Goal: Task Accomplishment & Management: Manage account settings

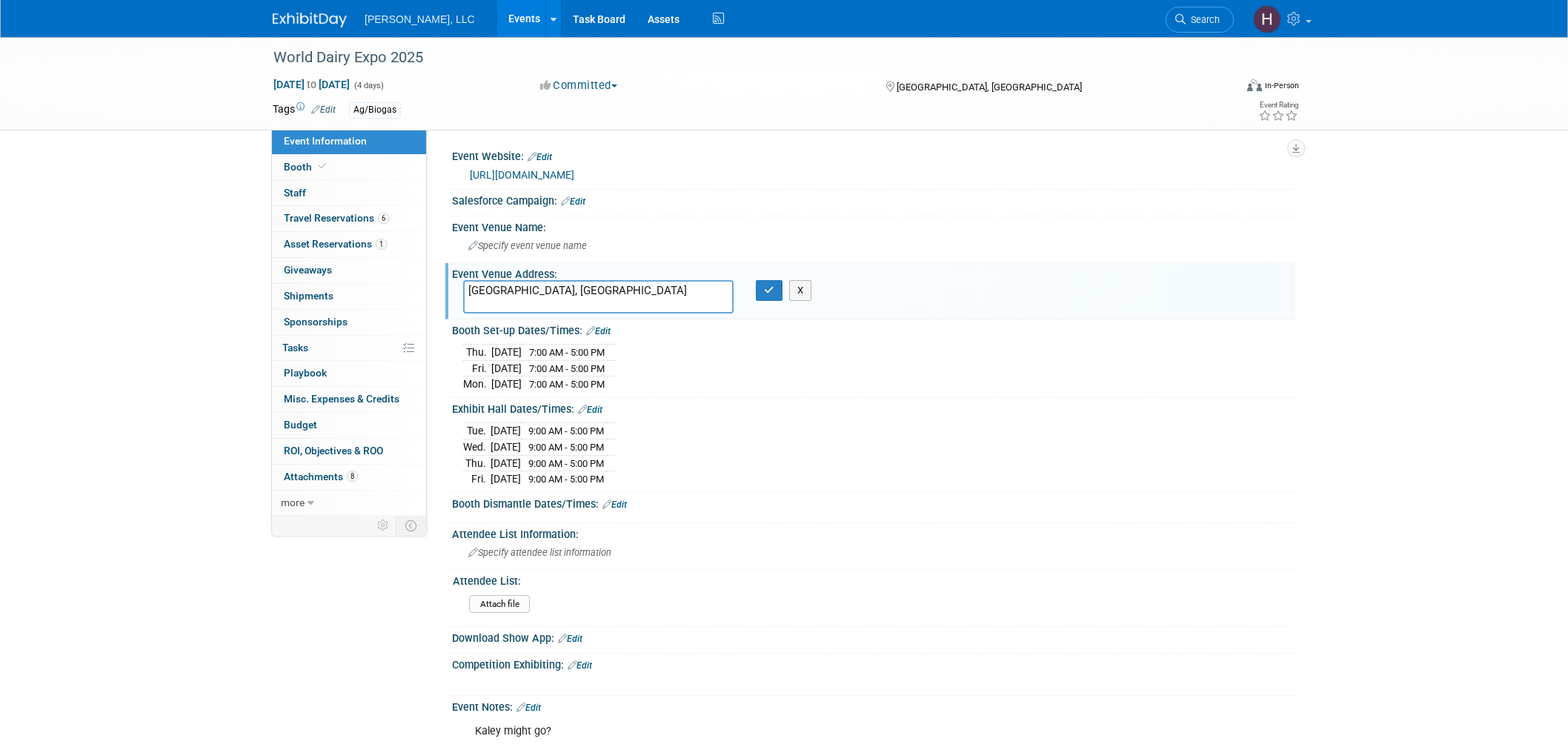
select select "Ag/Biogas"
click at [498, 14] on link "Events" at bounding box center [525, 19] width 54 height 37
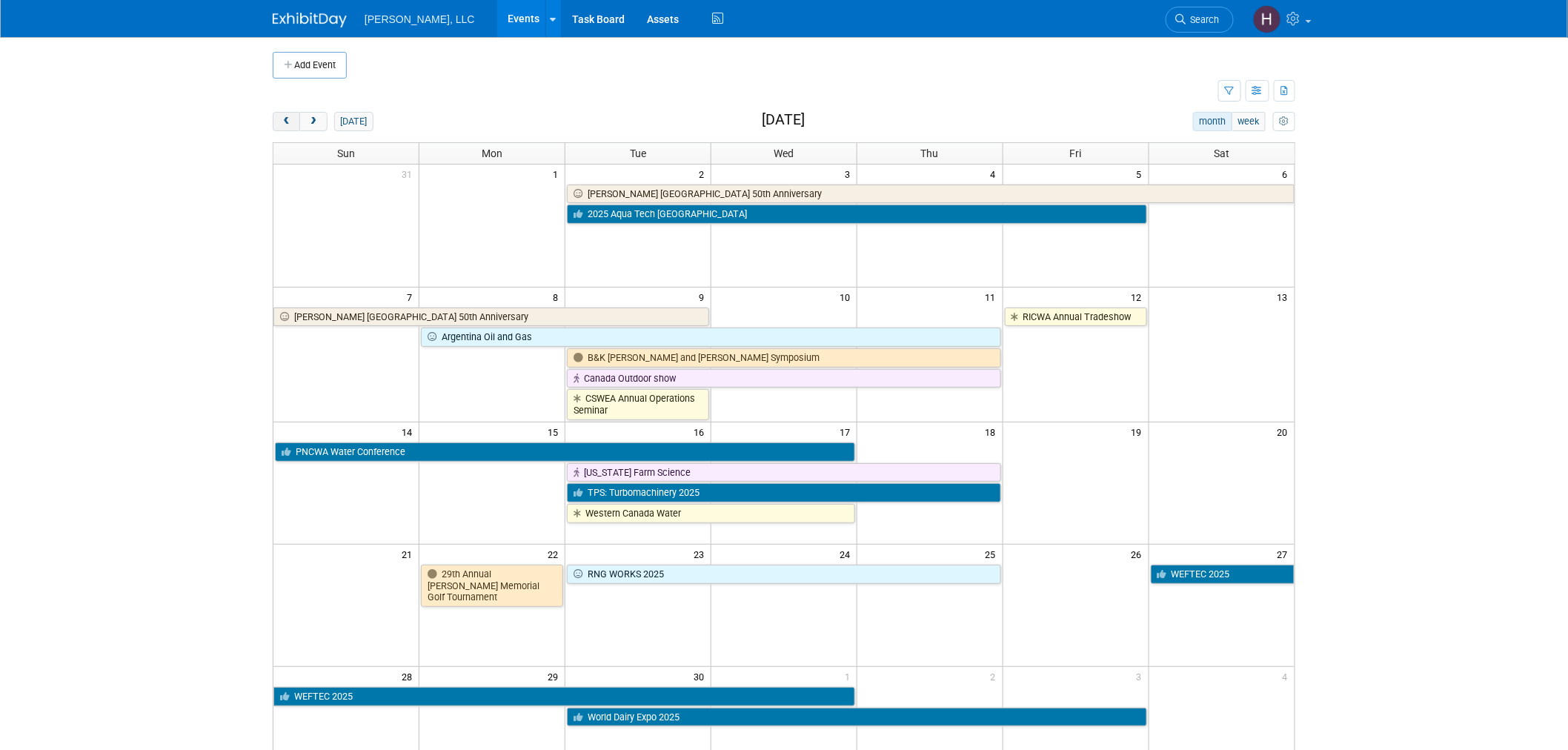
click at [292, 126] on span "prev" at bounding box center [286, 121] width 11 height 9
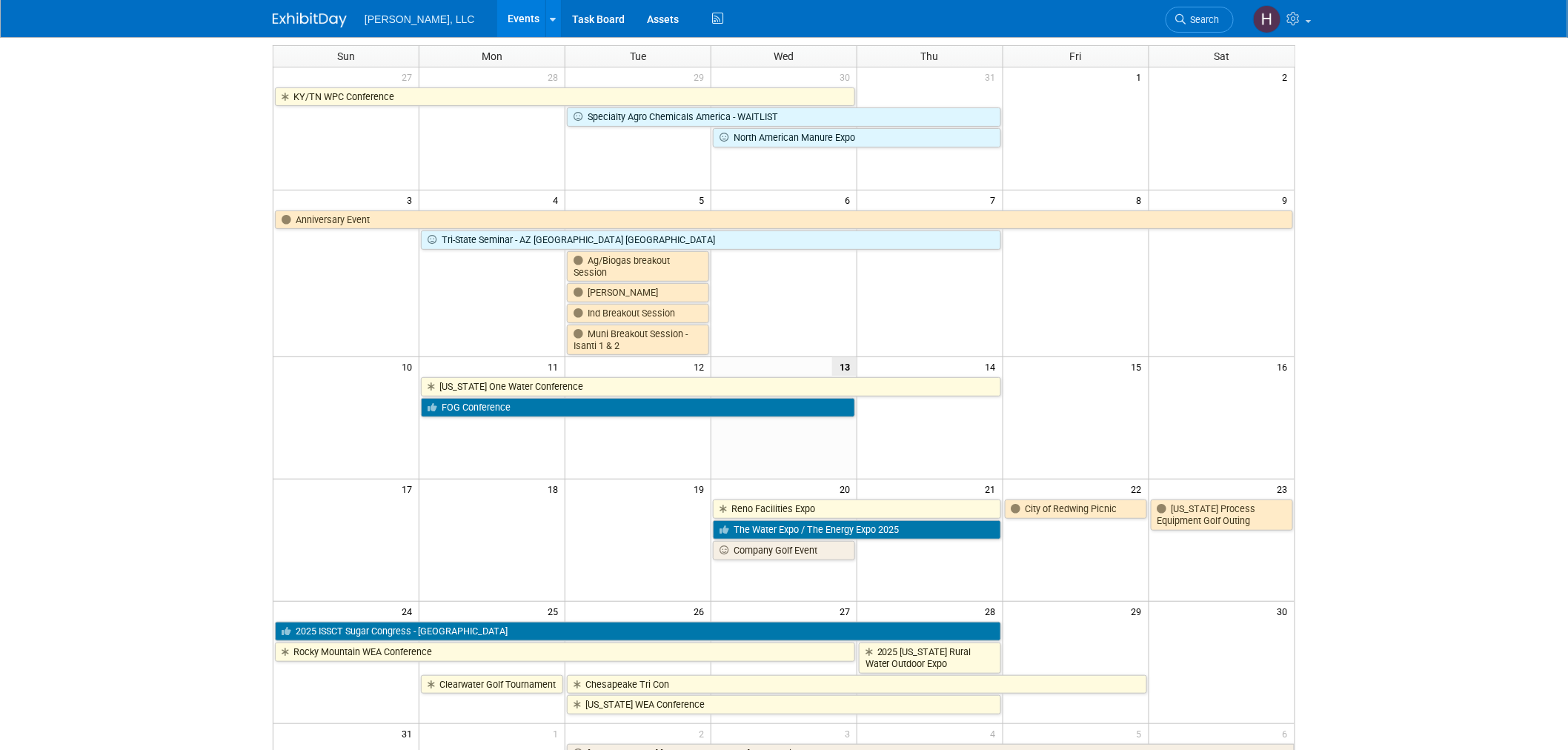
scroll to position [247, 0]
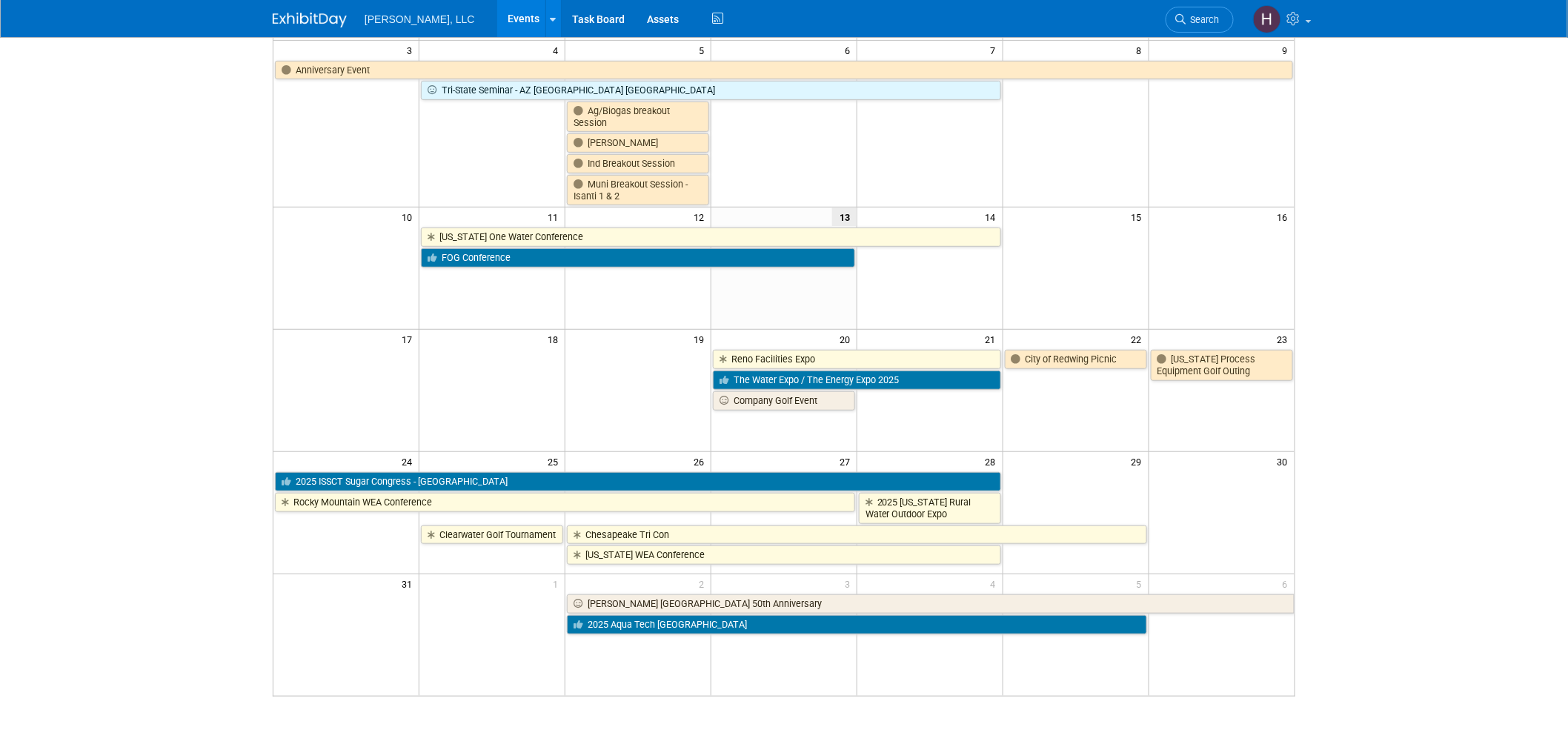
drag, startPoint x: 1482, startPoint y: 404, endPoint x: 192, endPoint y: 280, distance: 1295.9
click at [192, 280] on body "Boerger, LLC Events Add Event Bulk Upload Events Shareable Event Boards Recentl…" at bounding box center [784, 128] width 1568 height 750
click at [1400, 395] on body "Boerger, LLC Events Add Event Bulk Upload Events Shareable Event Boards Recentl…" at bounding box center [784, 128] width 1568 height 750
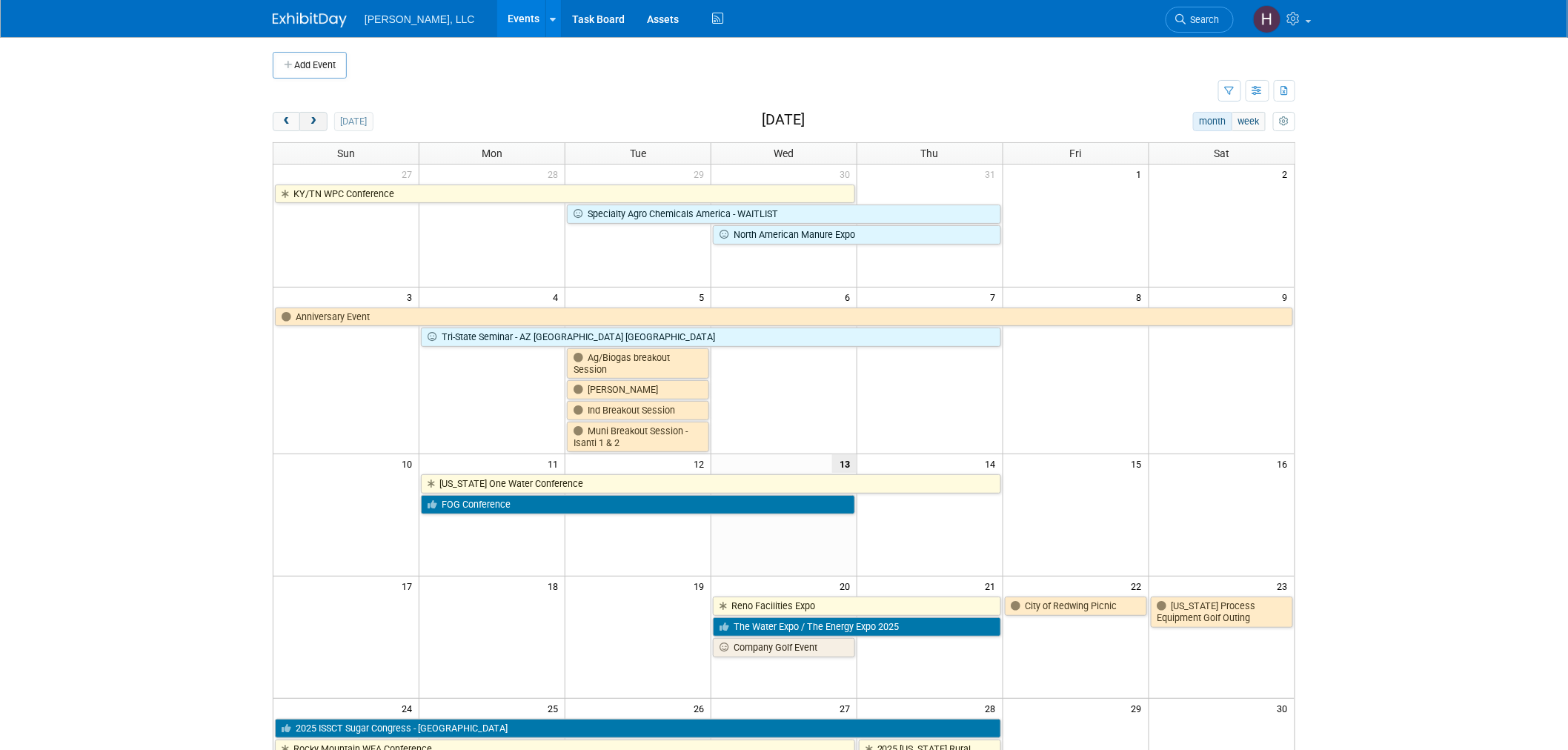
click at [305, 124] on button "next" at bounding box center [313, 121] width 27 height 19
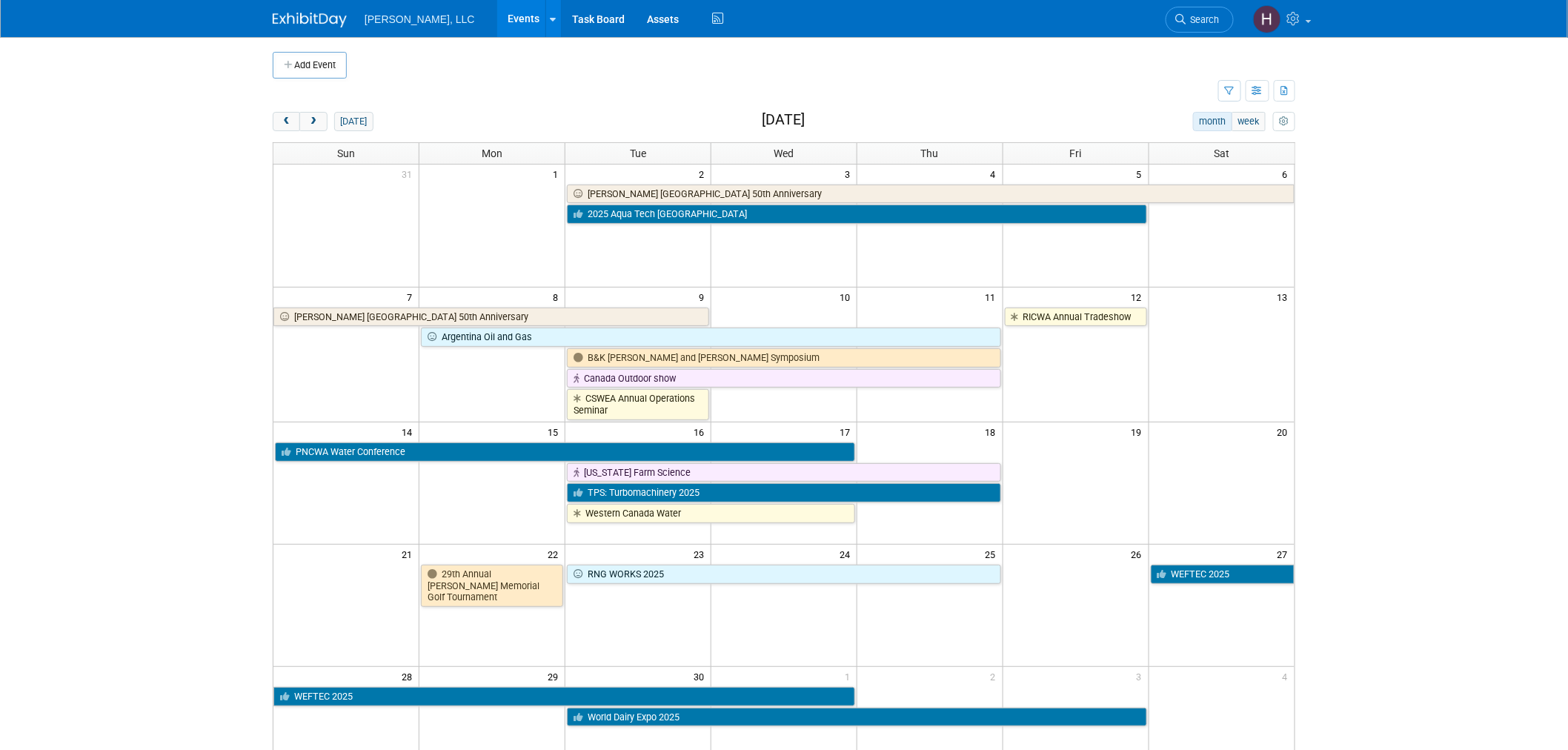
click at [1116, 472] on td at bounding box center [1076, 481] width 146 height 82
click at [286, 127] on span "prev" at bounding box center [286, 121] width 11 height 9
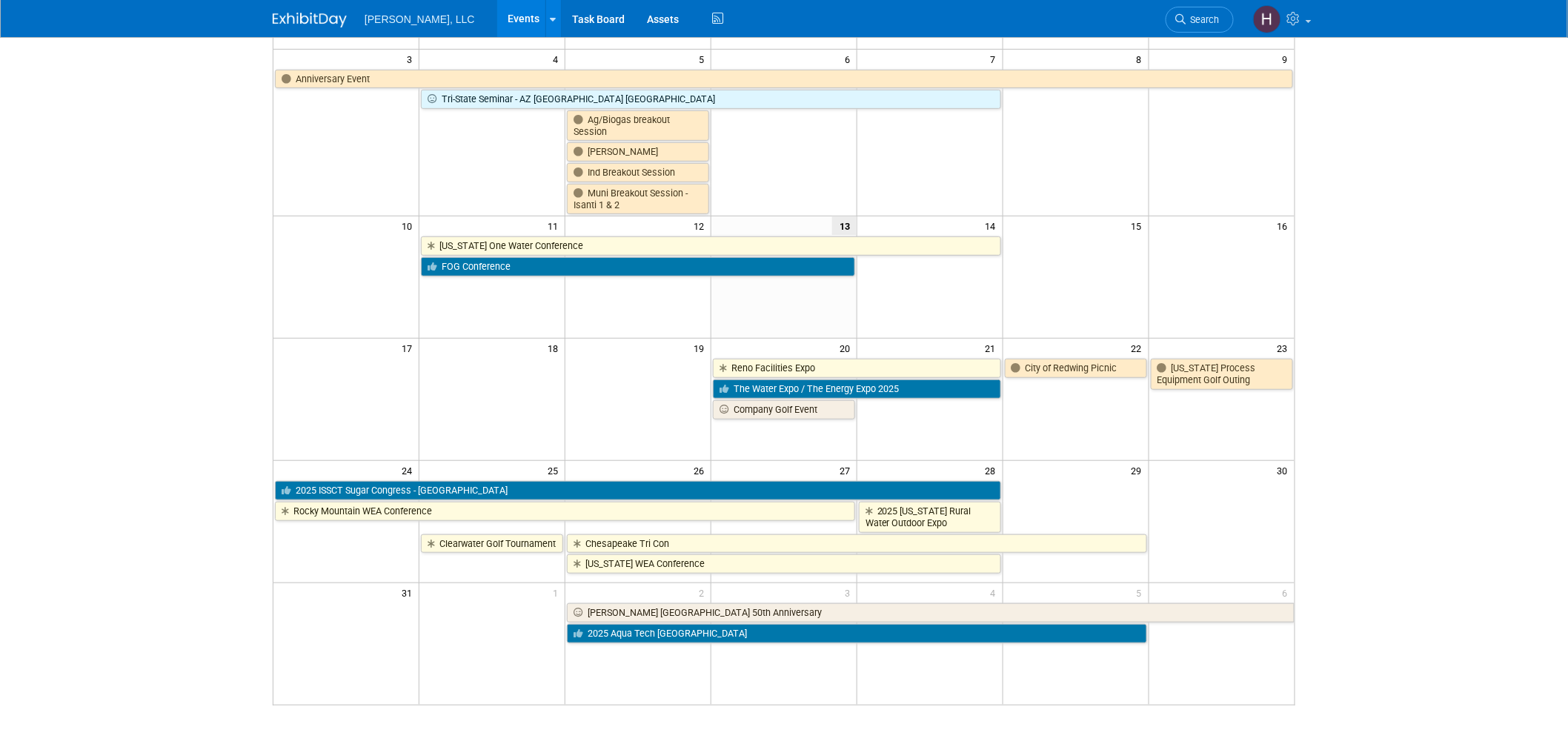
scroll to position [247, 0]
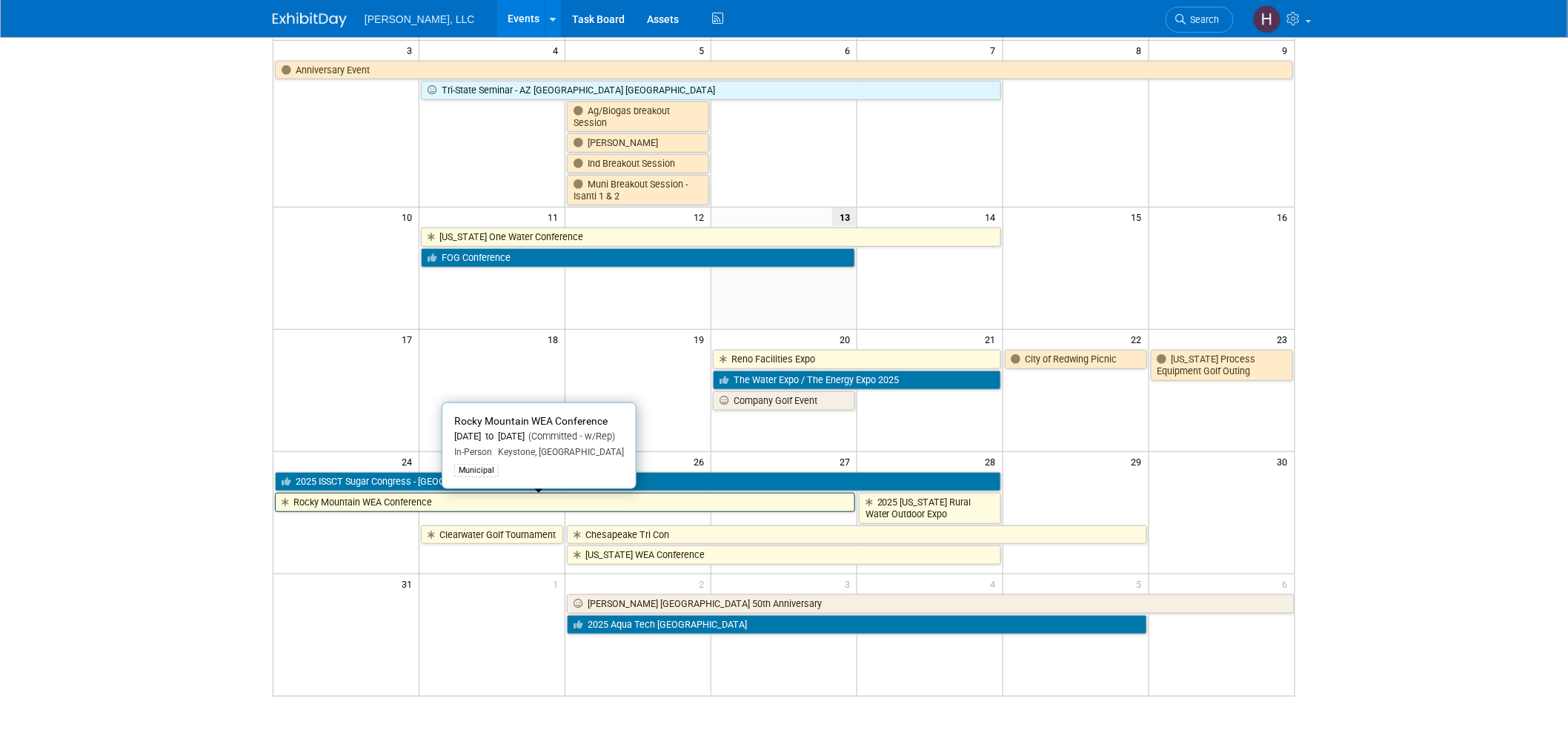
click at [413, 499] on link "Rocky Mountain WEA Conference" at bounding box center [564, 502] width 581 height 19
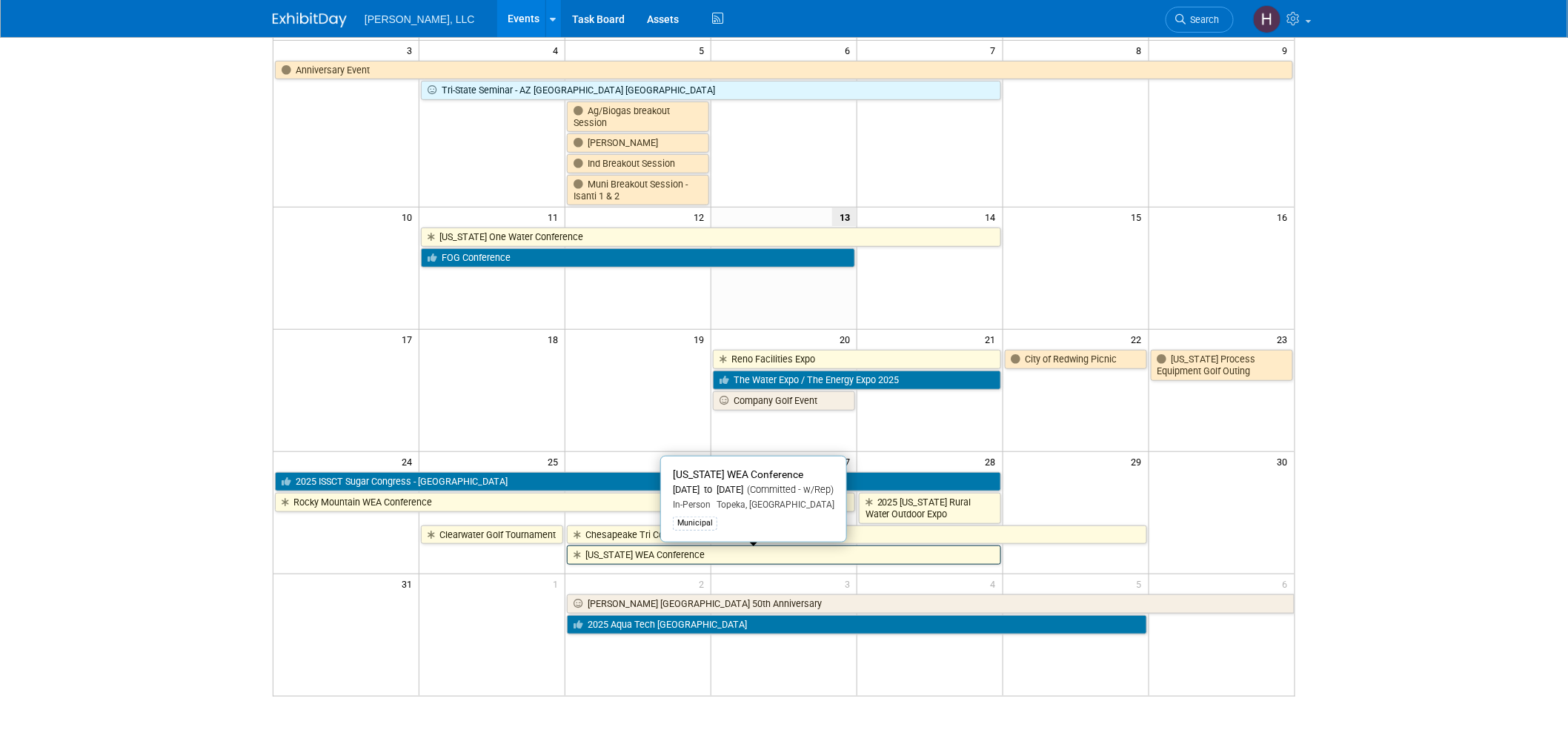
click at [781, 553] on link "[US_STATE] WEA Conference" at bounding box center [784, 554] width 434 height 19
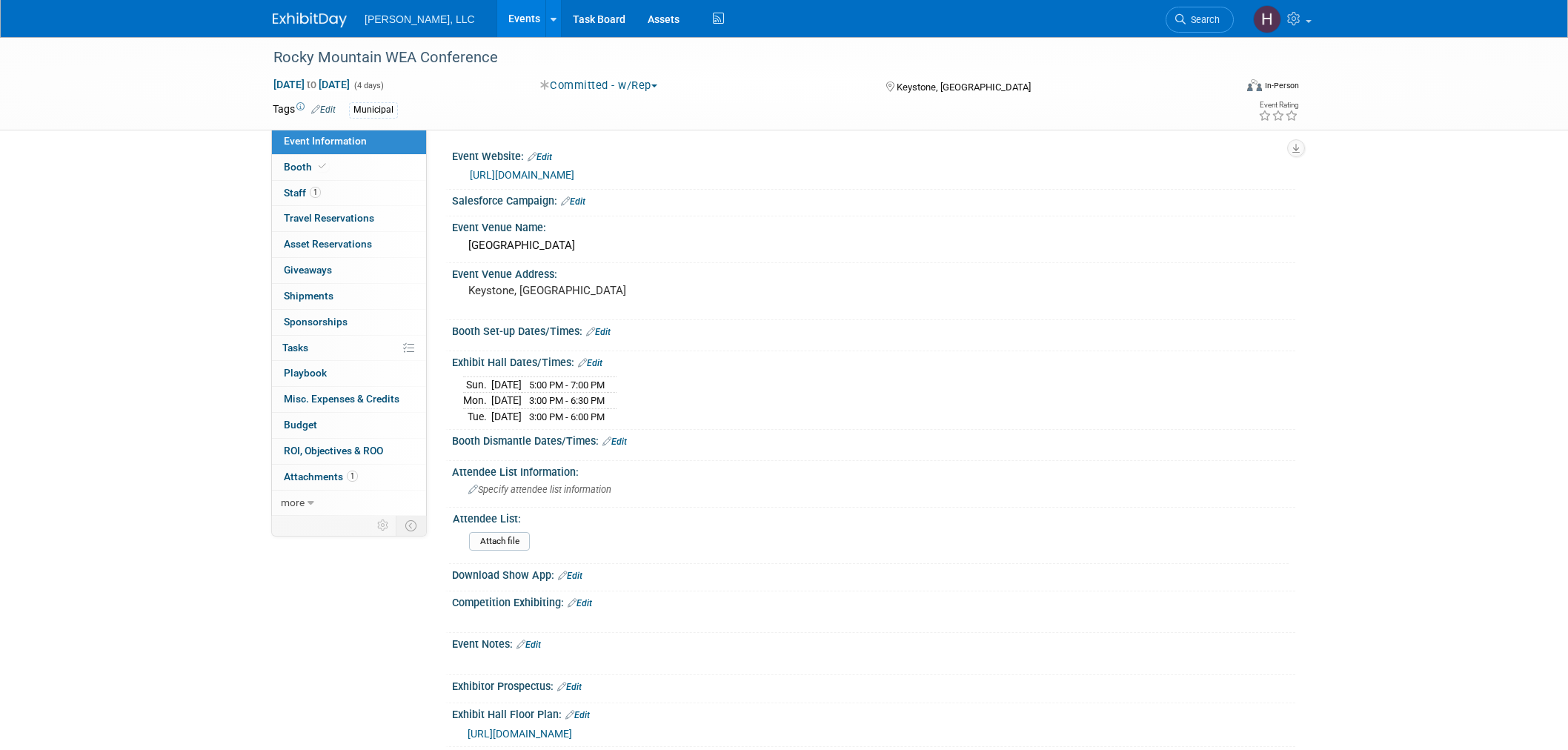
select select "Municipal"
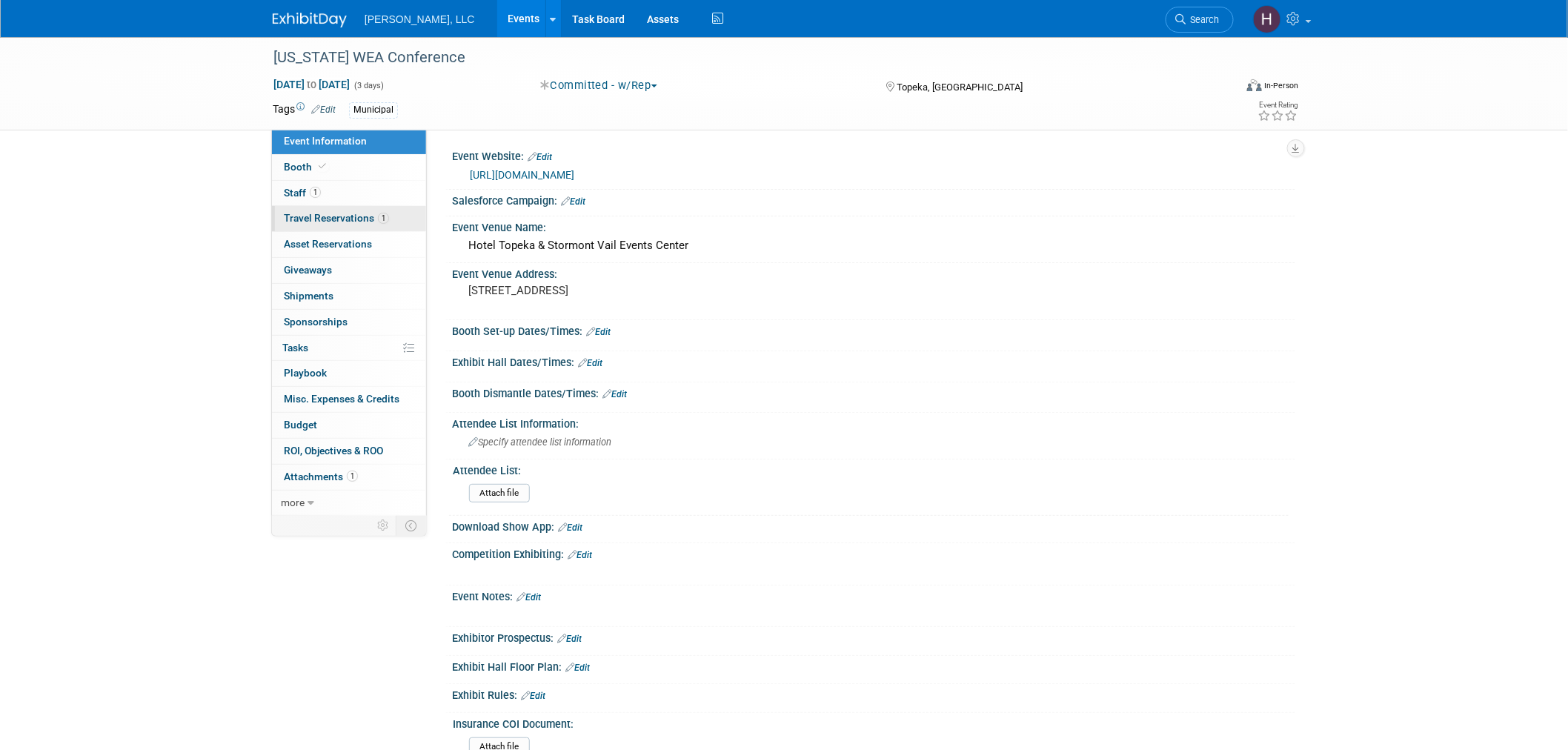
click at [359, 215] on span "Travel Reservations 1" at bounding box center [336, 218] width 105 height 12
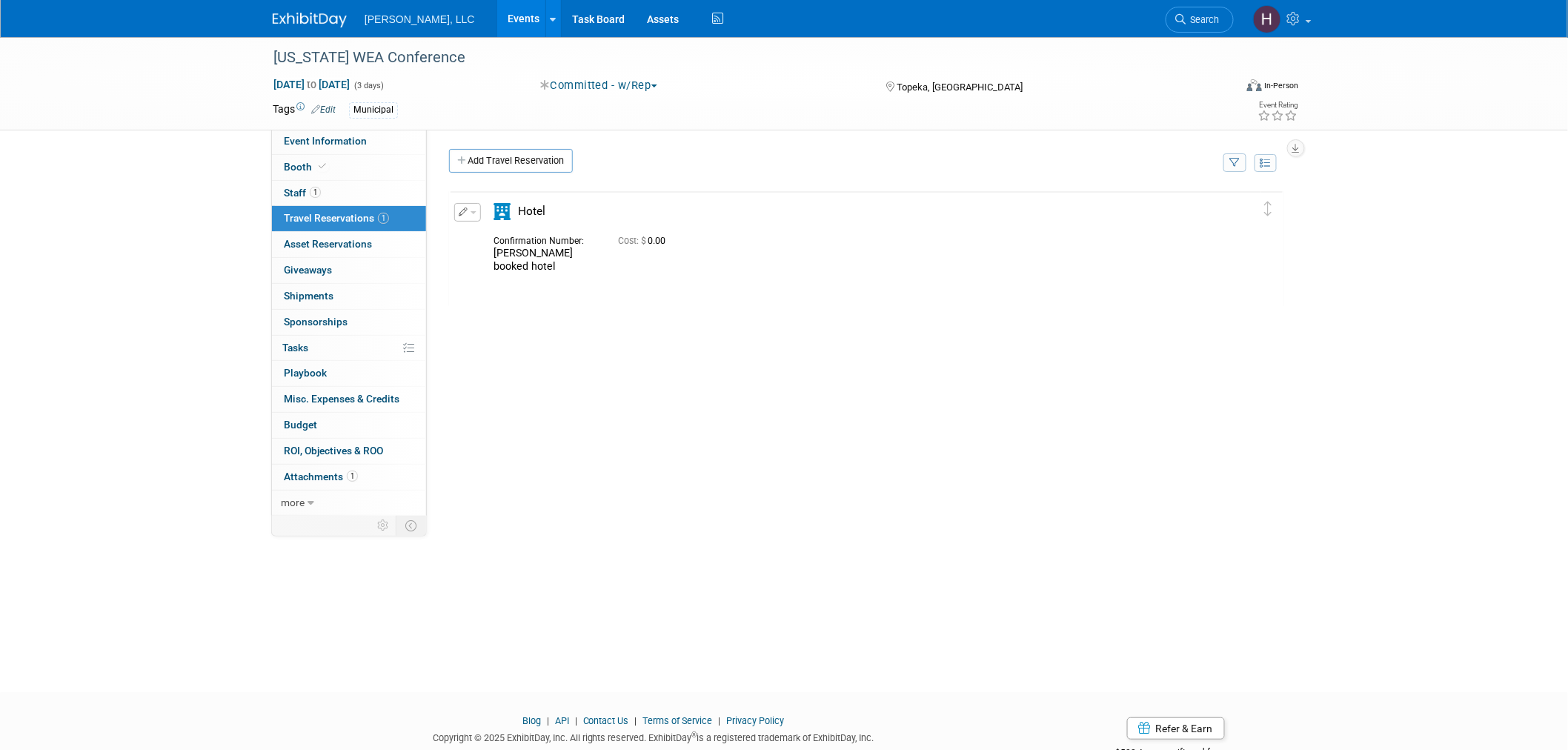
click at [498, 12] on link "Events" at bounding box center [525, 19] width 54 height 37
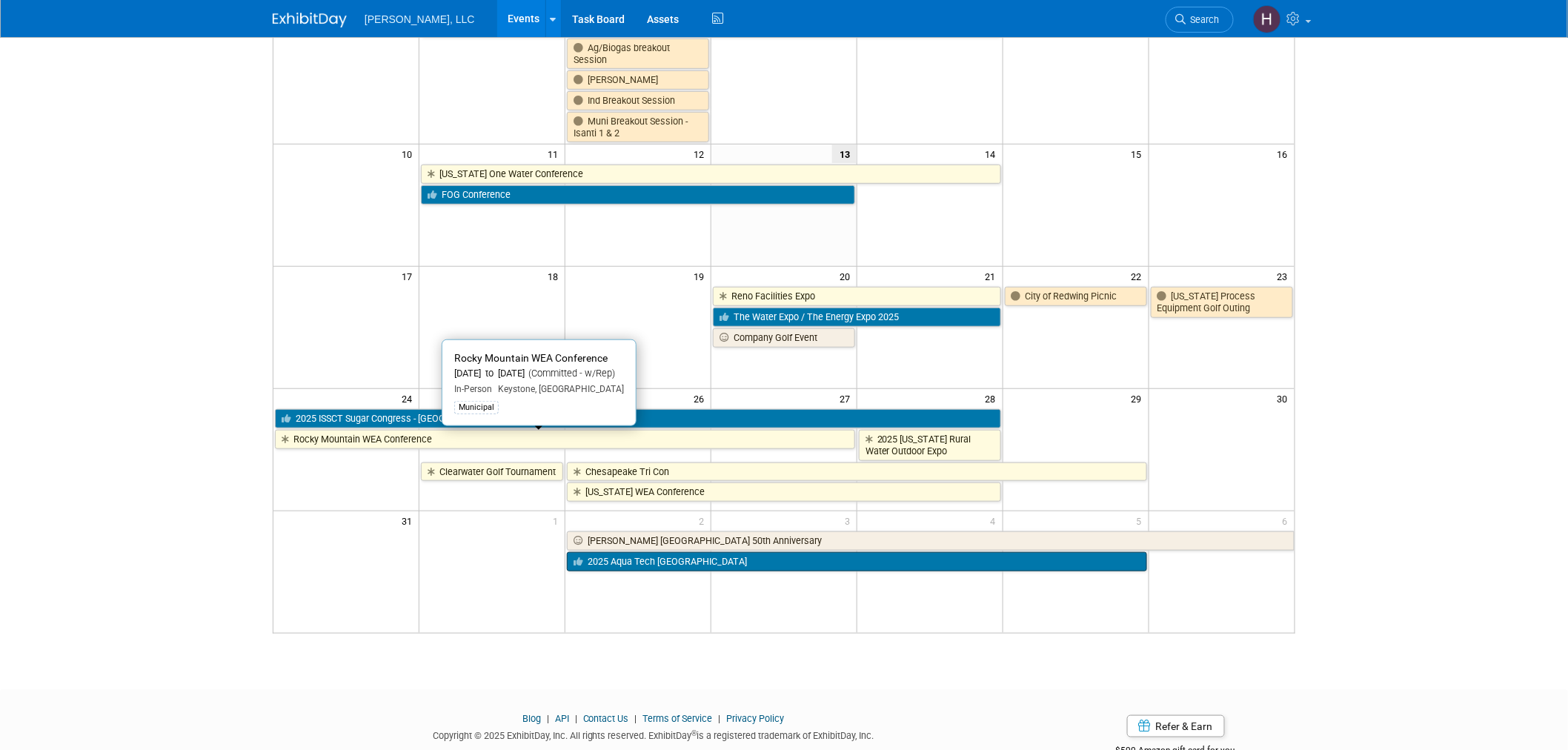
scroll to position [329, 0]
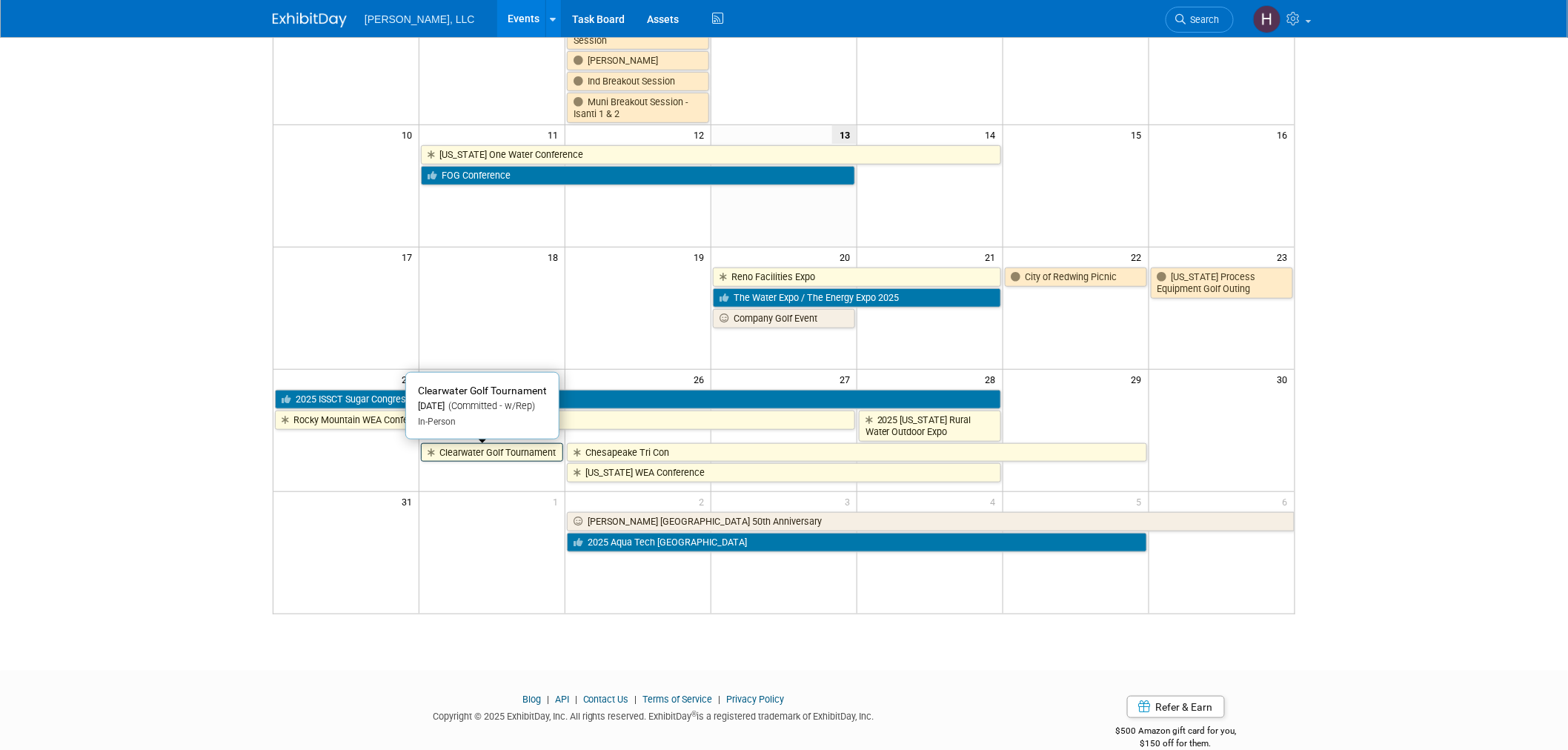
click at [489, 455] on link "Clearwater Golf Tournament" at bounding box center [492, 453] width 142 height 19
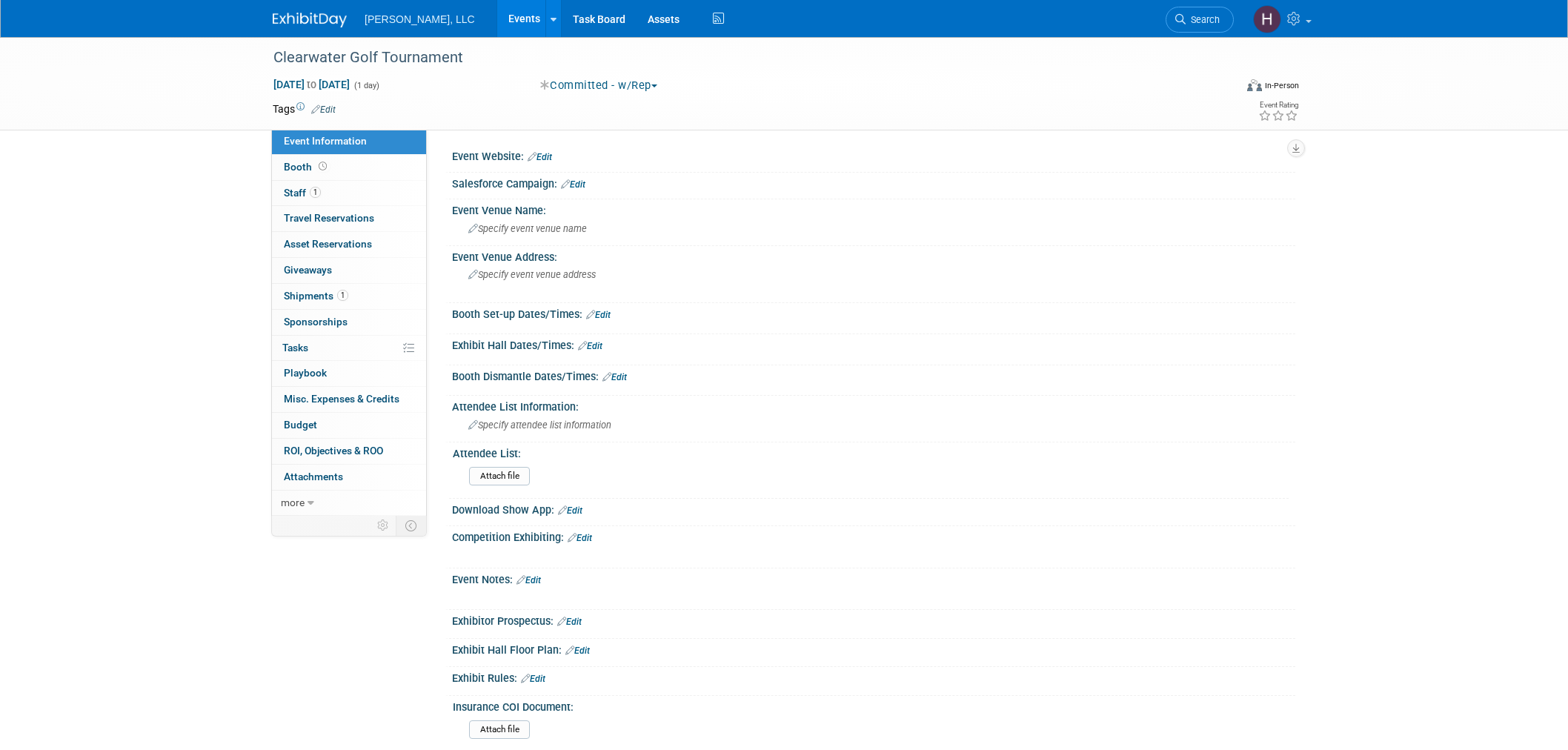
select select "Municipal"
click at [347, 169] on link "Booth" at bounding box center [349, 168] width 154 height 25
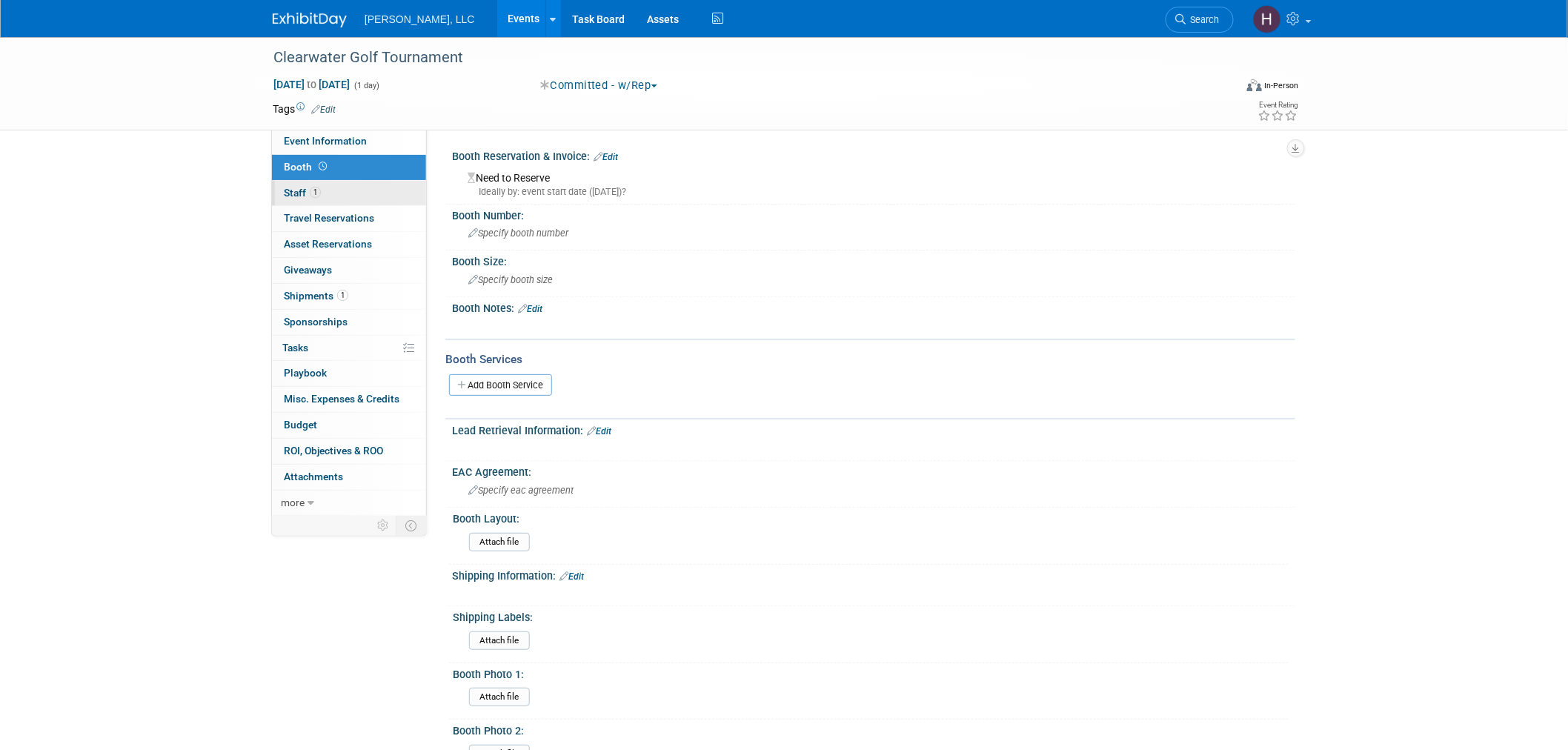
click at [357, 192] on link "1 Staff 1" at bounding box center [349, 193] width 154 height 25
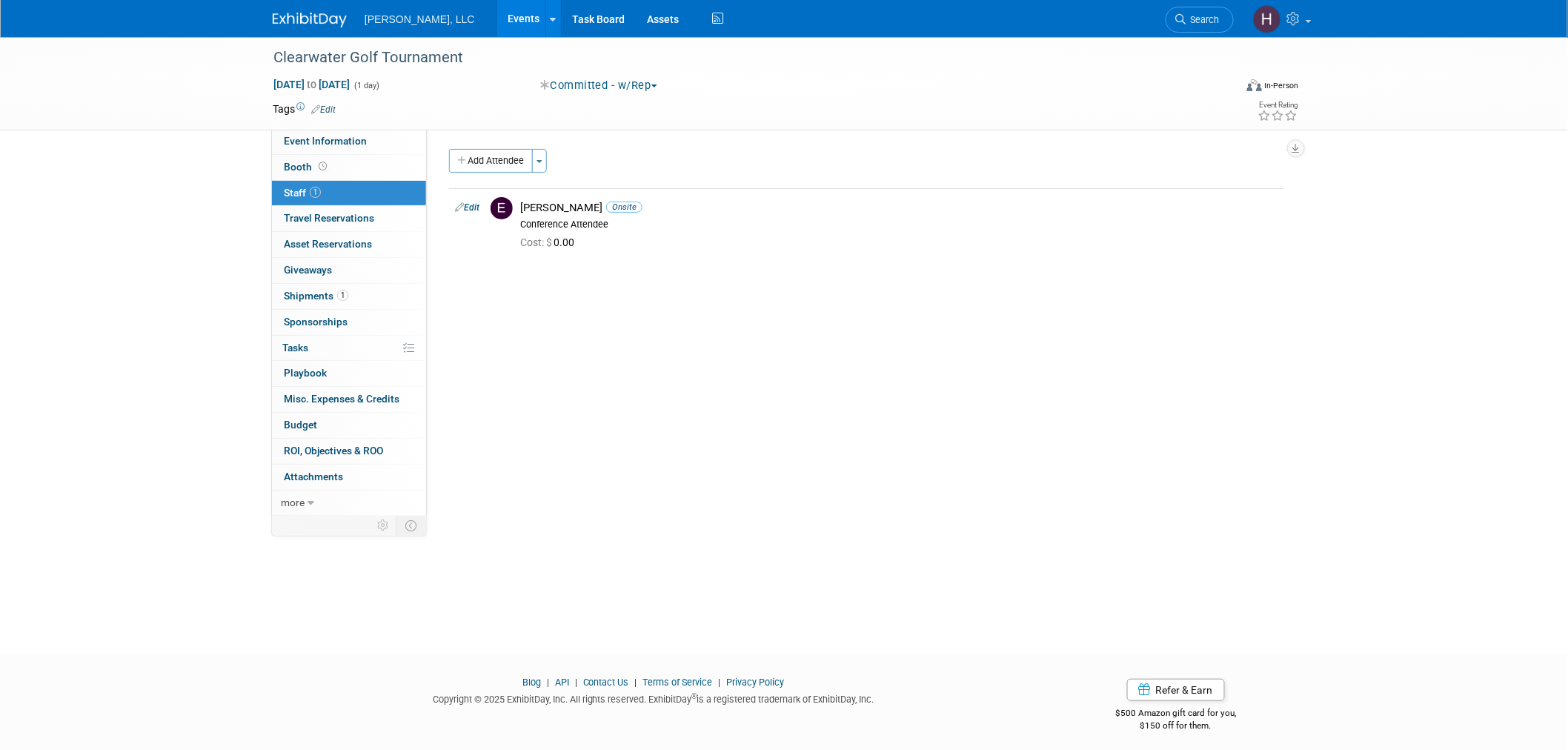
click at [498, 13] on link "Events" at bounding box center [525, 19] width 54 height 37
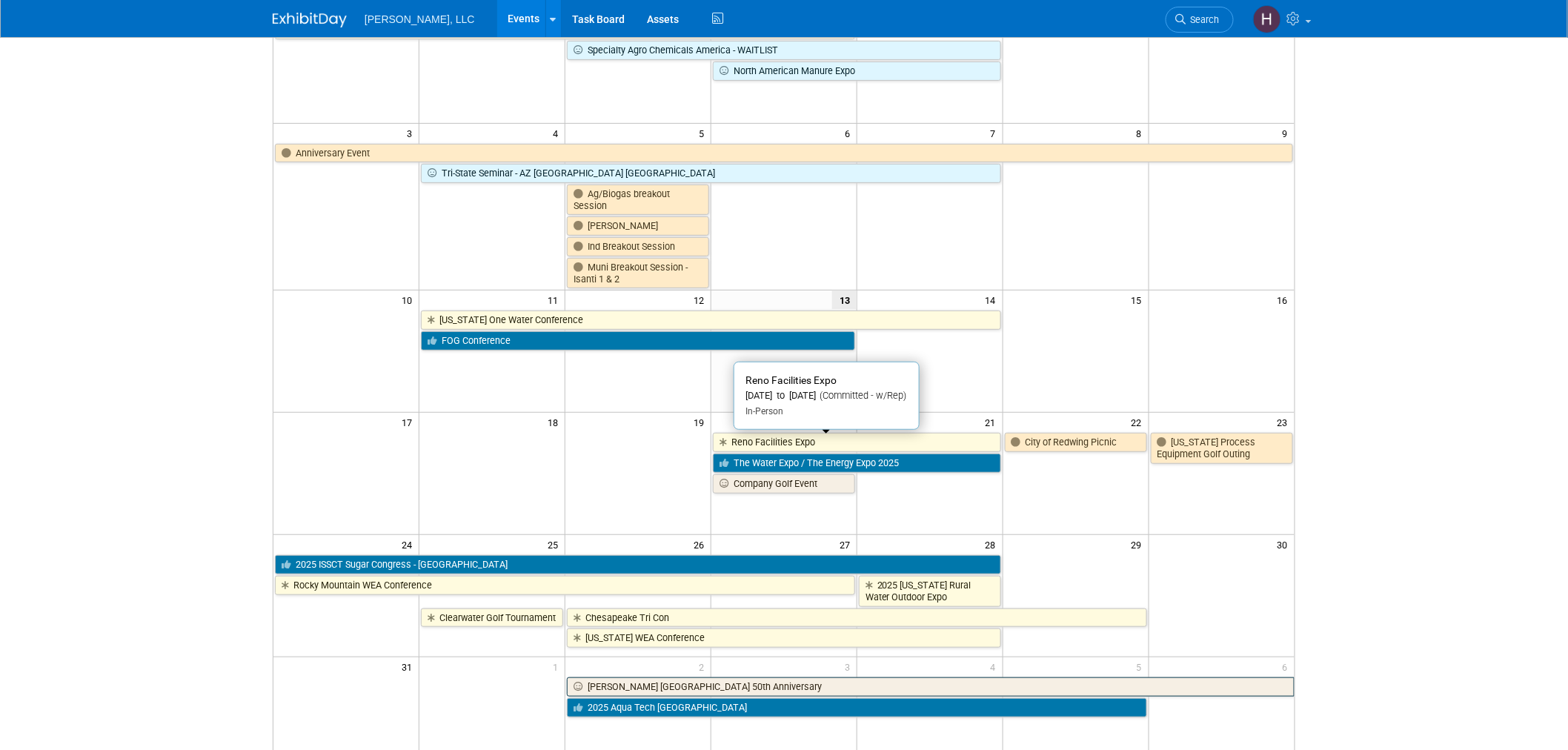
scroll to position [329, 0]
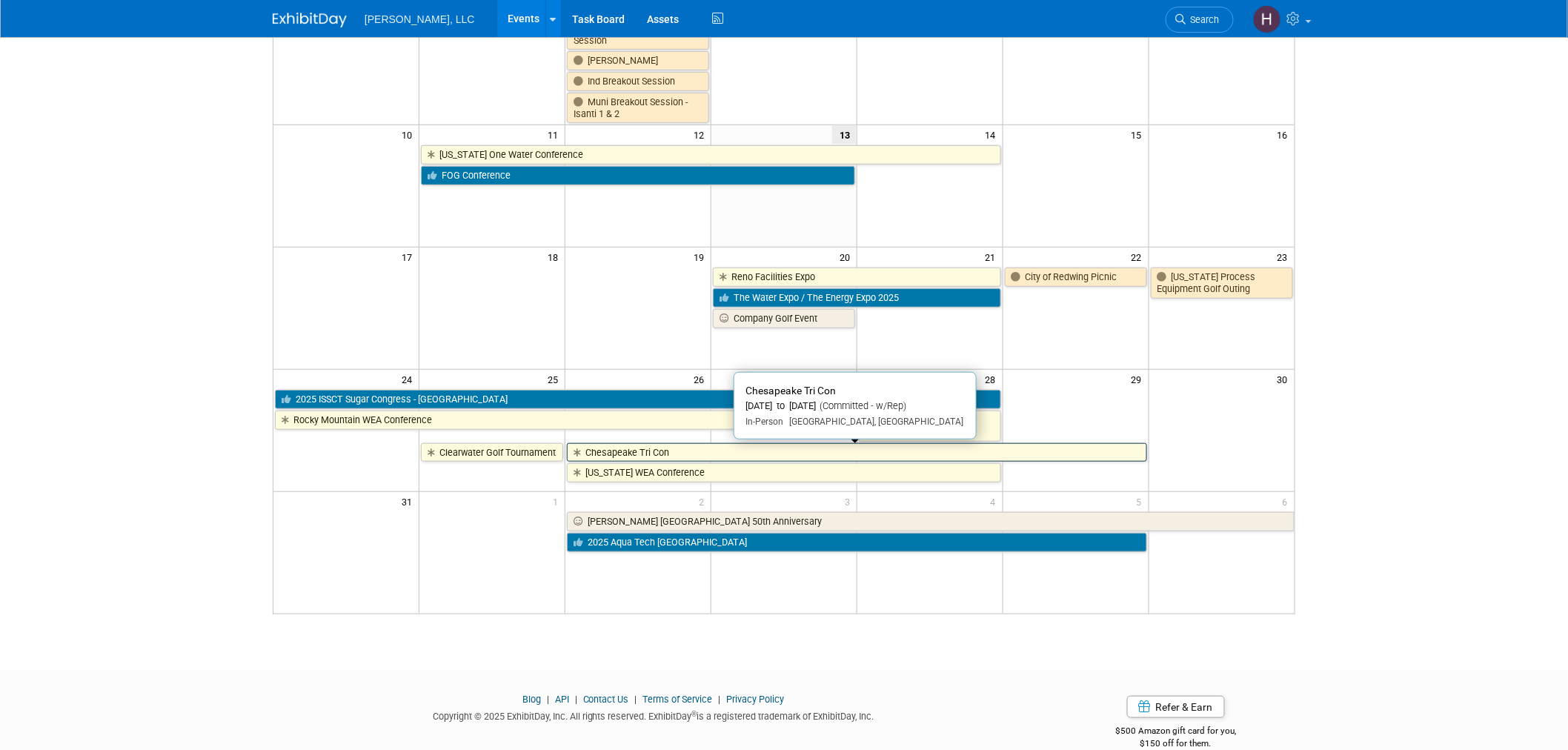
click at [851, 451] on link "Chesapeake Tri Con" at bounding box center [857, 453] width 580 height 19
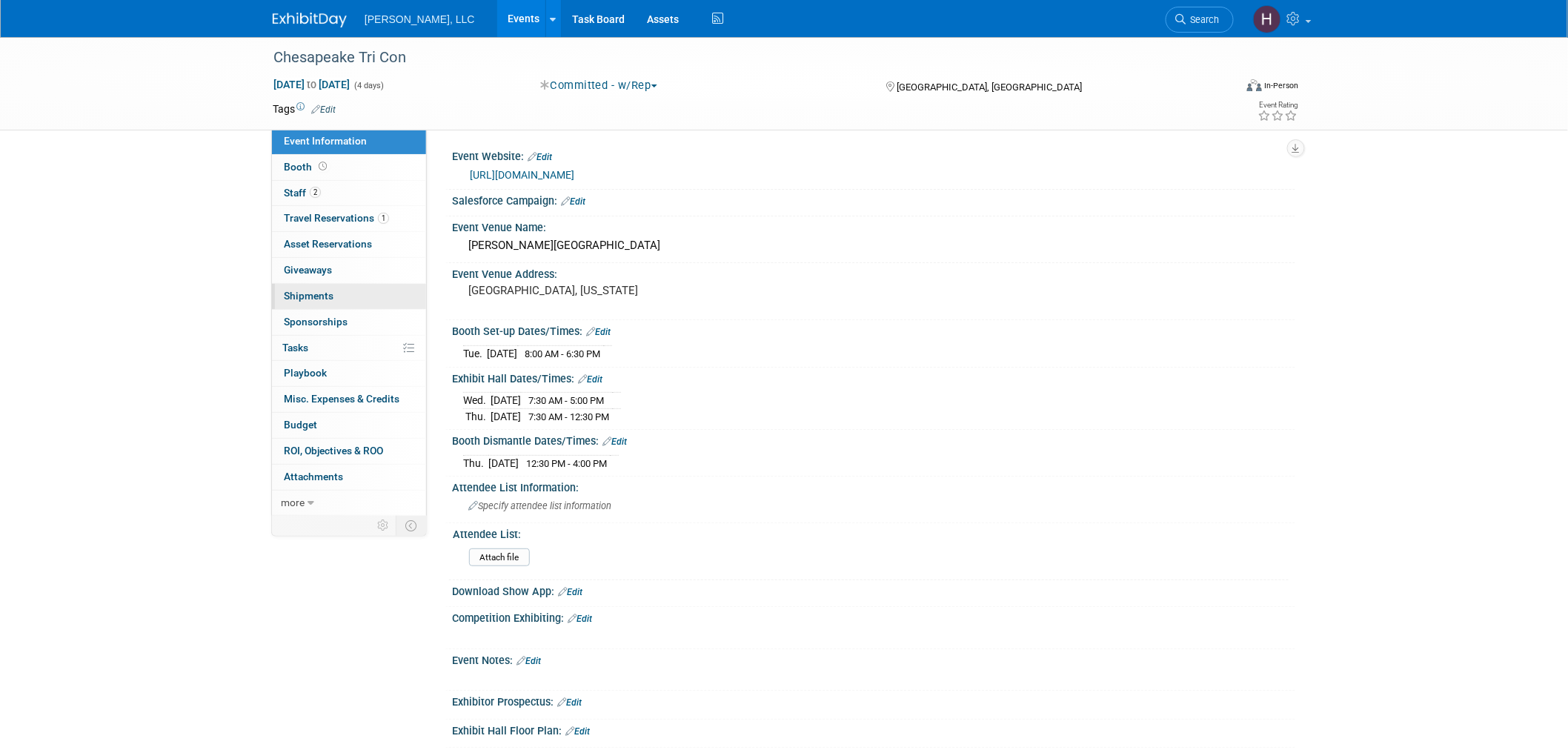
click at [336, 302] on link "0 Shipments 0" at bounding box center [349, 297] width 154 height 25
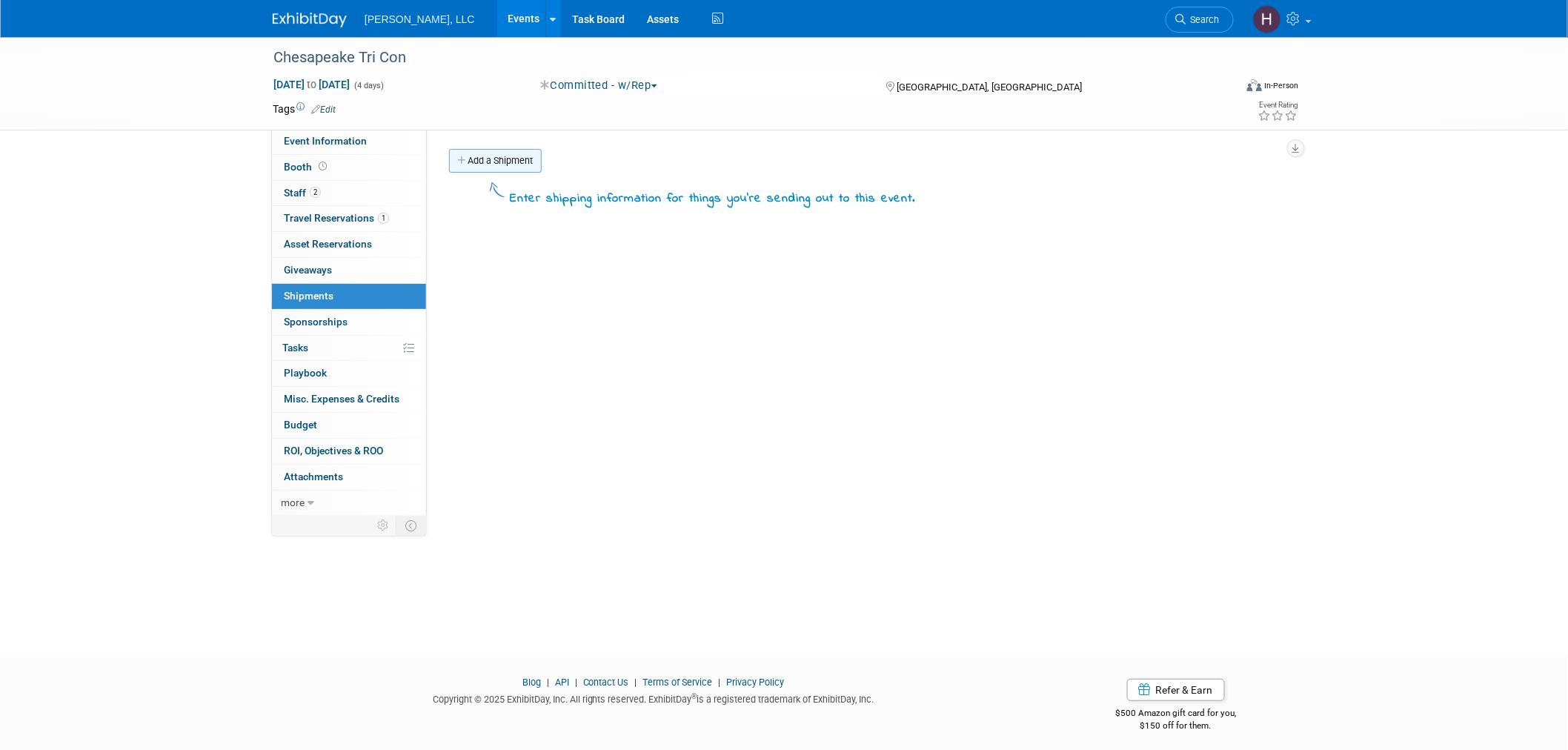
click at [478, 166] on link "Add a Shipment" at bounding box center [495, 161] width 92 height 24
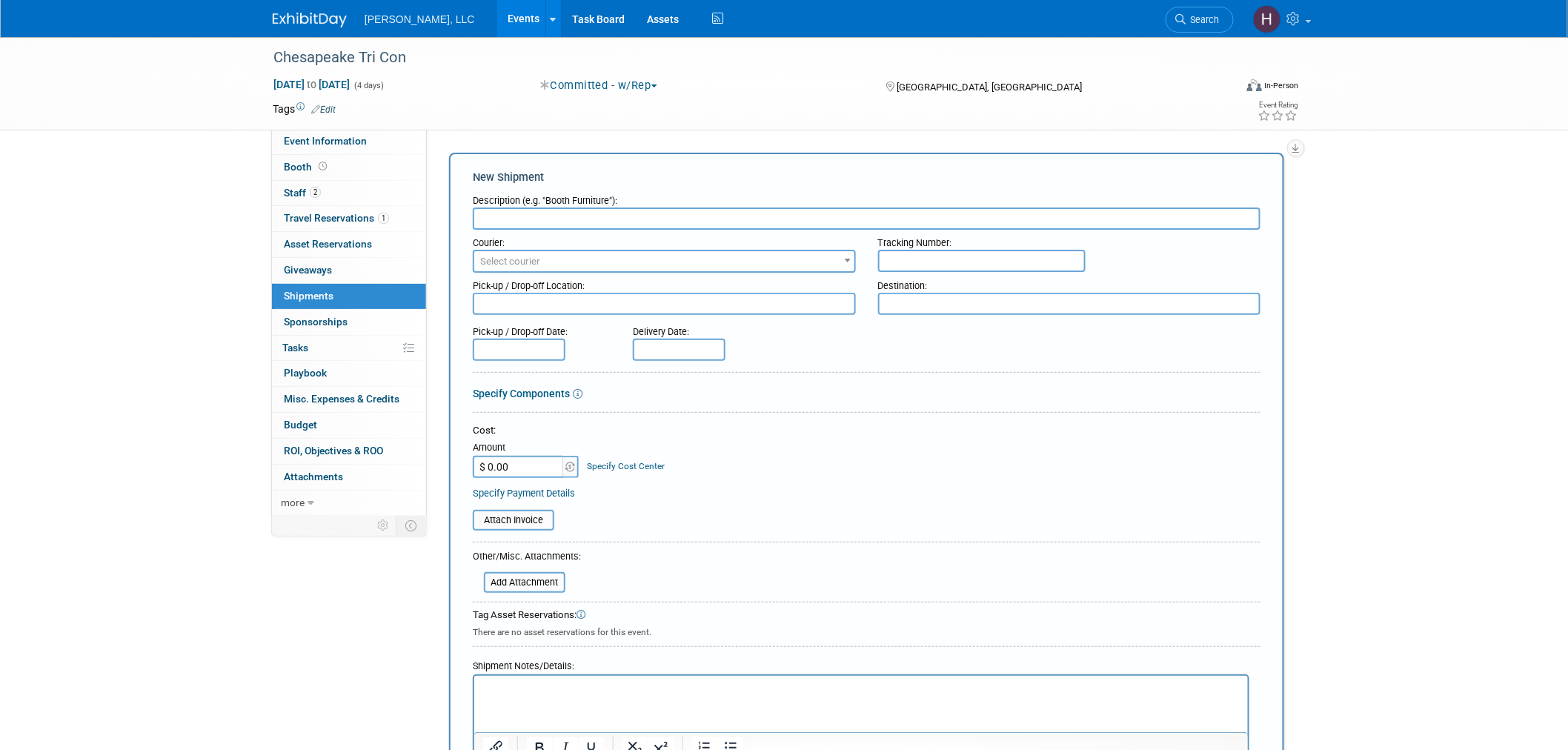
paste input "1Z91YF490378901660"
type input "1Z91YF490378901660"
drag, startPoint x: 938, startPoint y: 265, endPoint x: 921, endPoint y: 264, distance: 17.0
click at [937, 265] on input "text" at bounding box center [981, 261] width 208 height 22
paste input "1Z91YF490378901660"
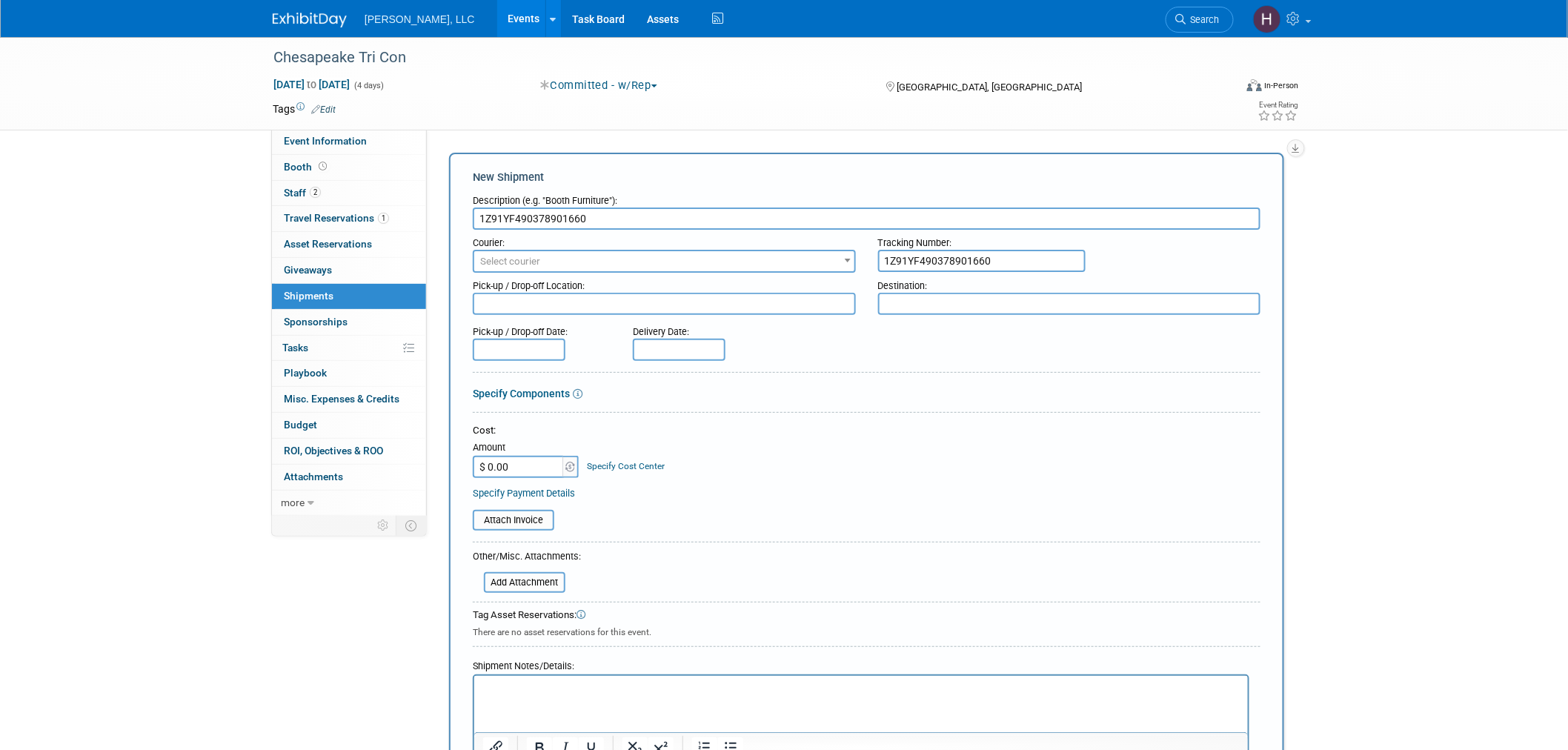
type input "1Z91YF490378901660"
click at [821, 261] on span "Select courier" at bounding box center [664, 261] width 381 height 20
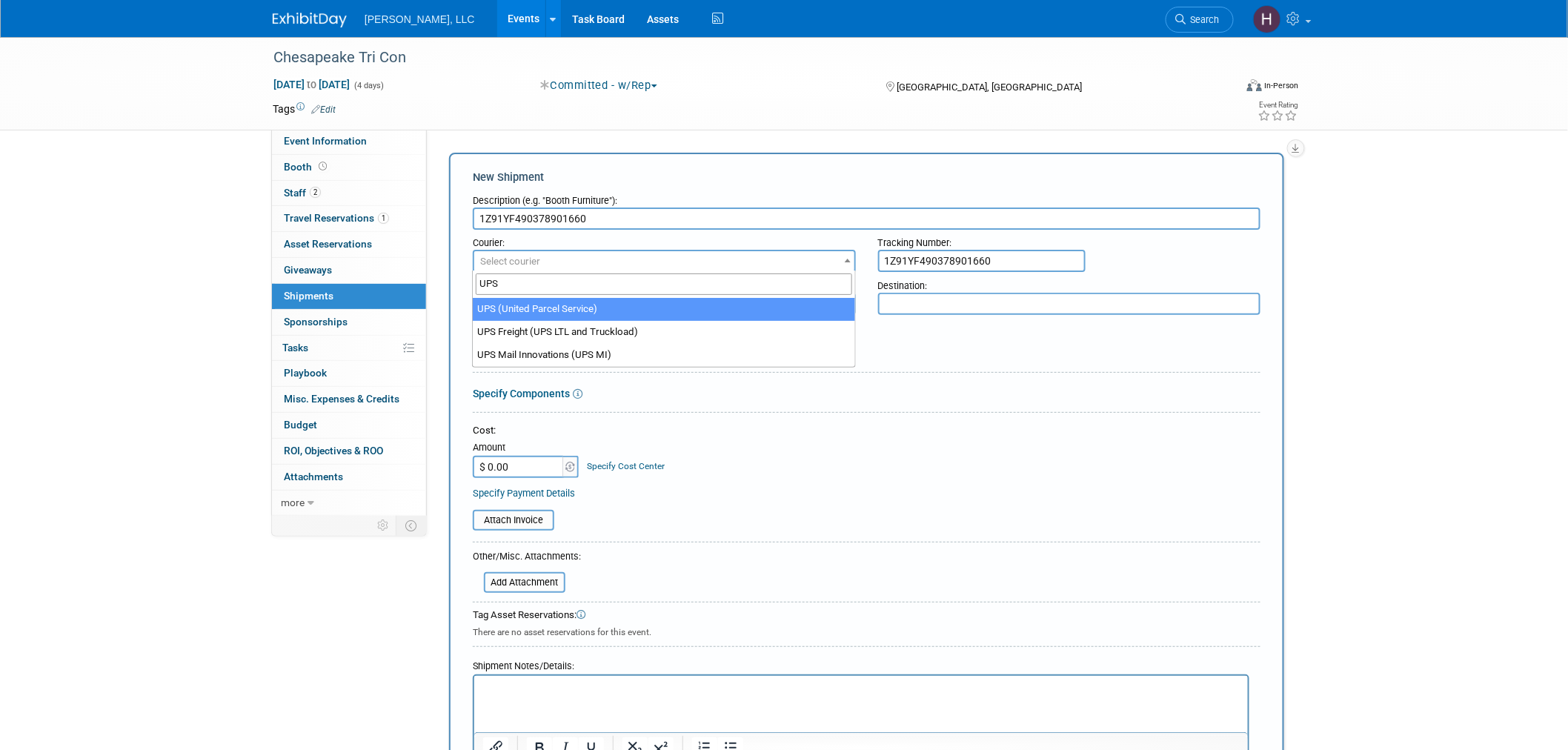
type input "UPS"
select select "508"
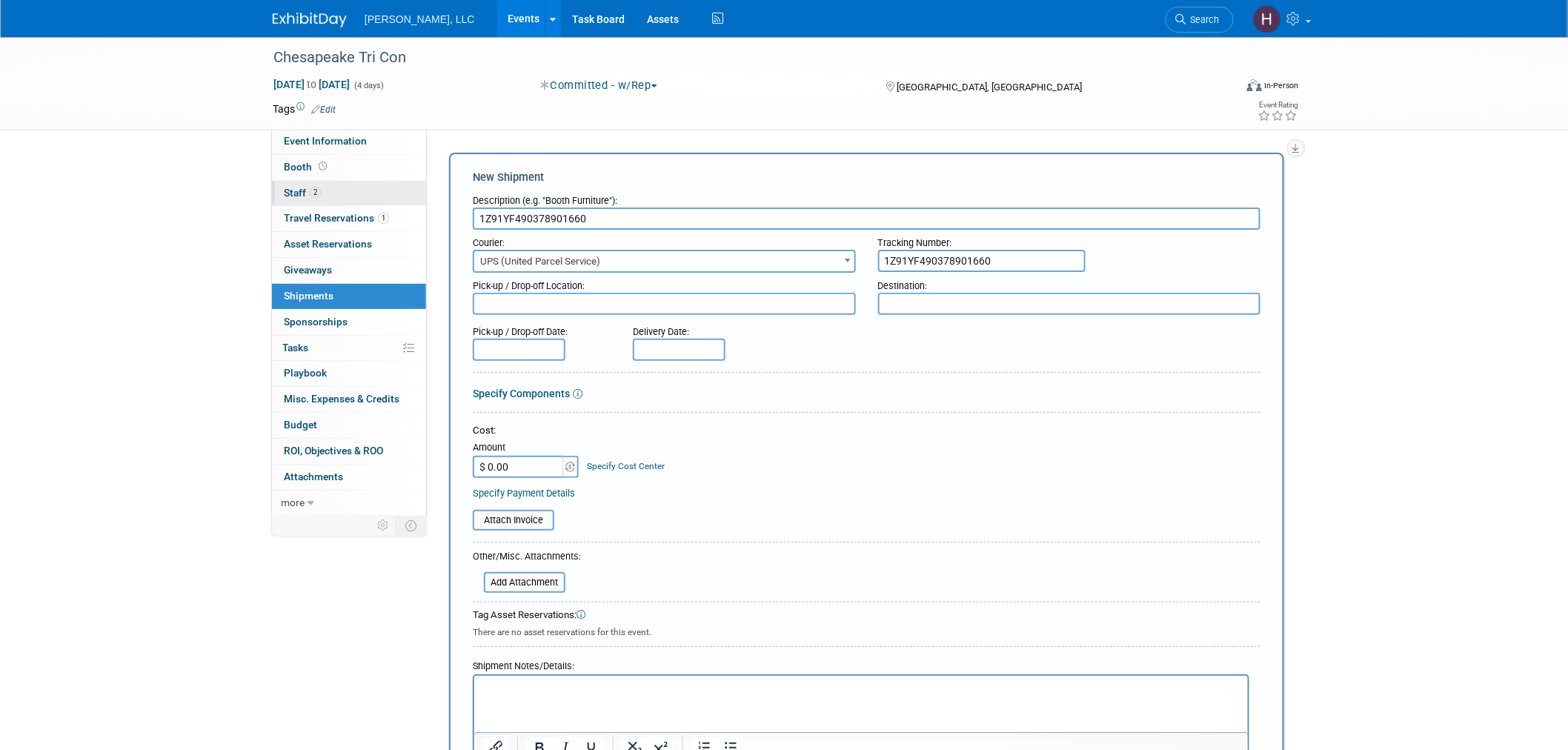
drag, startPoint x: 606, startPoint y: 215, endPoint x: 350, endPoint y: 188, distance: 257.4
click at [350, 188] on div "Event Information Event Info Booth Booth 2 Staff 2 Staff 1 Travel Reservations …" at bounding box center [784, 434] width 1045 height 794
click at [487, 217] on input "goveaways" at bounding box center [866, 219] width 787 height 22
type input "giveaways"
click at [849, 302] on textarea at bounding box center [664, 303] width 383 height 22
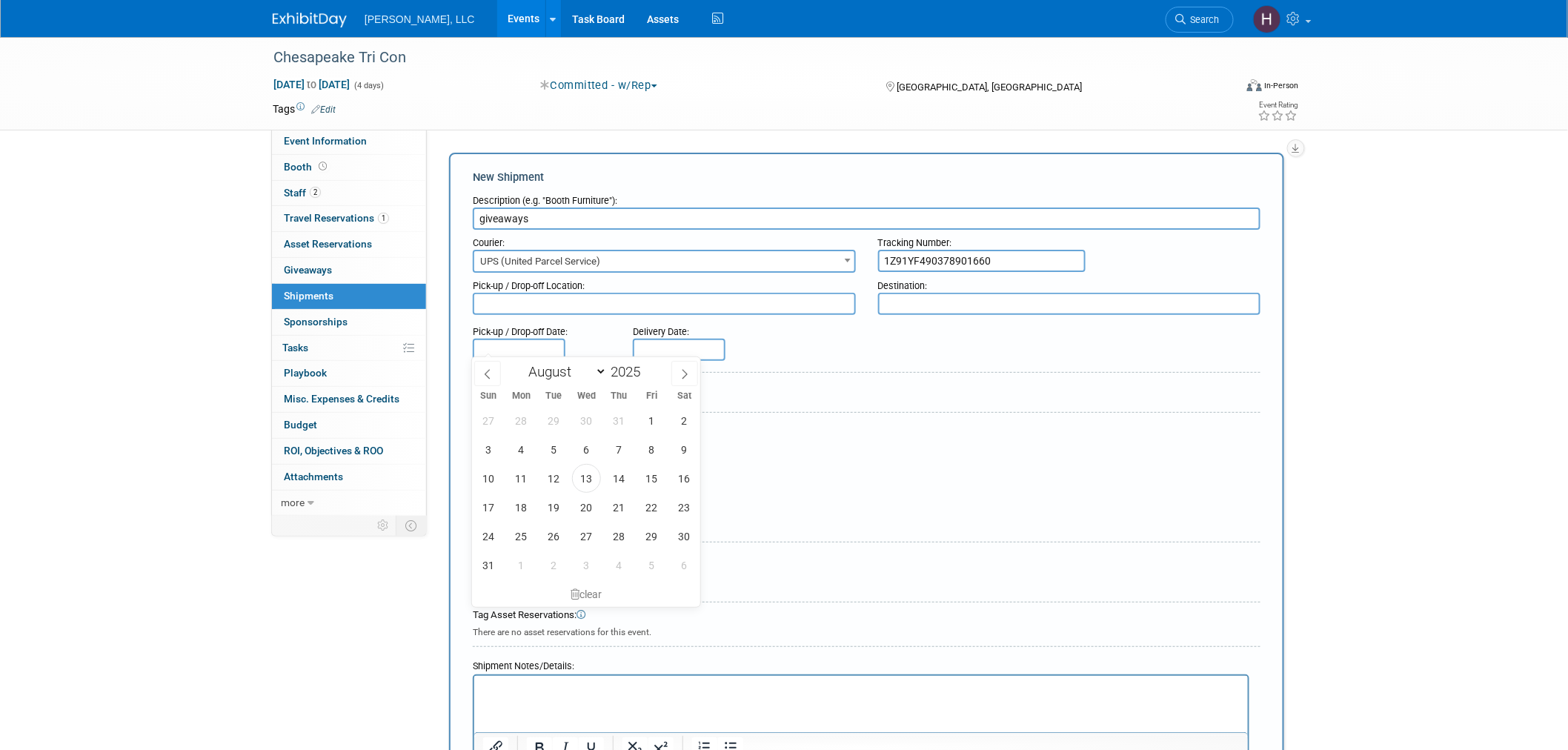
click at [530, 342] on input "text" at bounding box center [519, 350] width 92 height 22
drag, startPoint x: 581, startPoint y: 476, endPoint x: 592, endPoint y: 475, distance: 11.0
click at [586, 476] on span "13" at bounding box center [587, 478] width 29 height 29
click at [659, 344] on body "Boerger, LLC Events Add Event Bulk Upload Events Shareable Event Boards Recentl…" at bounding box center [784, 375] width 1568 height 750
click at [658, 486] on span "15" at bounding box center [652, 478] width 29 height 29
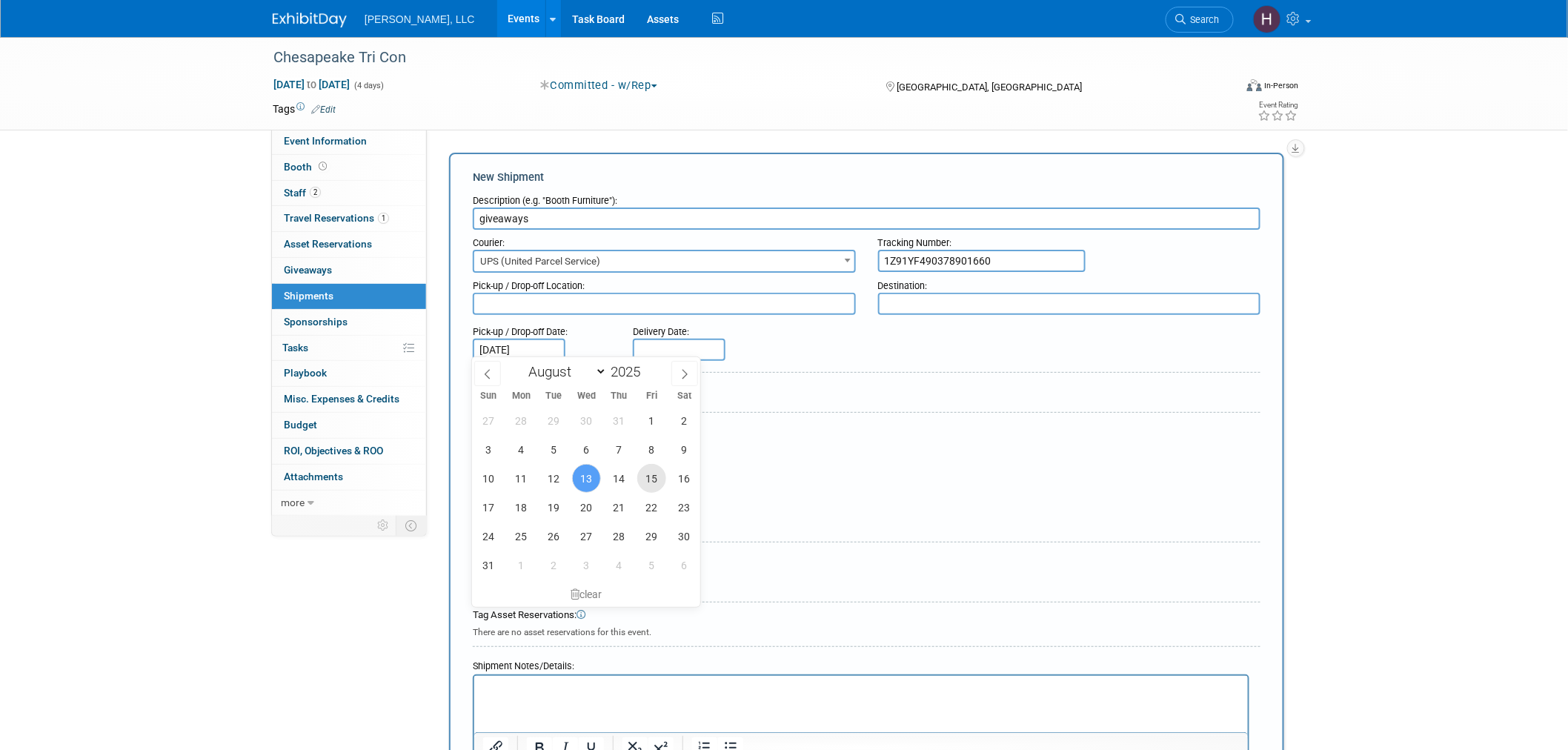
type input "Aug 15, 2025"
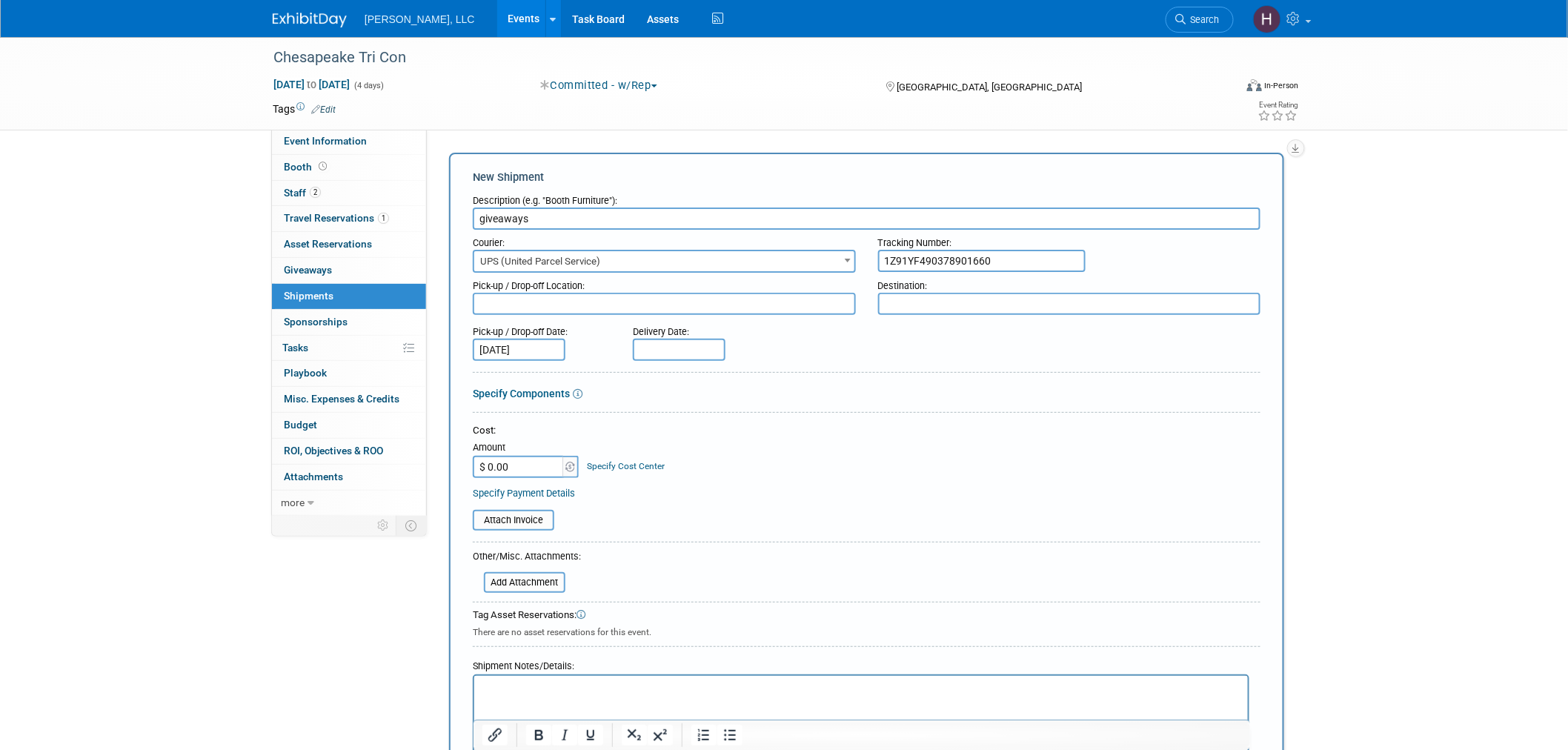
click at [655, 347] on input "text" at bounding box center [679, 350] width 92 height 22
click at [810, 475] on span "15" at bounding box center [812, 478] width 29 height 29
type input "Aug 15, 2025"
click at [528, 348] on input "Aug 15, 2025" at bounding box center [519, 350] width 92 height 22
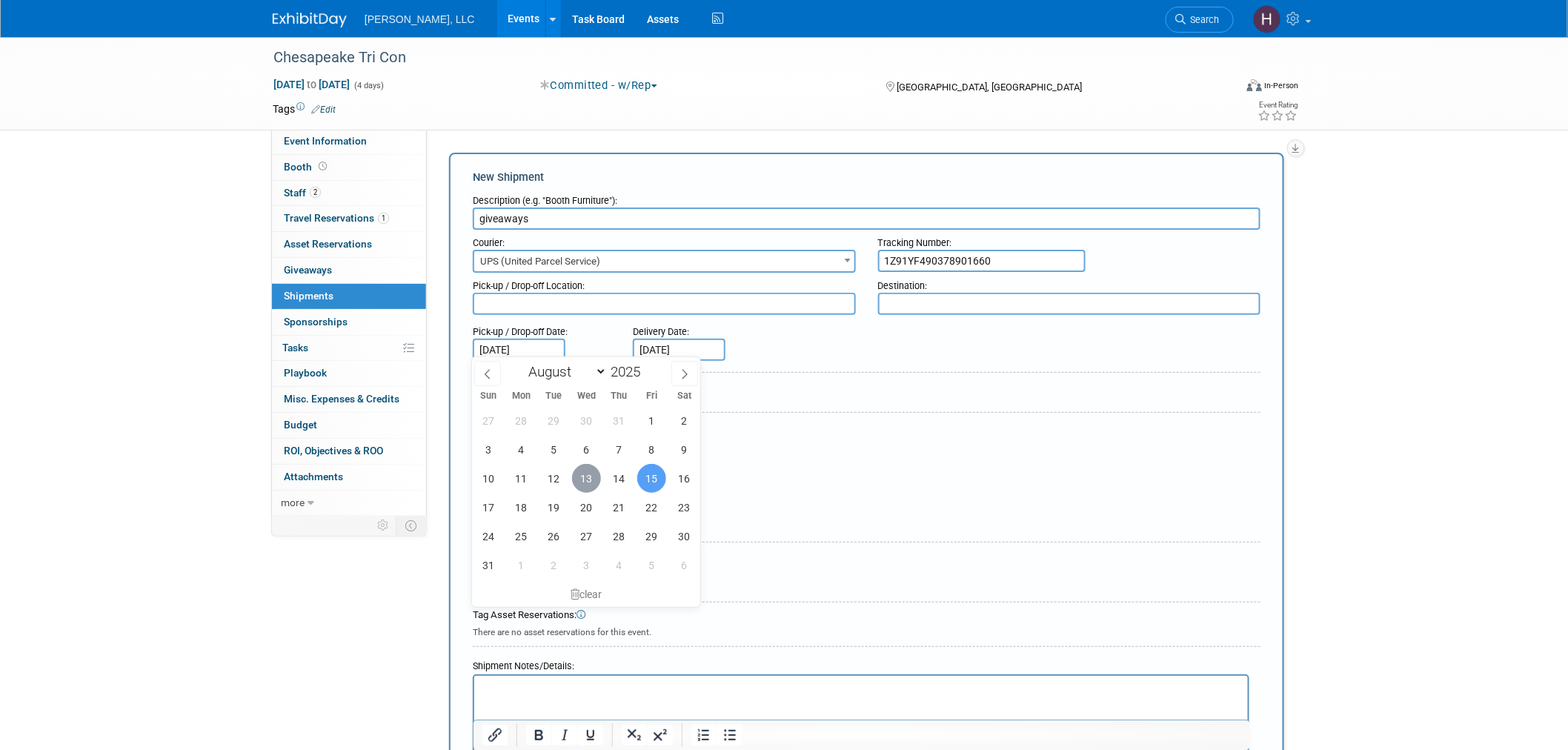
click at [592, 482] on span "13" at bounding box center [587, 478] width 29 height 29
type input "Aug 13, 2025"
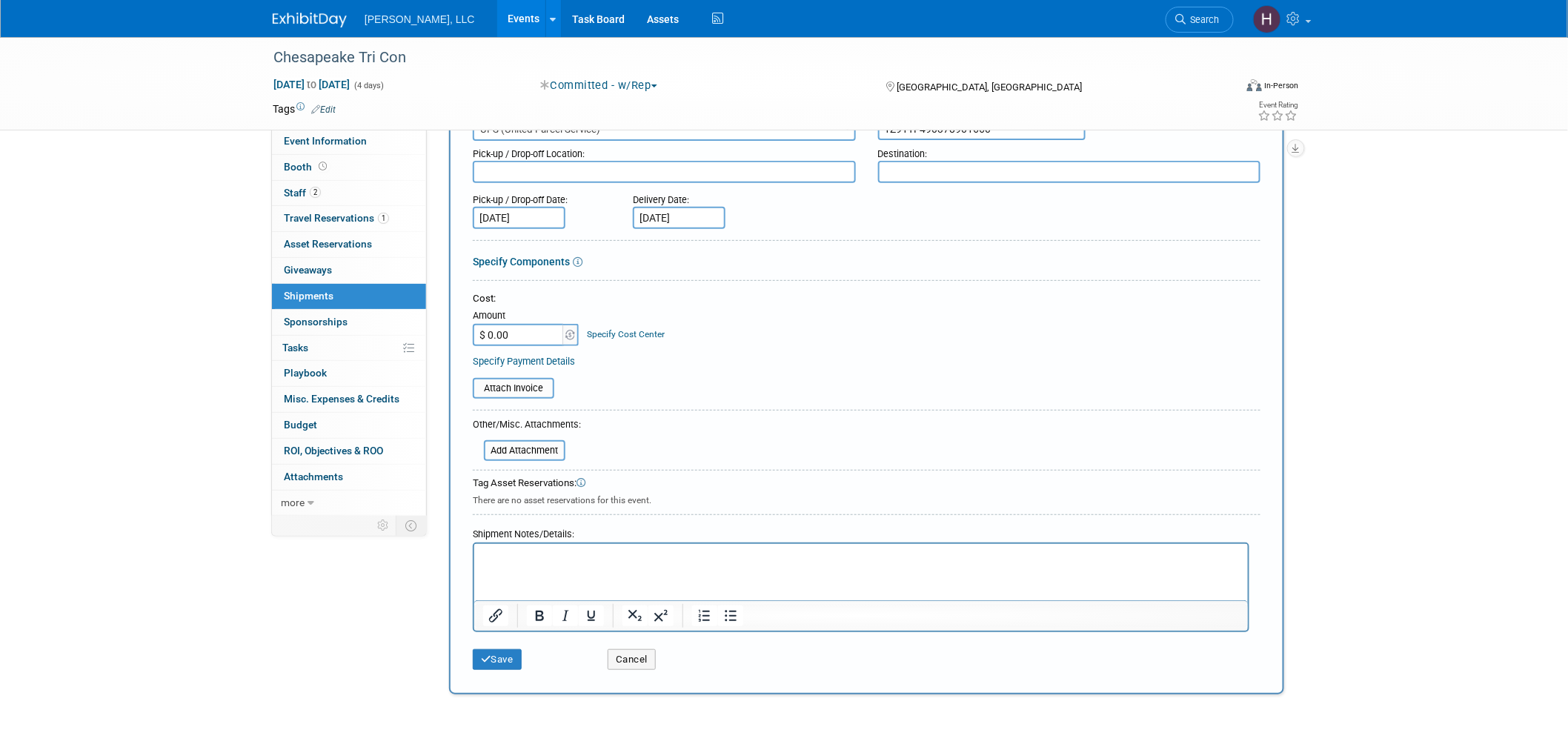
scroll to position [233, 0]
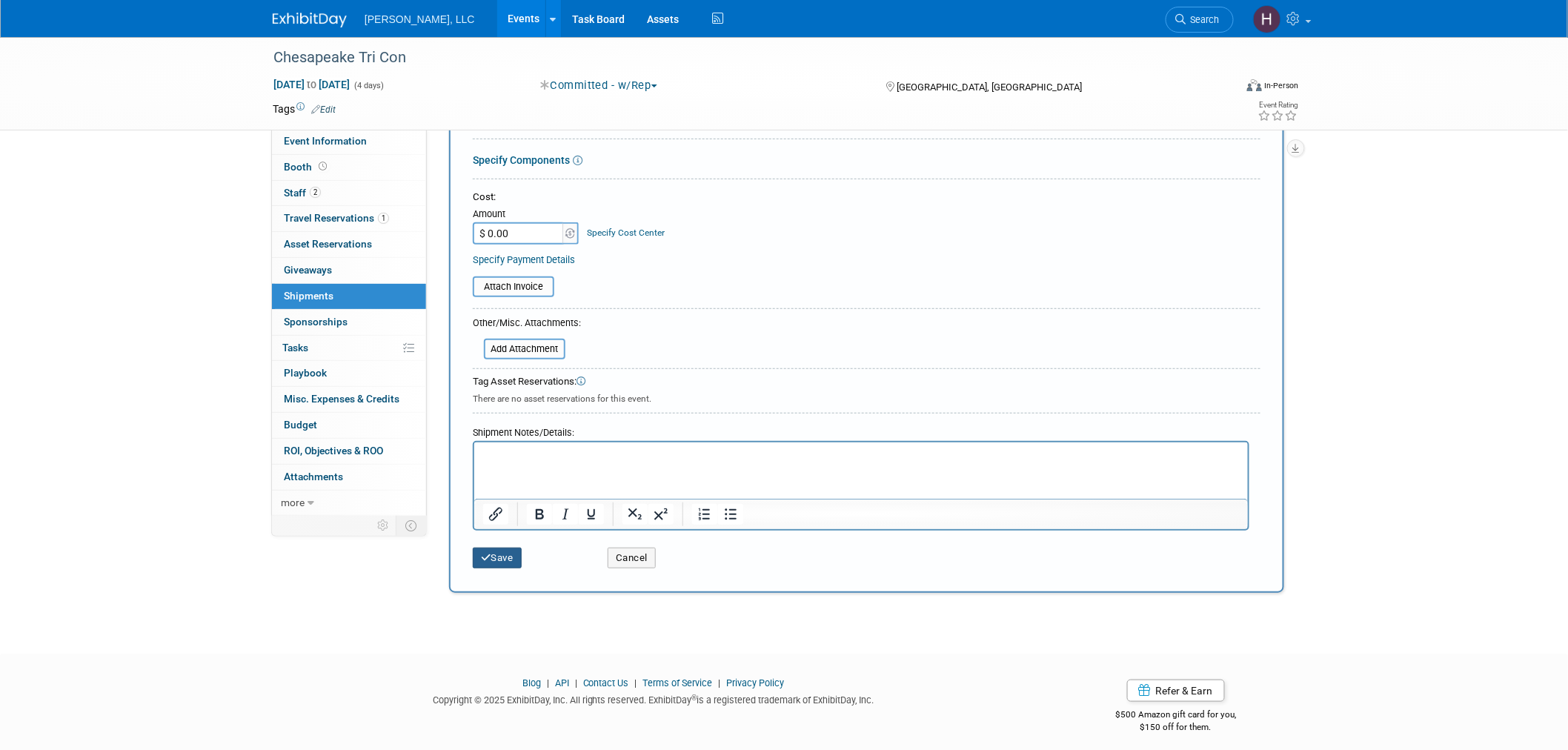
click at [510, 547] on button "Save" at bounding box center [498, 558] width 49 height 20
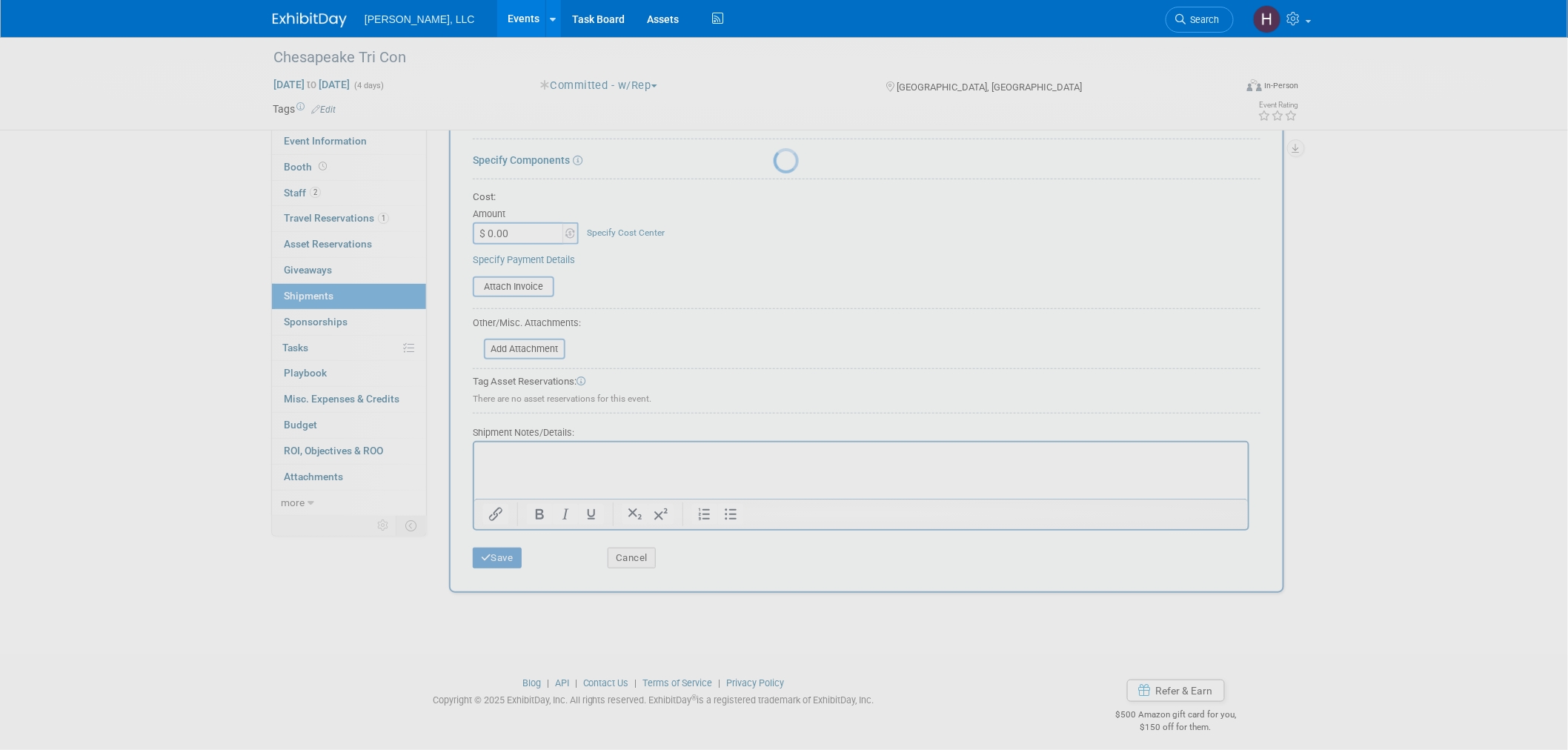
scroll to position [8, 0]
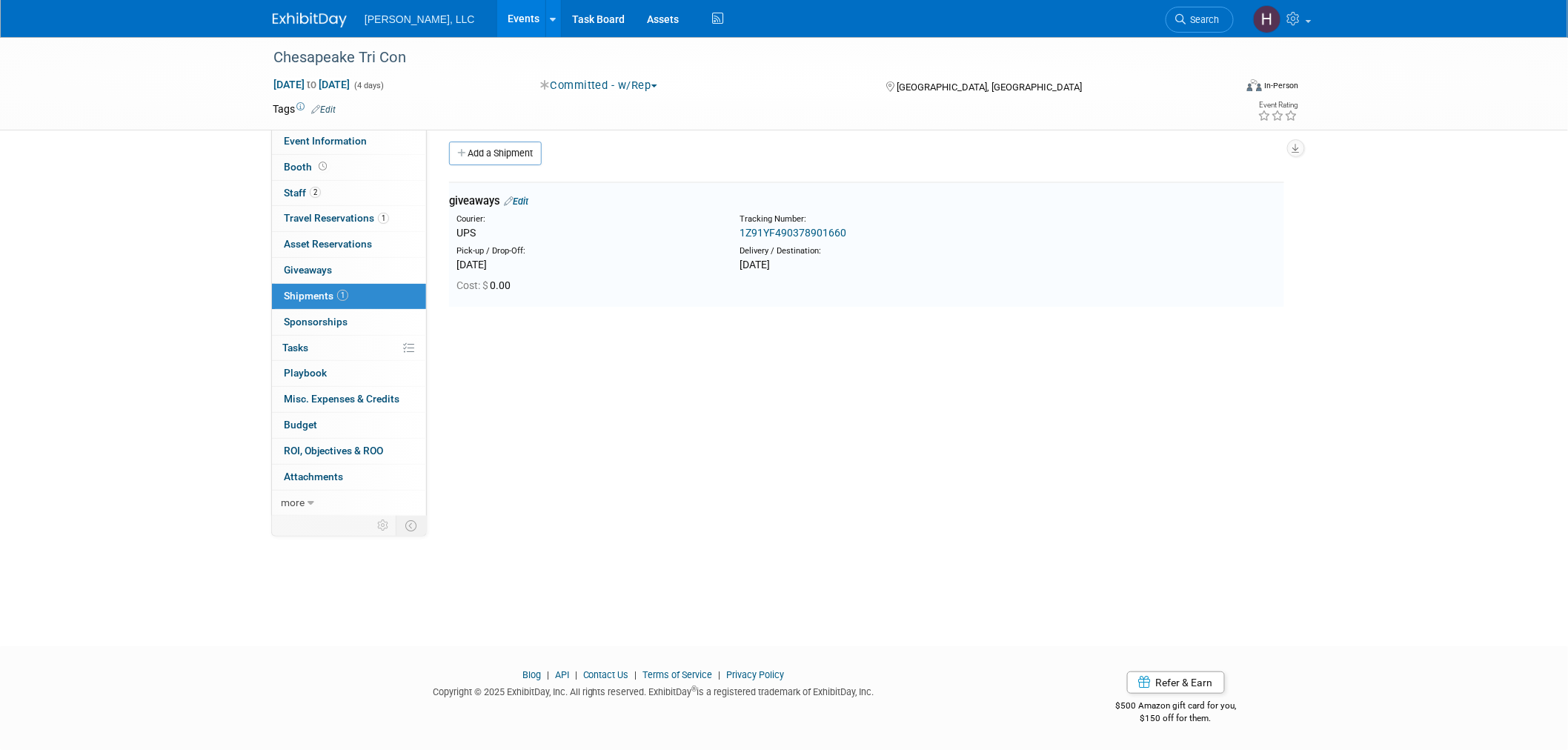
click at [498, 25] on link "Events" at bounding box center [525, 19] width 54 height 37
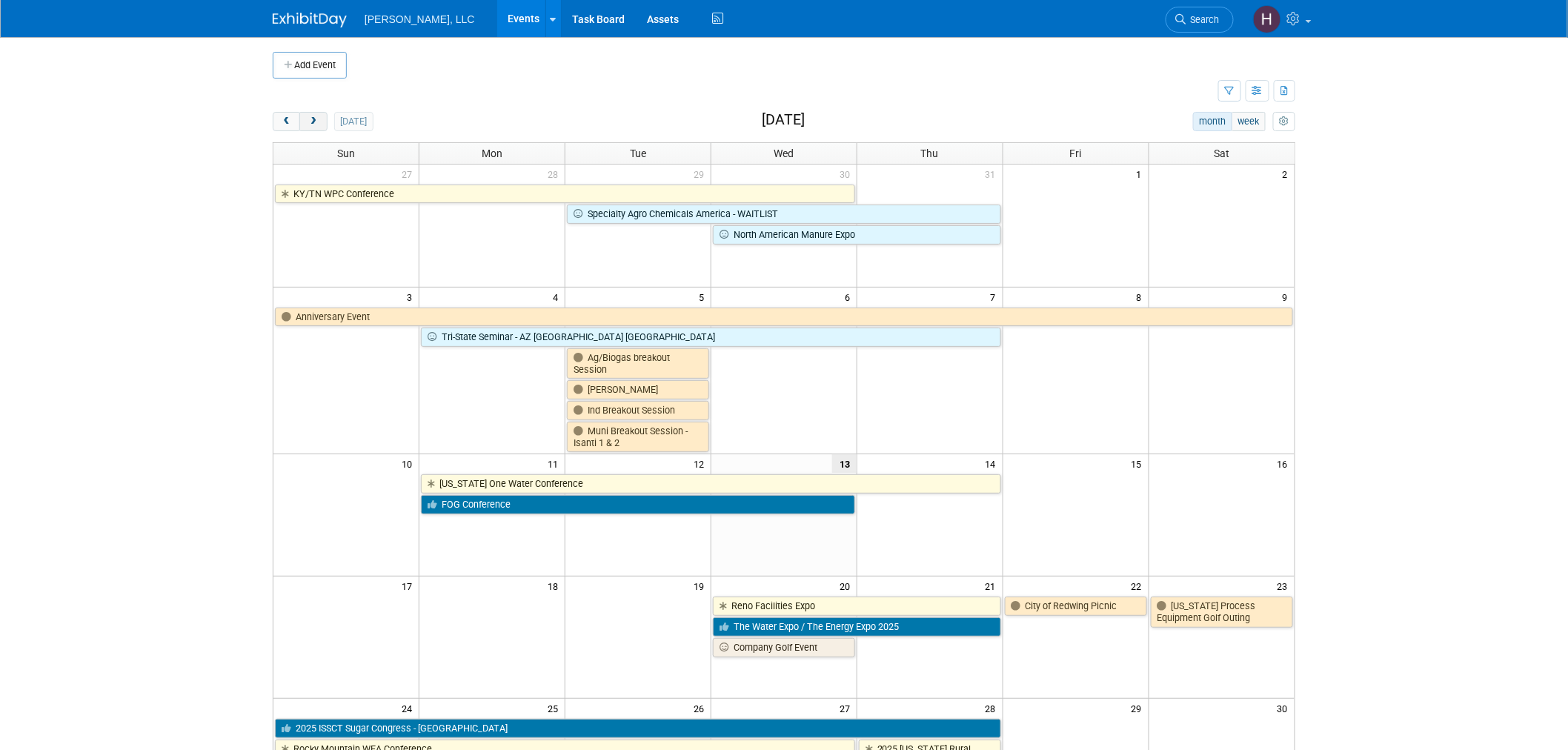
click at [308, 115] on button "next" at bounding box center [313, 121] width 27 height 19
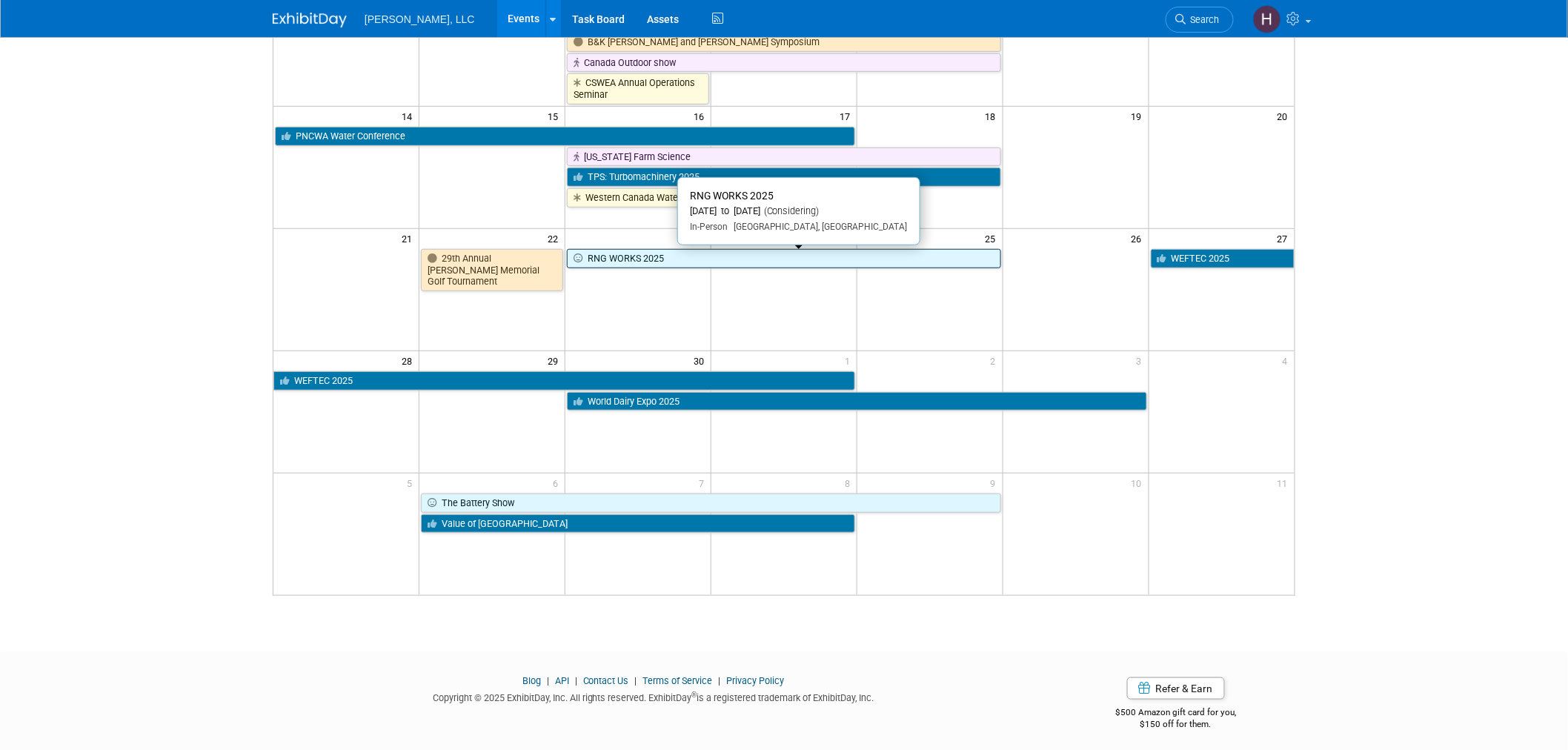
scroll to position [323, 0]
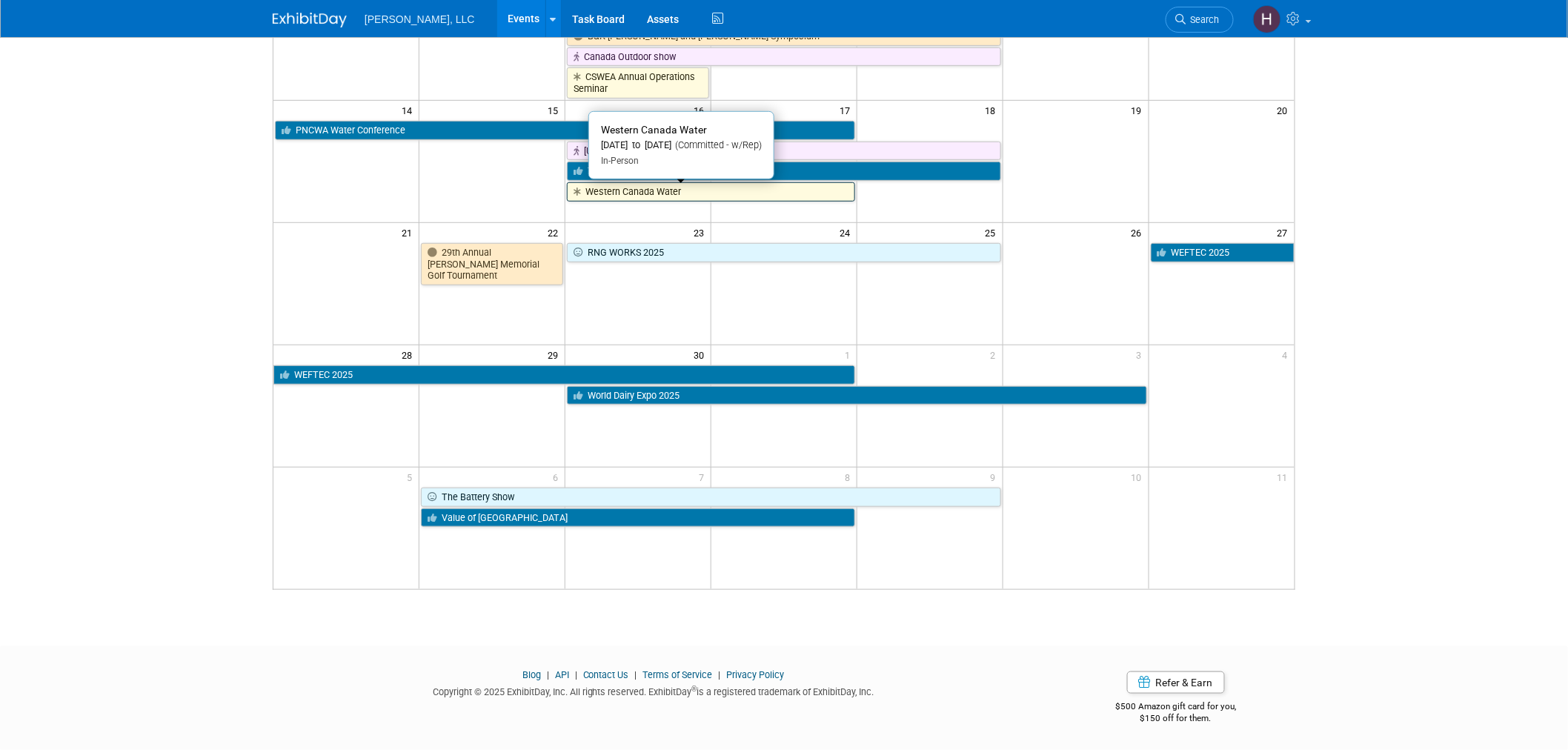
click at [679, 195] on link "Western Canada Water" at bounding box center [711, 192] width 288 height 19
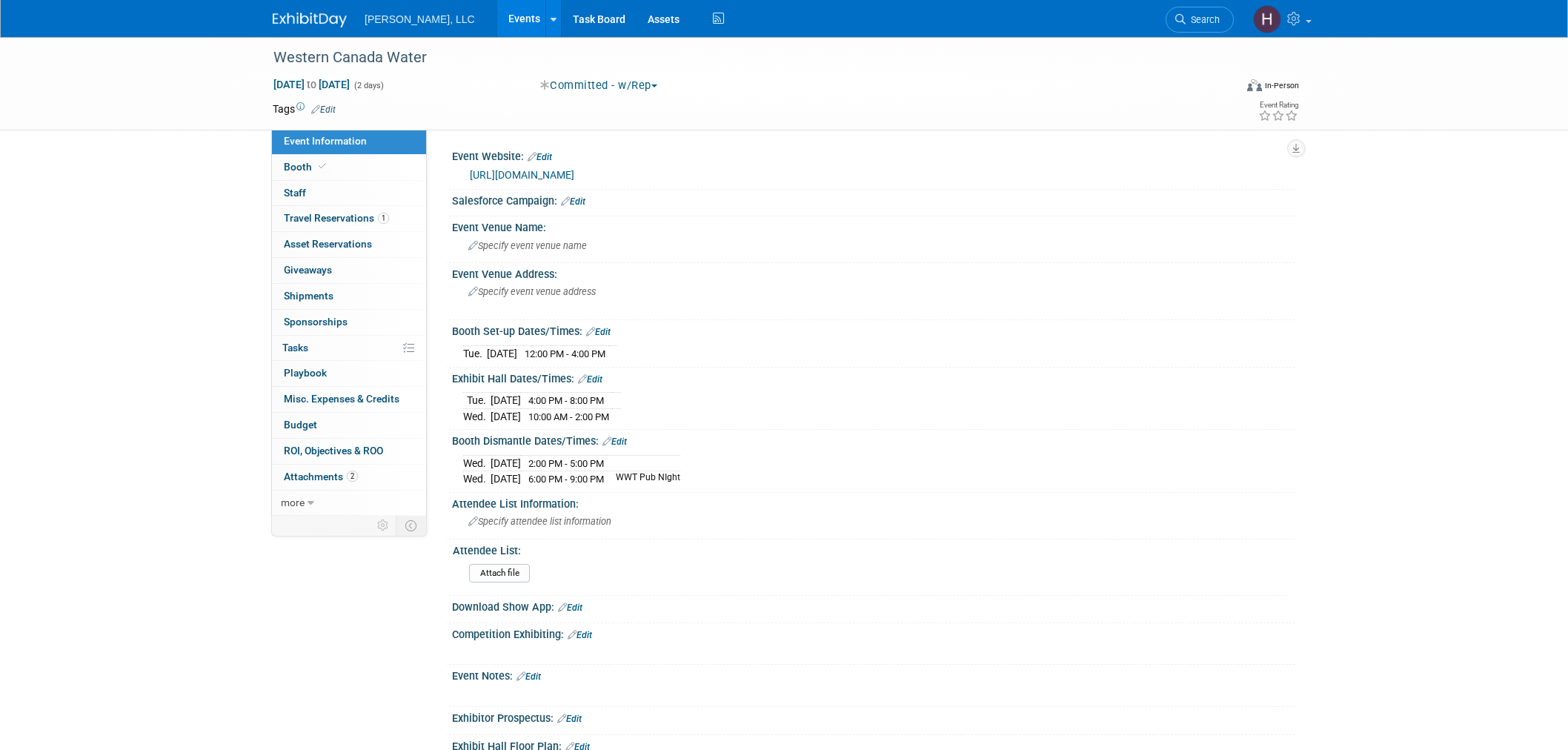
select select "Municipal"
click at [317, 213] on span "Travel Reservations 1" at bounding box center [336, 218] width 105 height 12
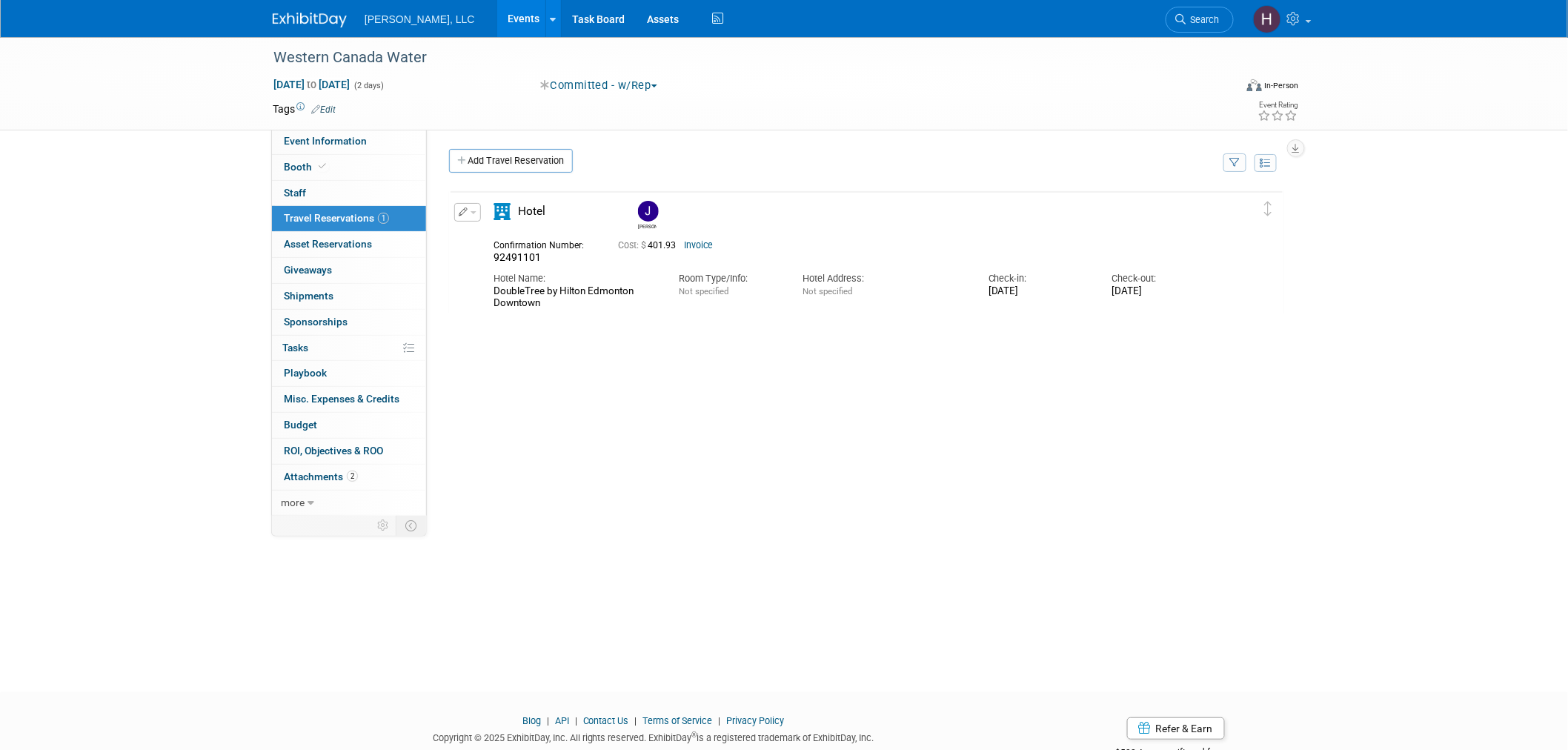
click at [498, 16] on link "Events" at bounding box center [525, 19] width 54 height 37
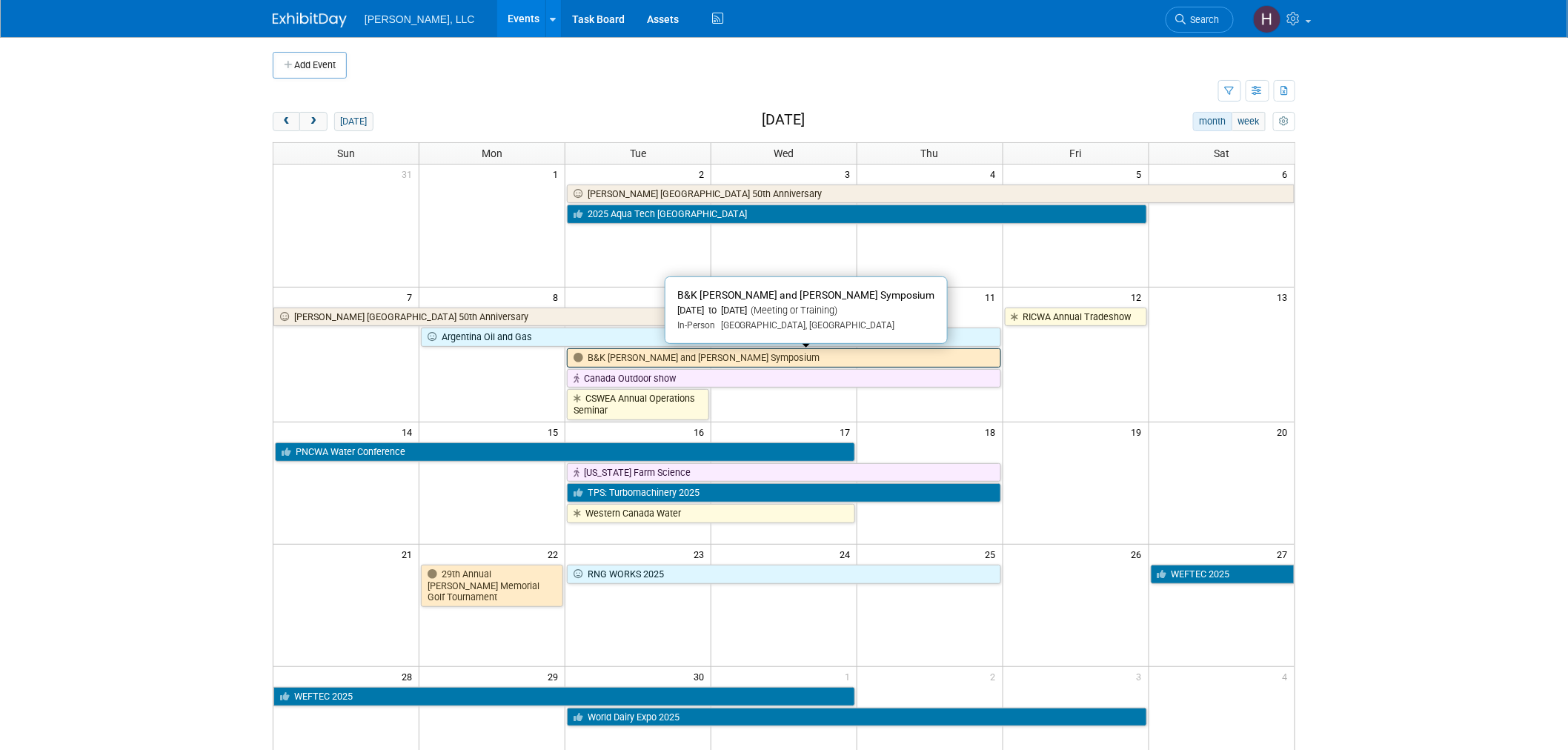
click at [842, 358] on link "B&K [PERSON_NAME] and [PERSON_NAME] Symposium" at bounding box center [784, 358] width 434 height 19
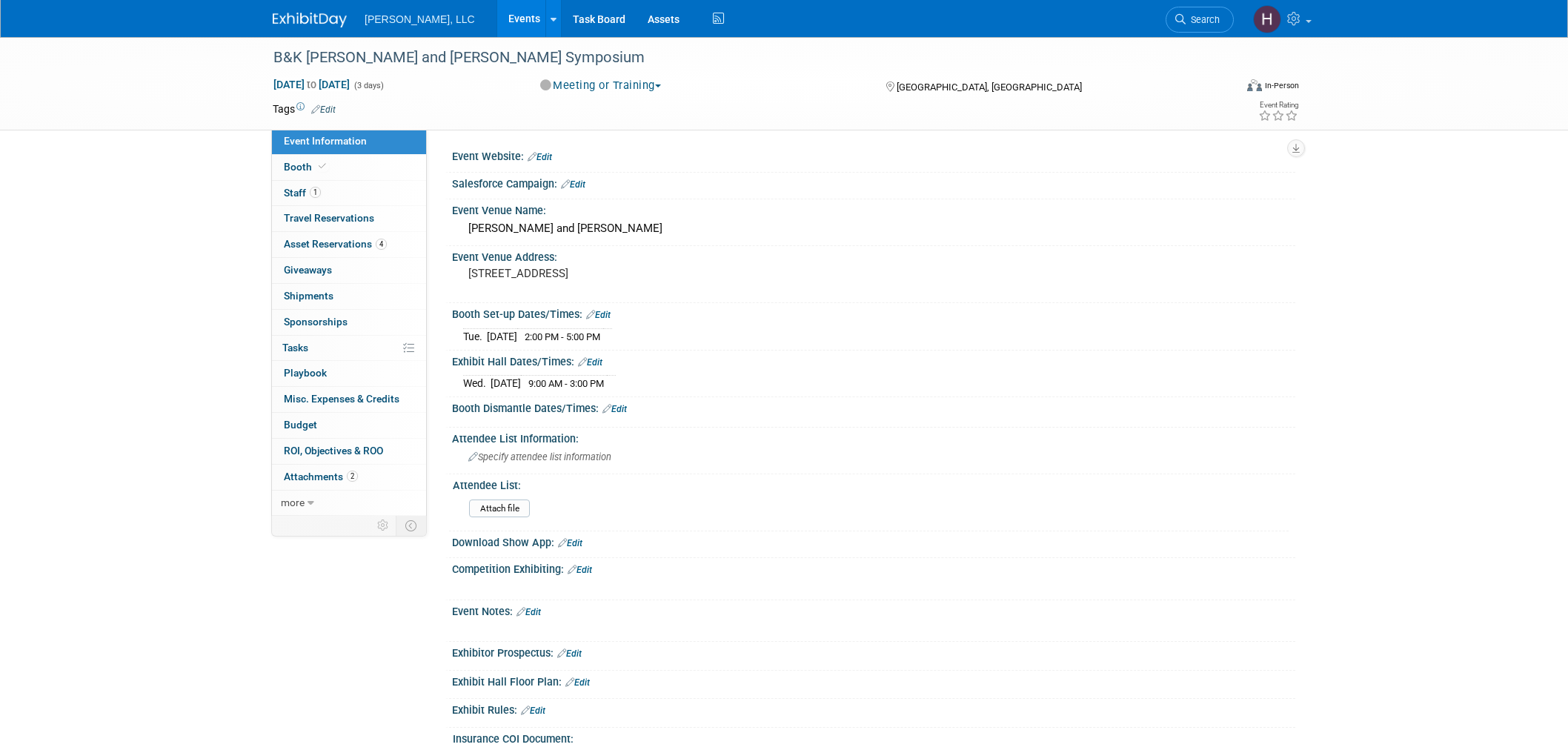
select select "Industrial"
click at [498, 15] on link "Events" at bounding box center [525, 19] width 54 height 37
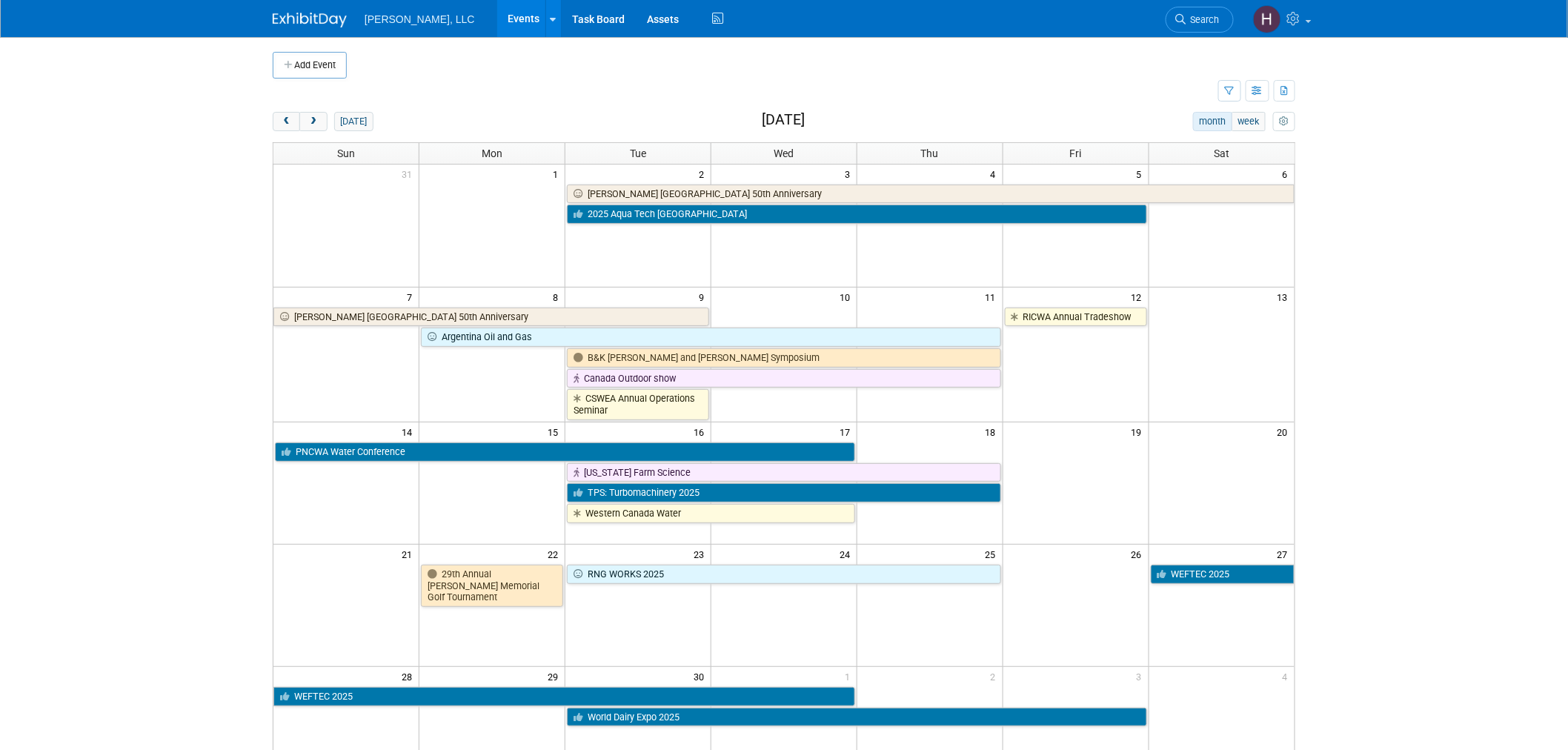
click at [320, 136] on div "[DATE] month week [DATE] Sun Mon Tue Wed Thu Fri Sat 31 1 2 3 4 5 6 [PERSON_NAM…" at bounding box center [784, 511] width 1023 height 799
click at [319, 131] on button "next" at bounding box center [313, 121] width 27 height 19
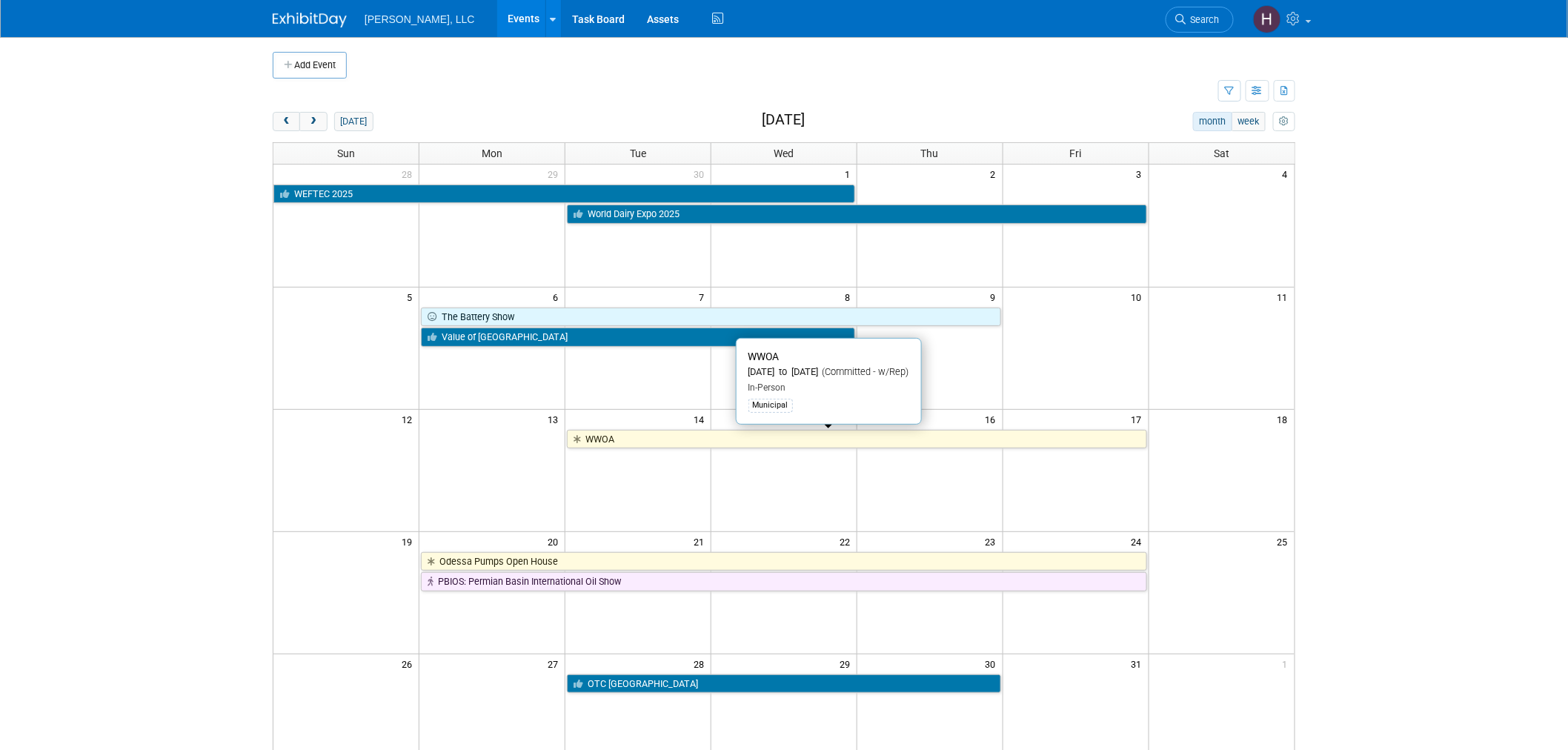
click at [734, 439] on link "WWOA" at bounding box center [857, 439] width 580 height 19
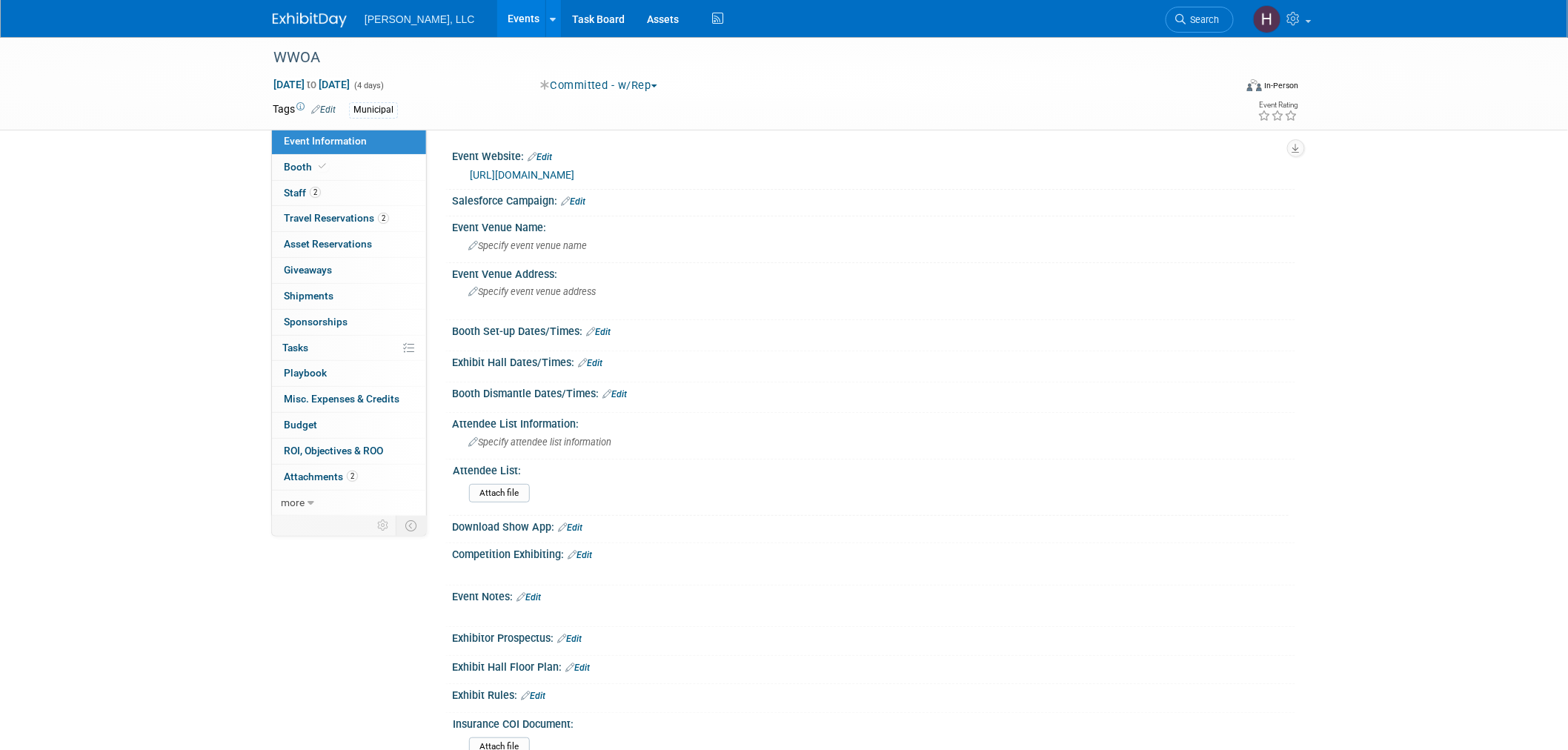
click at [575, 175] on link "[URL][DOMAIN_NAME]" at bounding box center [521, 175] width 104 height 12
click at [498, 17] on link "Events" at bounding box center [525, 19] width 54 height 37
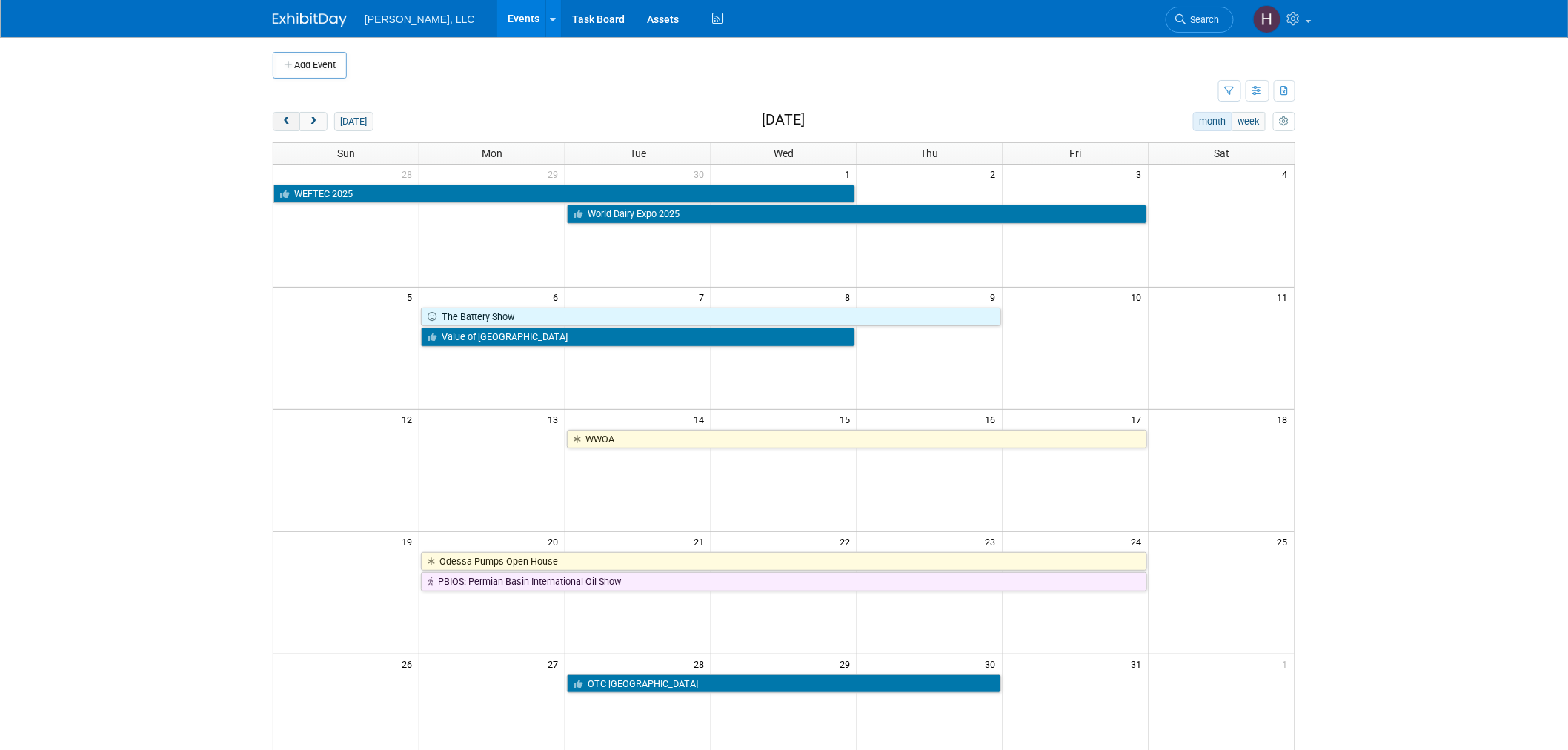
click at [290, 131] on button "prev" at bounding box center [286, 121] width 27 height 19
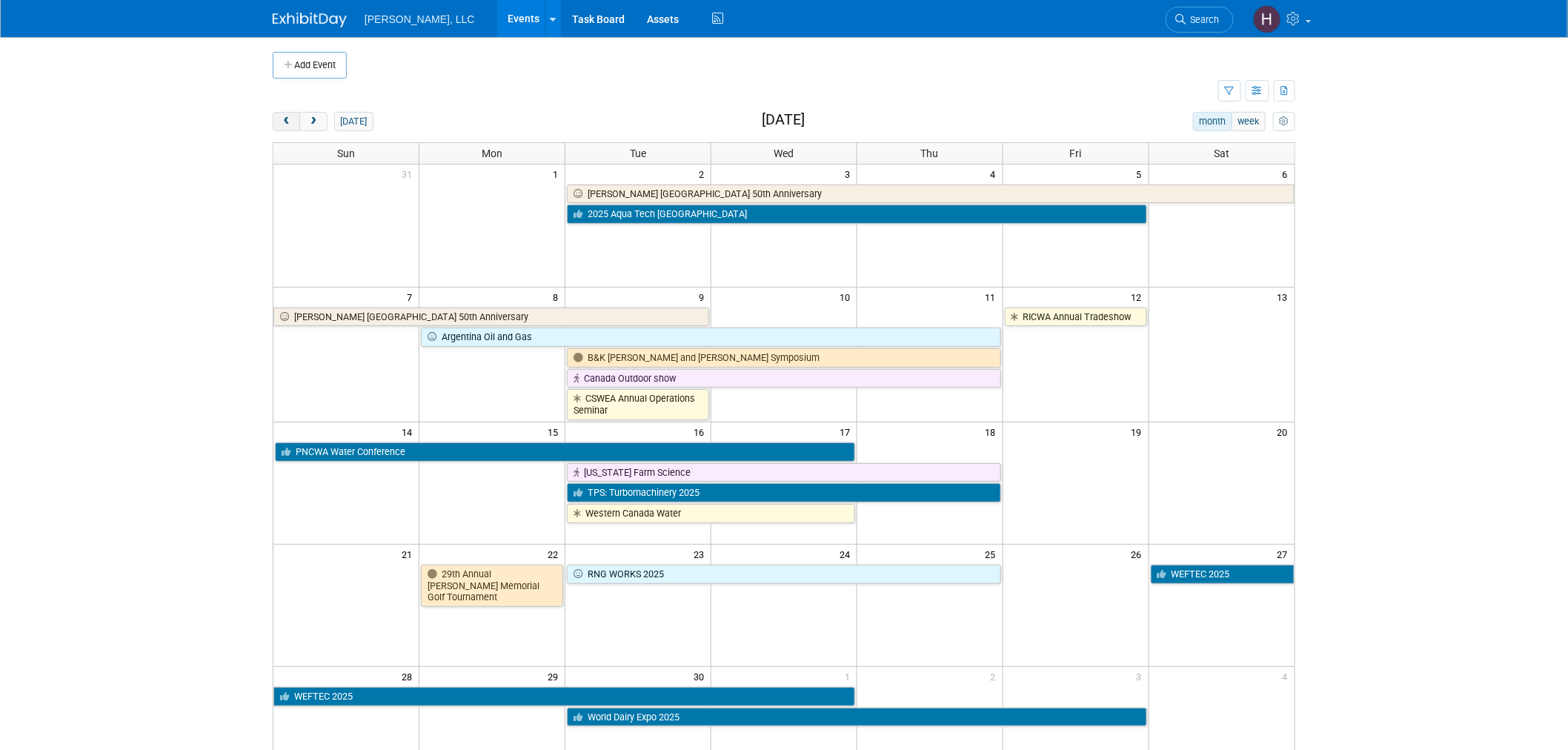
click at [280, 123] on button "prev" at bounding box center [286, 121] width 27 height 19
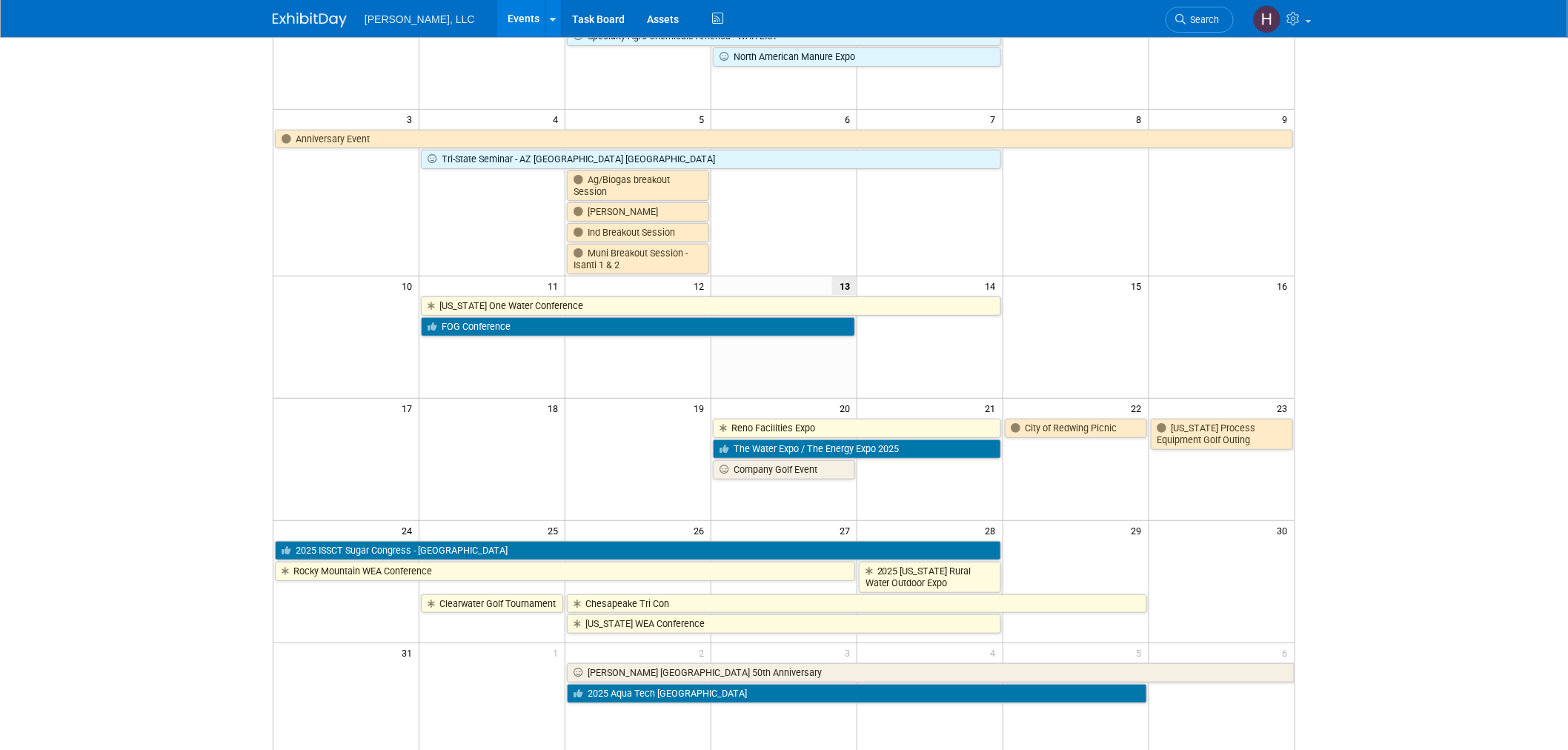
scroll to position [82, 0]
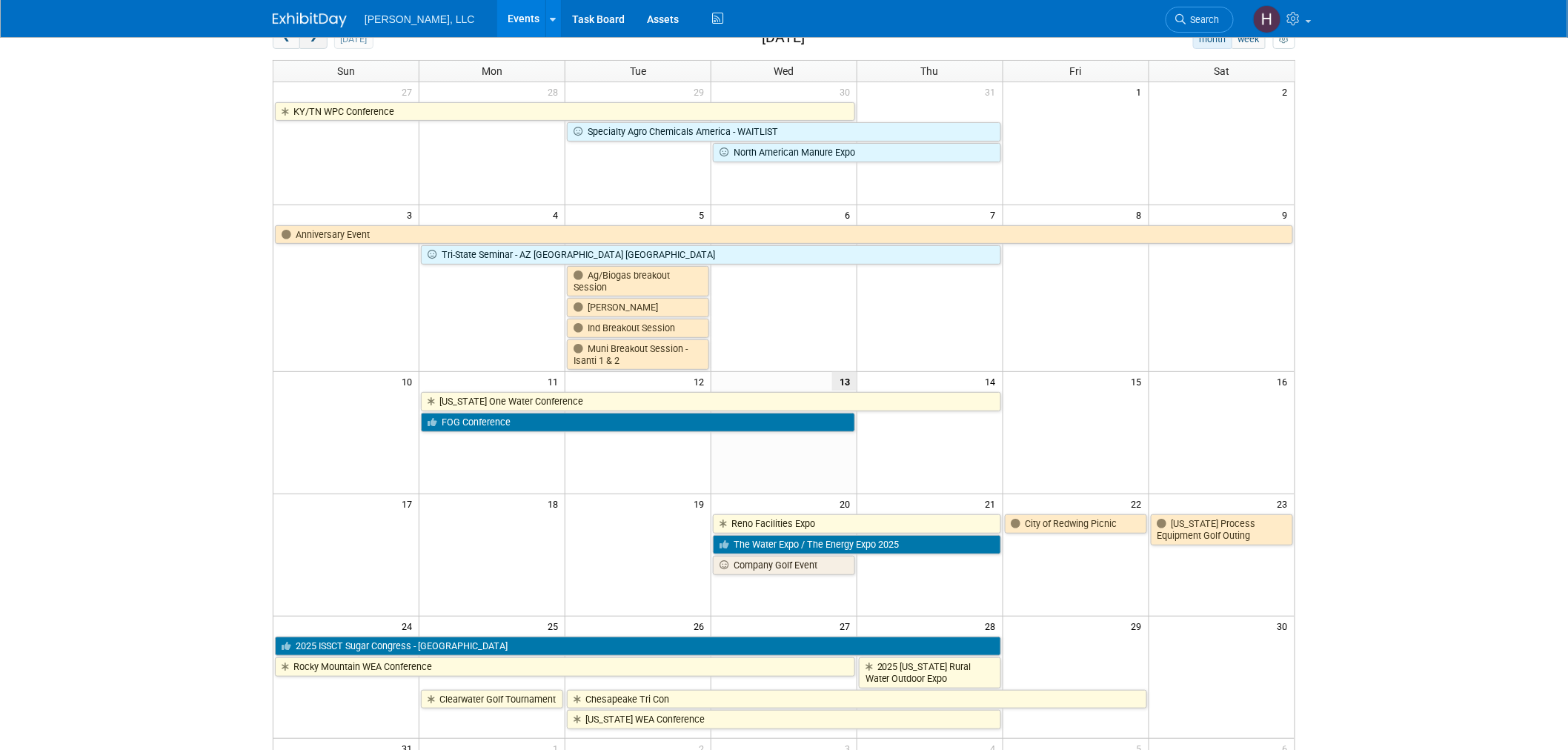
click at [312, 42] on span "next" at bounding box center [313, 39] width 11 height 9
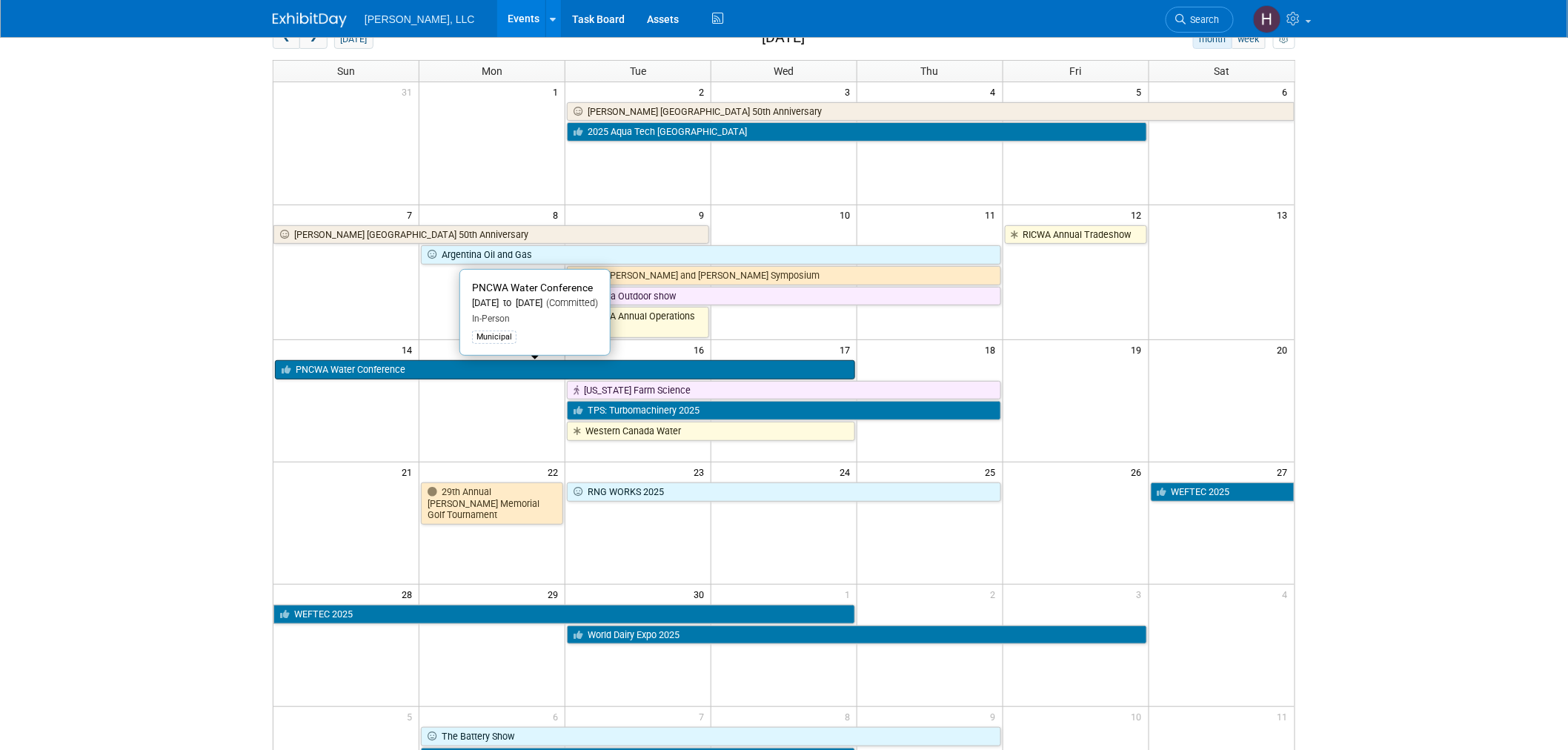
click at [381, 367] on link "PNCWA Water Conference" at bounding box center [564, 369] width 581 height 19
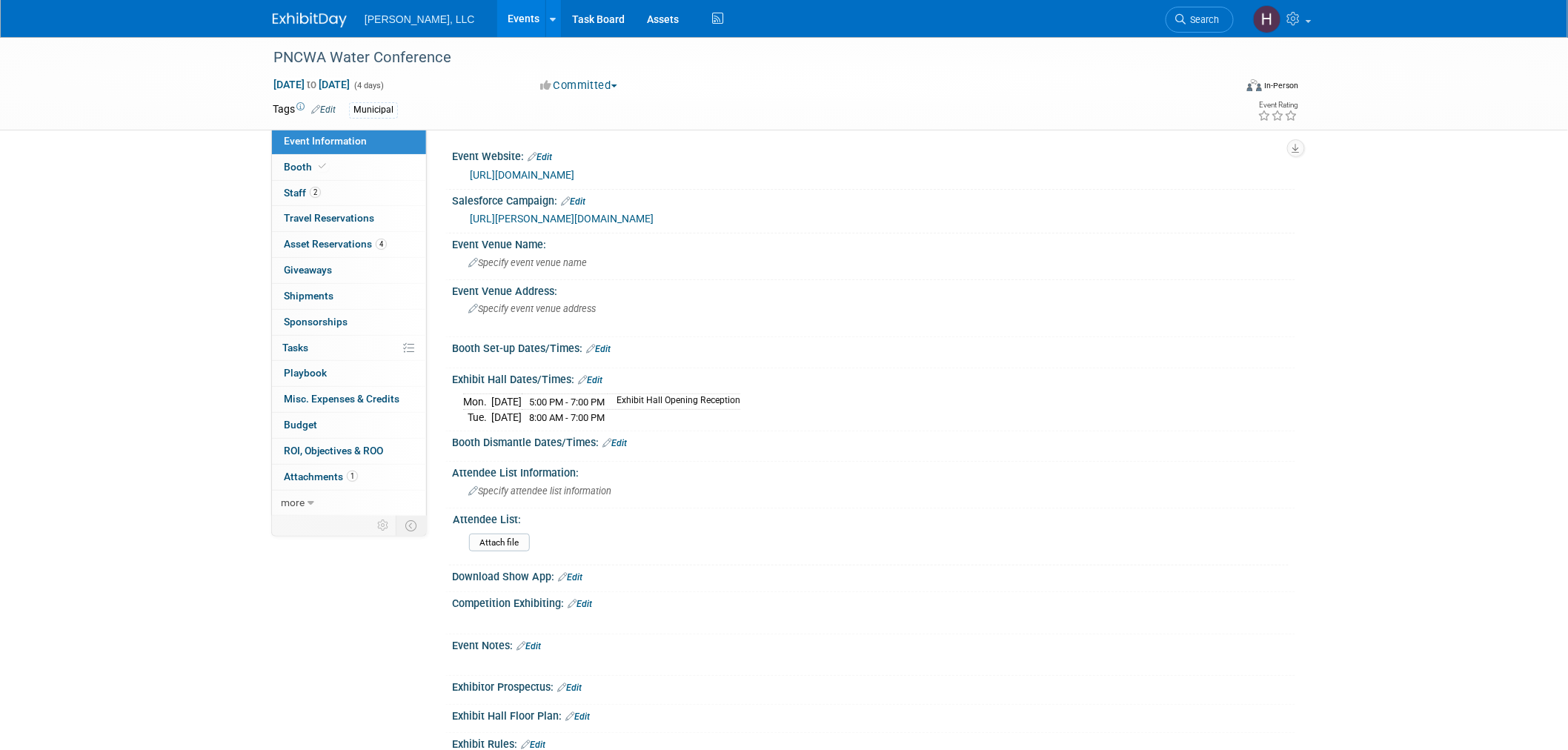
click at [511, 169] on link "[URL][DOMAIN_NAME]" at bounding box center [521, 175] width 104 height 12
click at [306, 181] on link "2 Staff 2" at bounding box center [349, 193] width 154 height 25
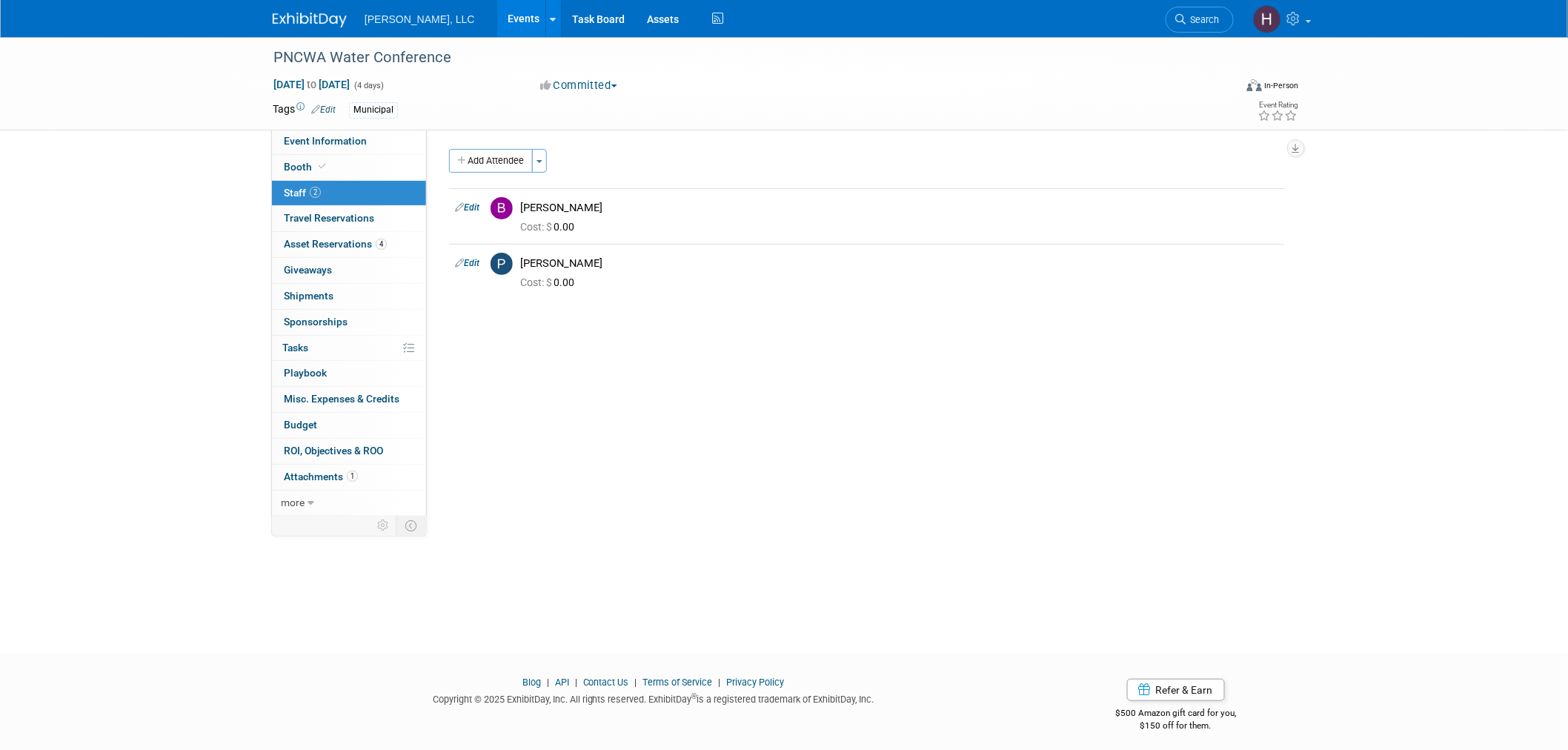
click at [498, 8] on link "Events" at bounding box center [525, 19] width 54 height 37
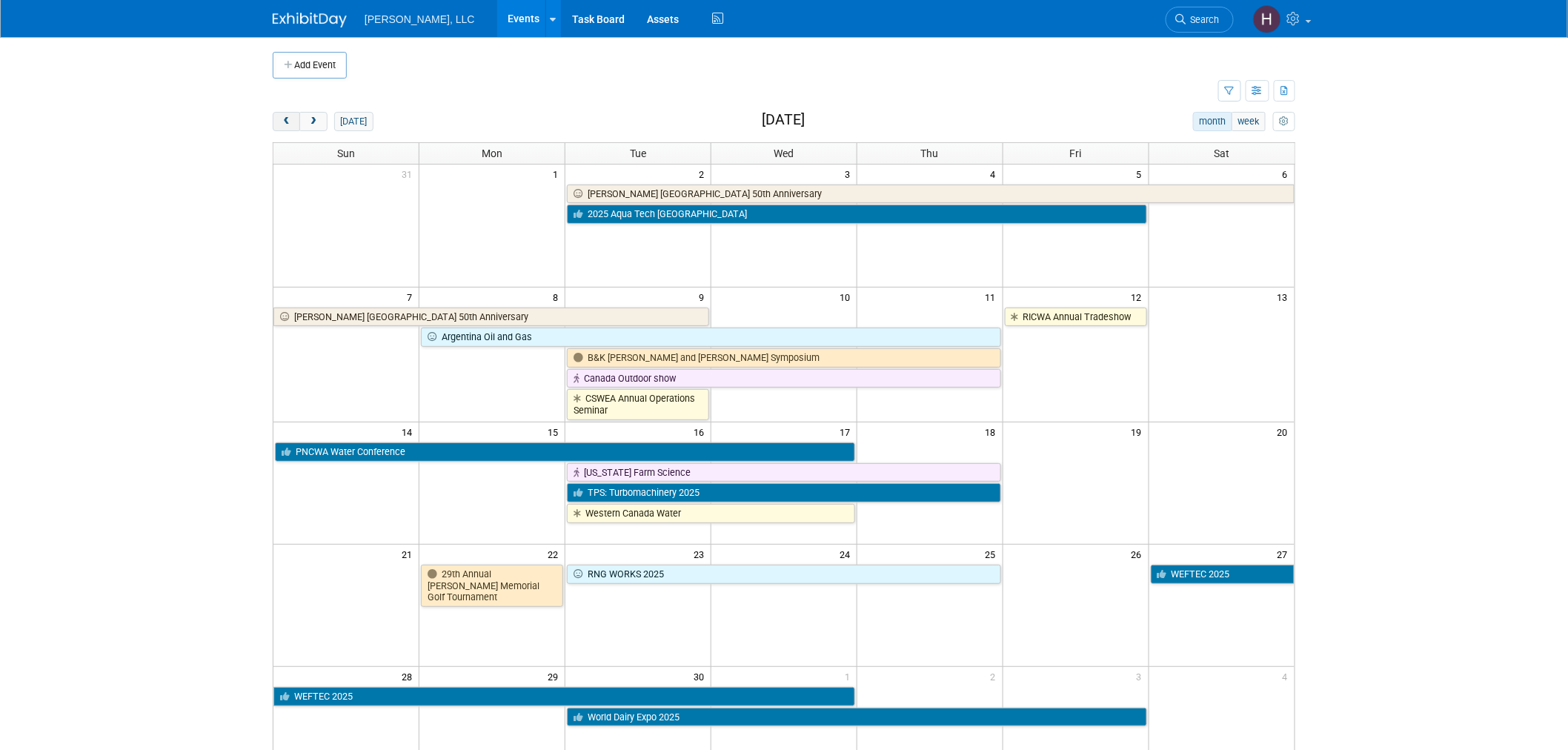
click at [297, 122] on button "prev" at bounding box center [286, 121] width 27 height 19
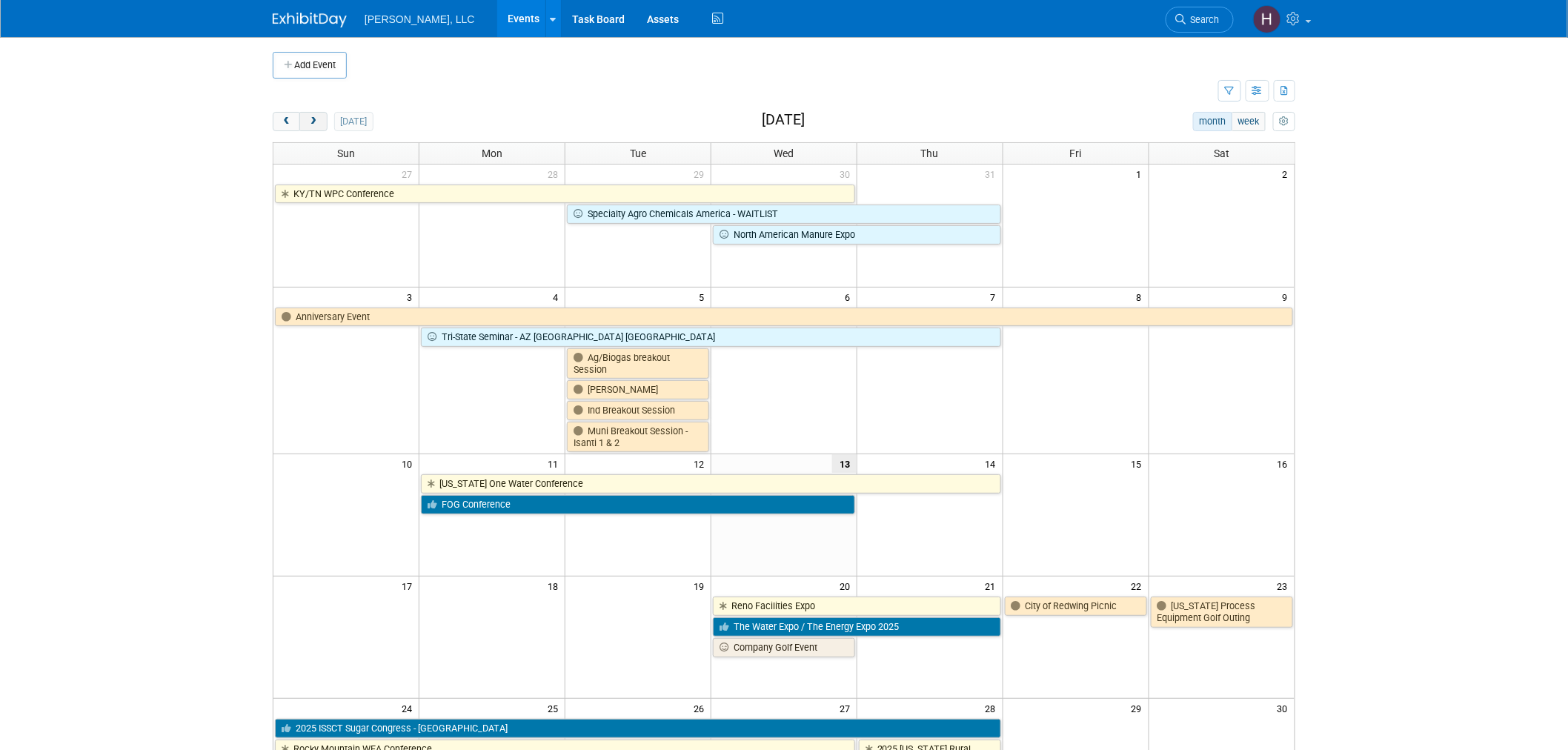
click at [314, 125] on span "next" at bounding box center [313, 121] width 11 height 9
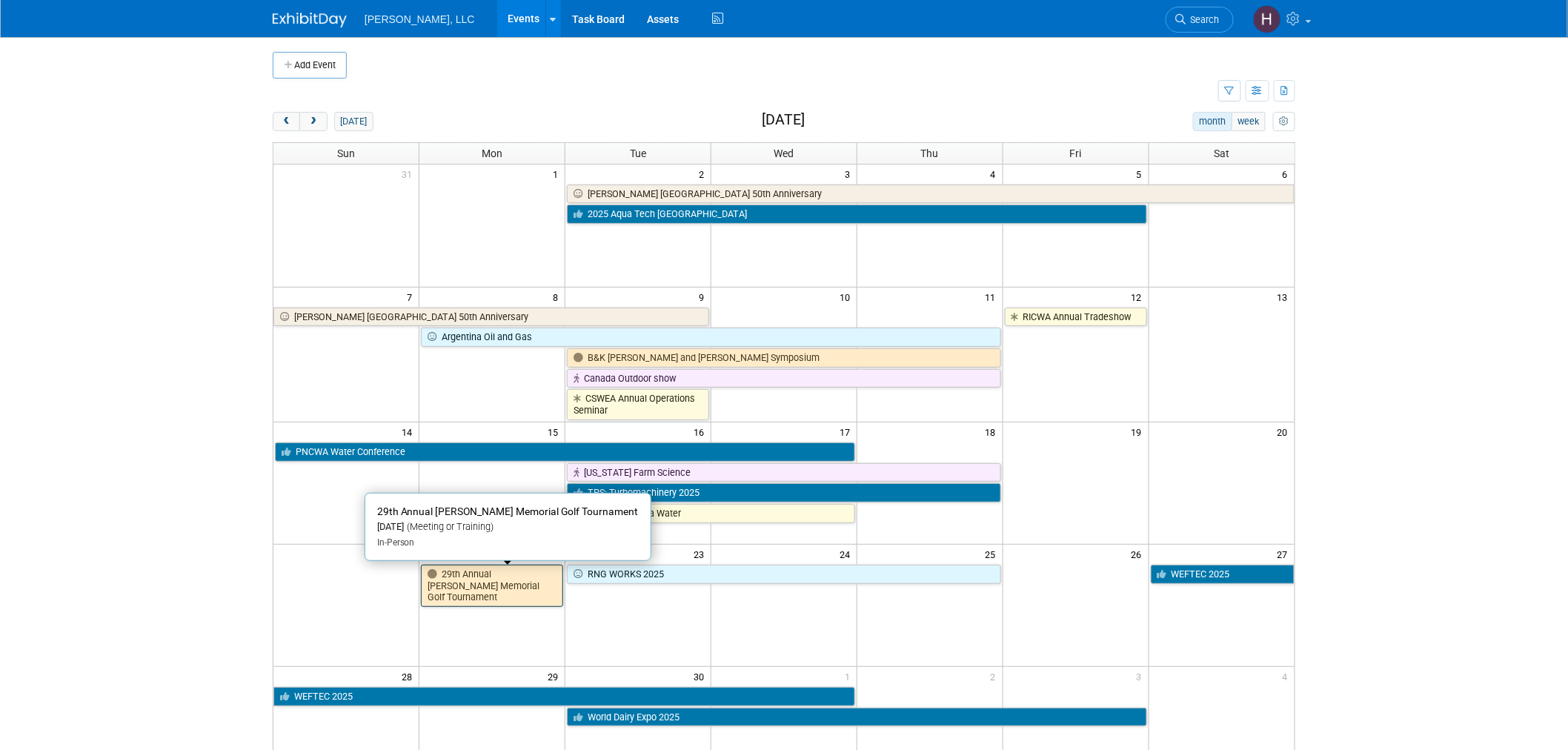
click at [491, 586] on link "29th Annual [PERSON_NAME] Memorial Golf Tournament" at bounding box center [492, 586] width 142 height 42
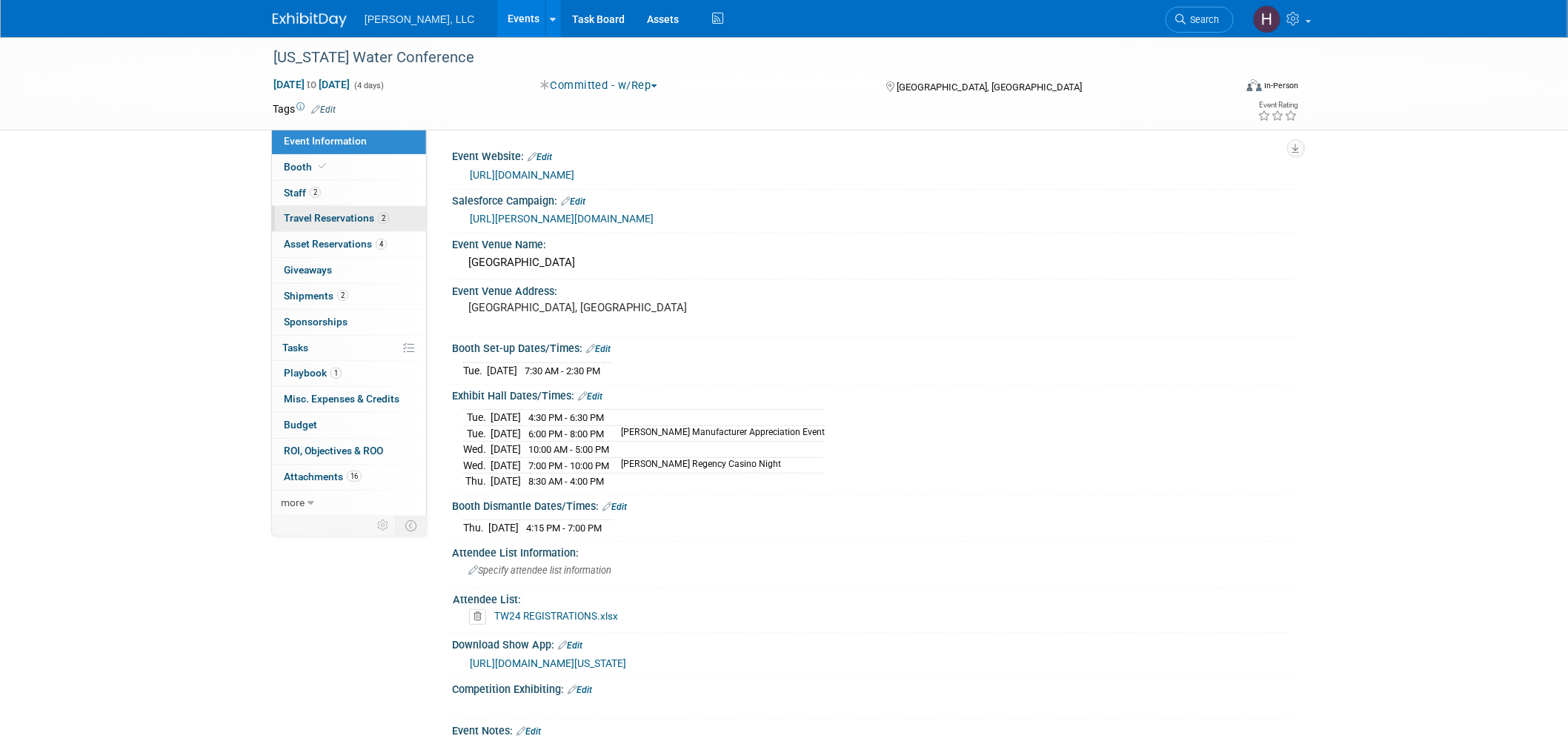
click at [344, 216] on span "Travel Reservations 2" at bounding box center [336, 218] width 105 height 12
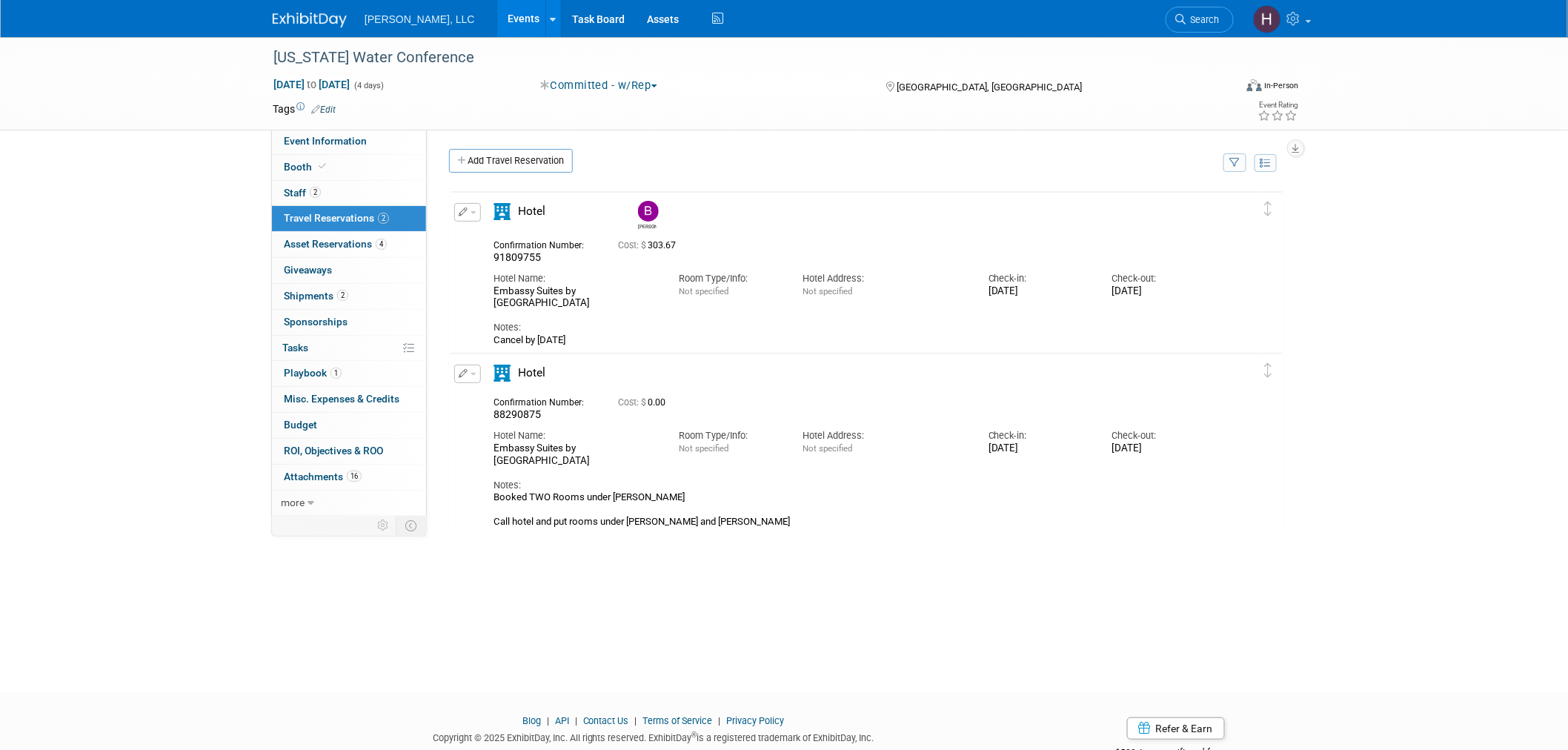
click at [498, 24] on link "Events" at bounding box center [525, 19] width 54 height 37
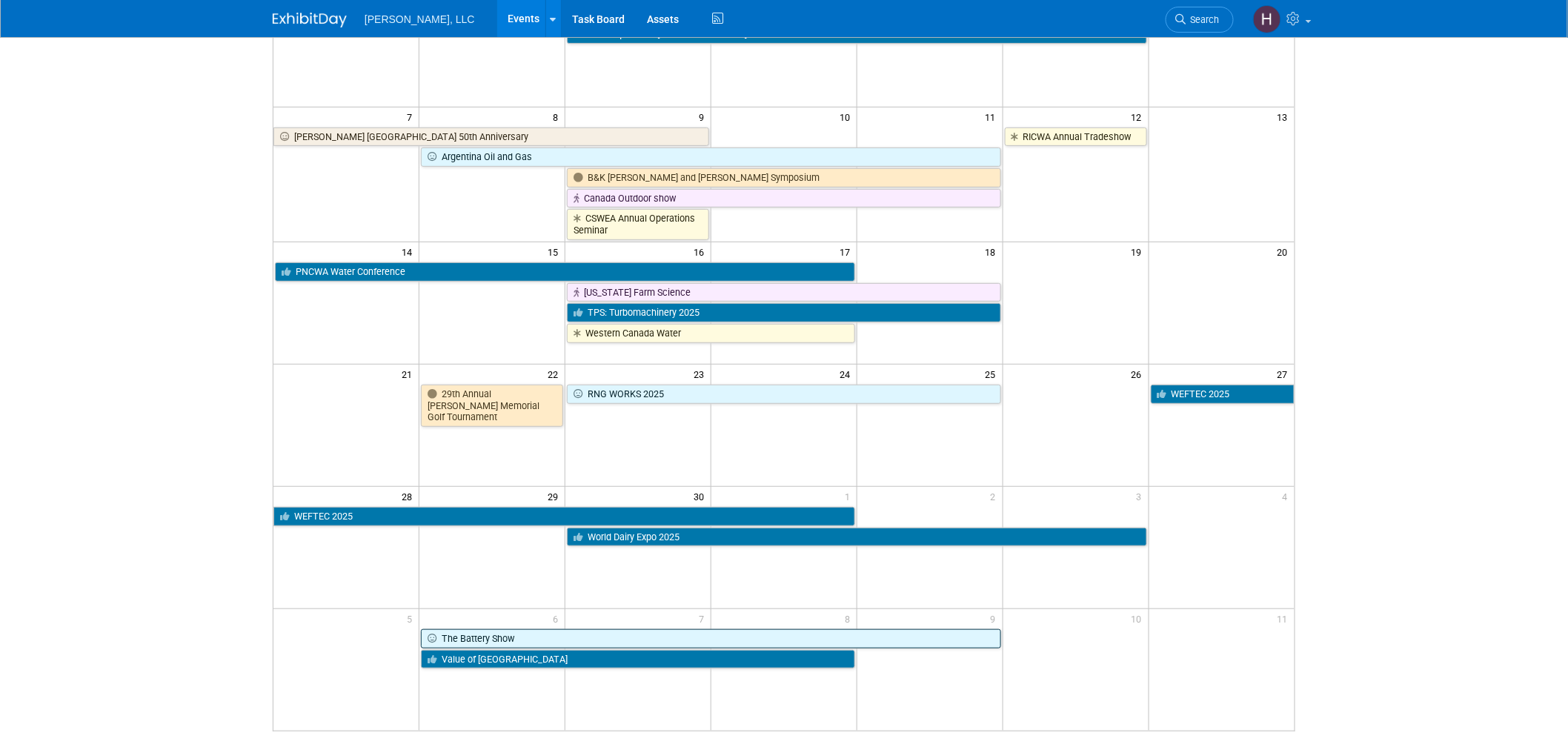
scroll to position [323, 0]
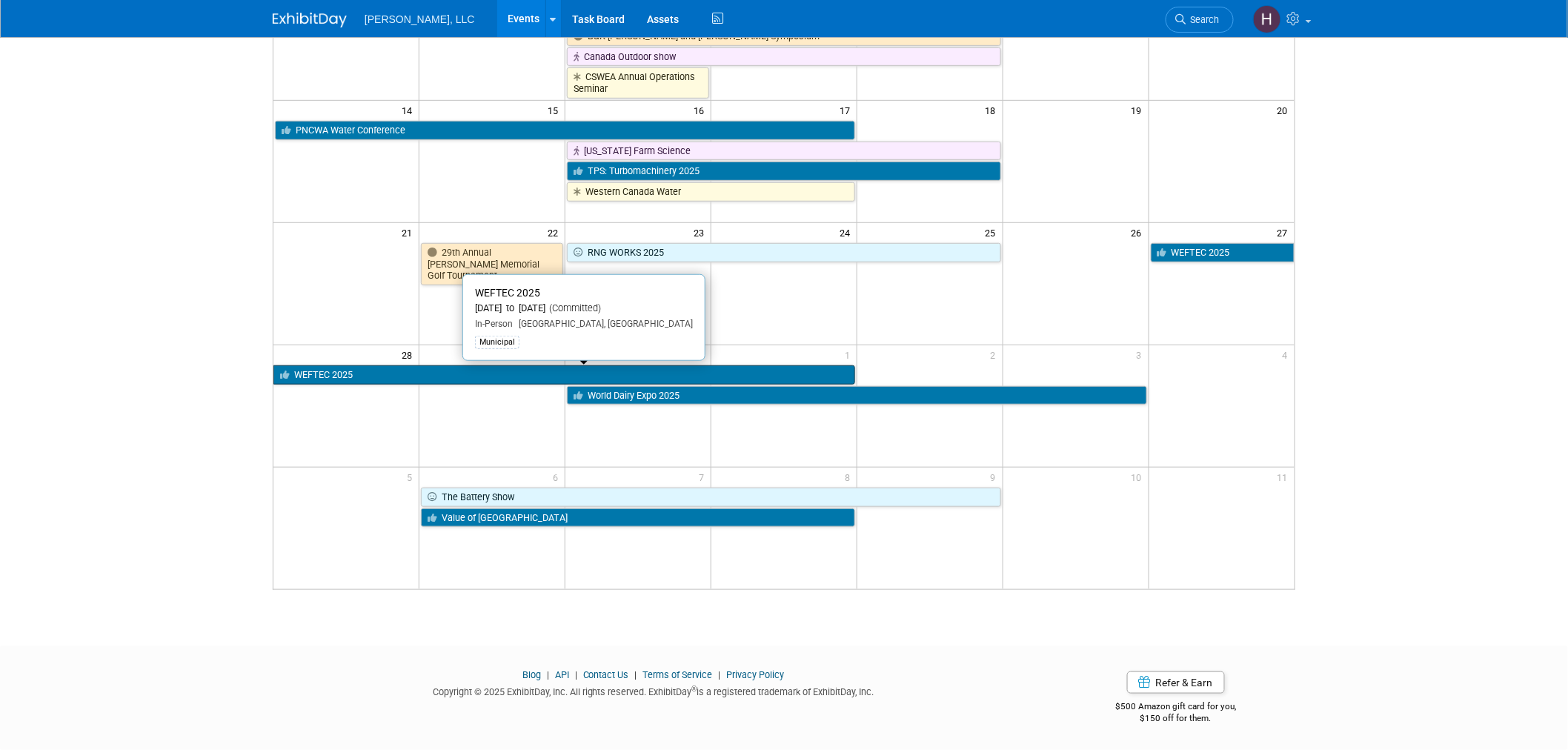
click at [422, 365] on link "WEFTEC 2025" at bounding box center [564, 375] width 581 height 19
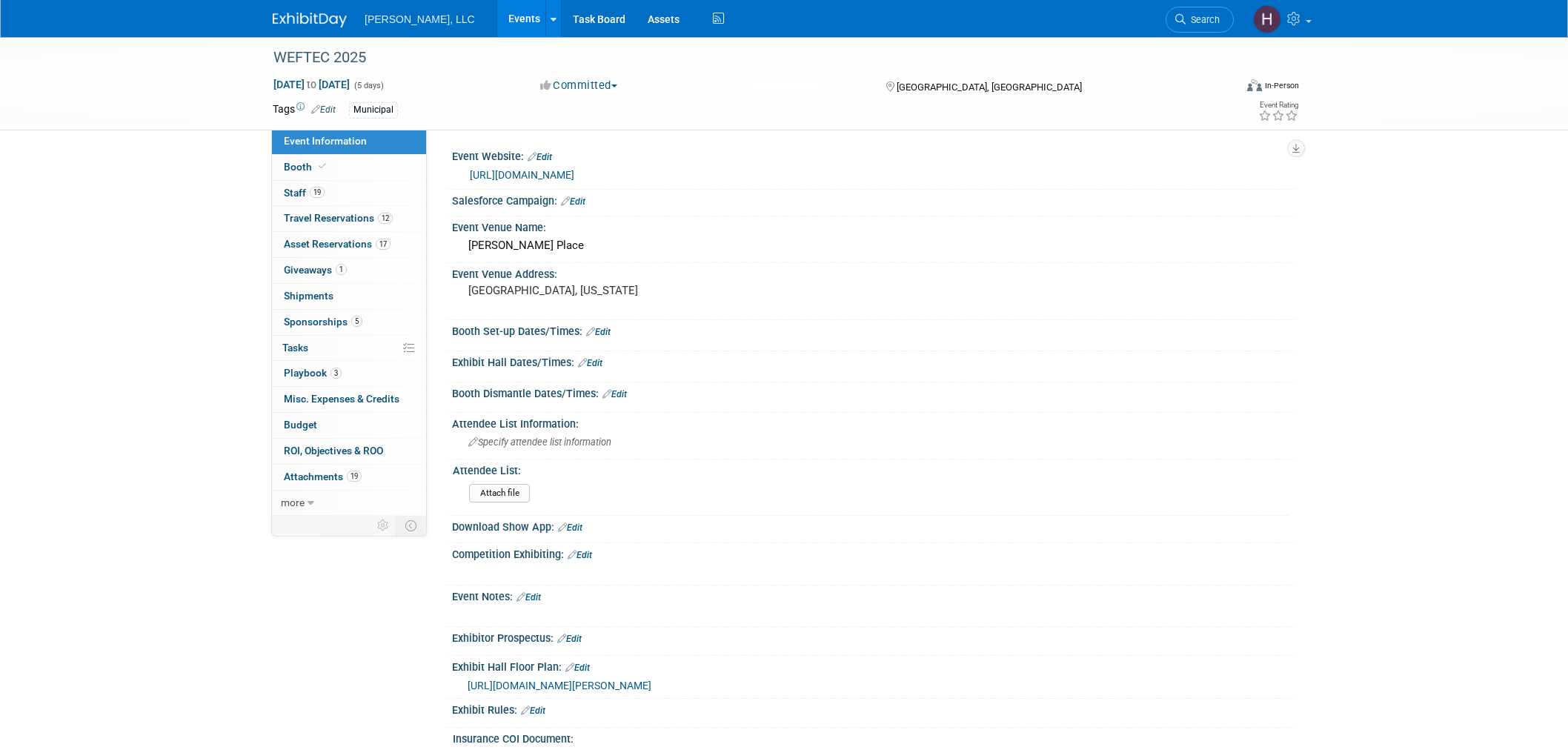
select select "Municipal"
click at [359, 223] on span "Travel Reservations 12" at bounding box center [338, 218] width 109 height 12
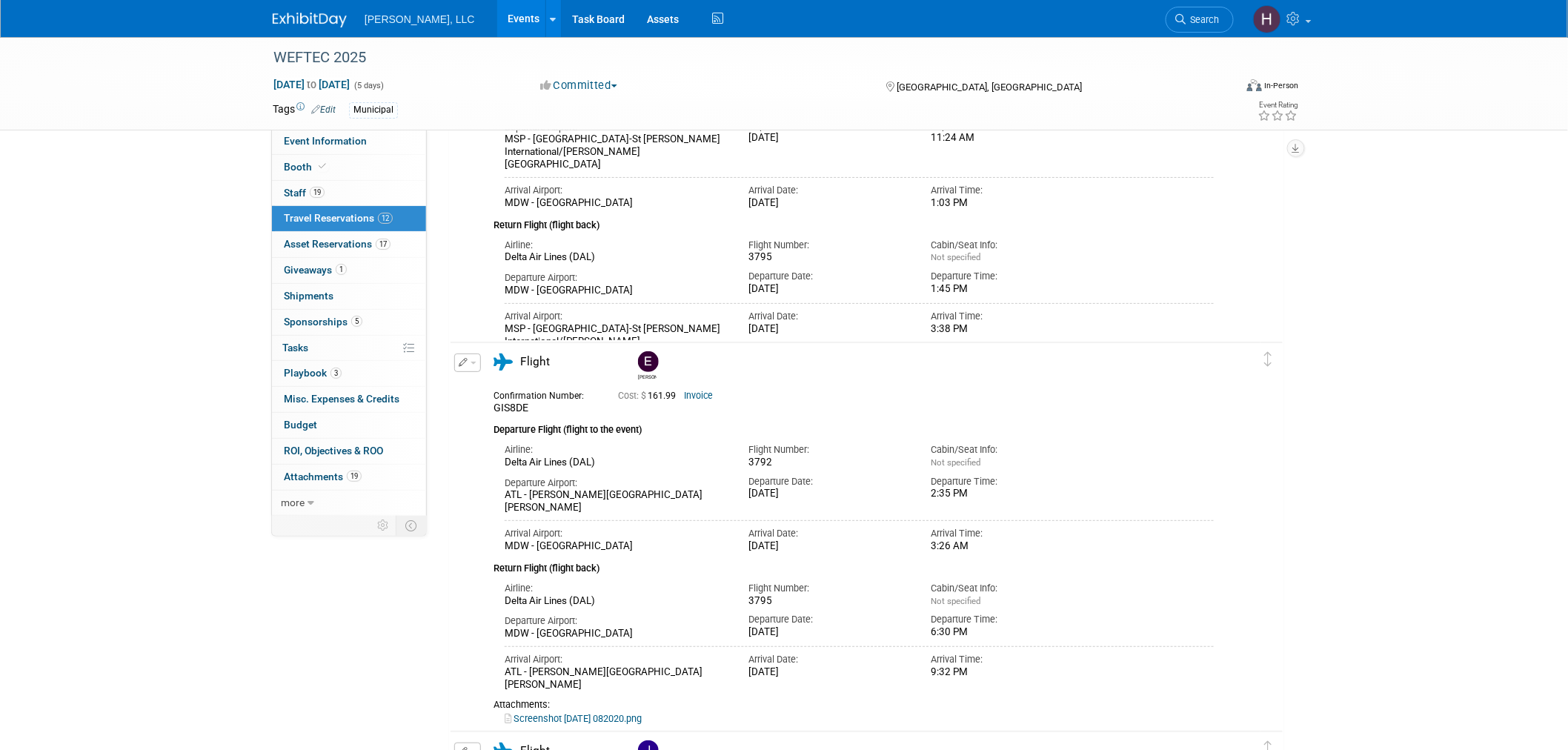
scroll to position [2140, 0]
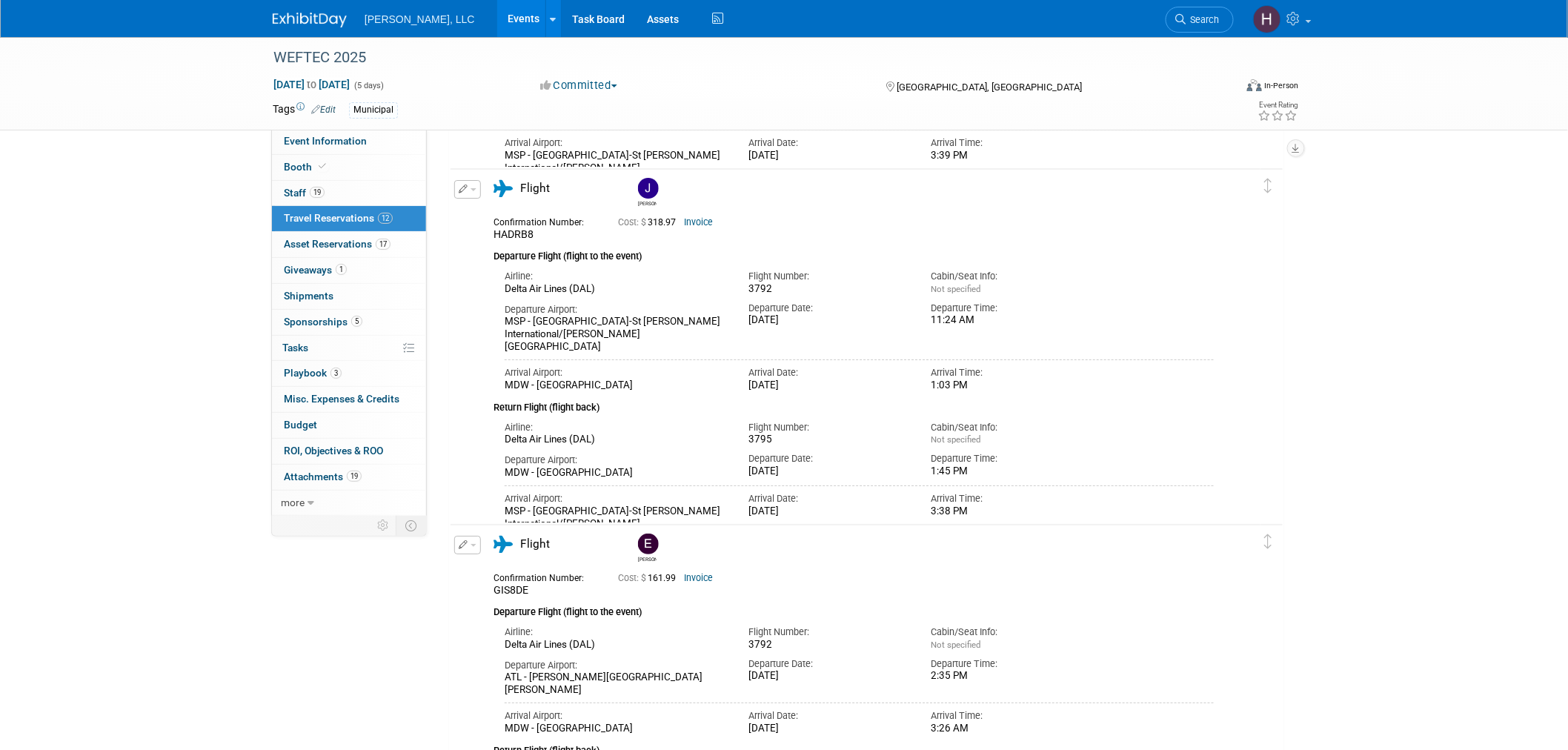
click at [764, 286] on div "3792" at bounding box center [829, 289] width 161 height 13
copy div "3792"
click at [476, 191] on button "button" at bounding box center [467, 189] width 26 height 19
click at [479, 218] on button "Edit Reservation" at bounding box center [518, 214] width 125 height 21
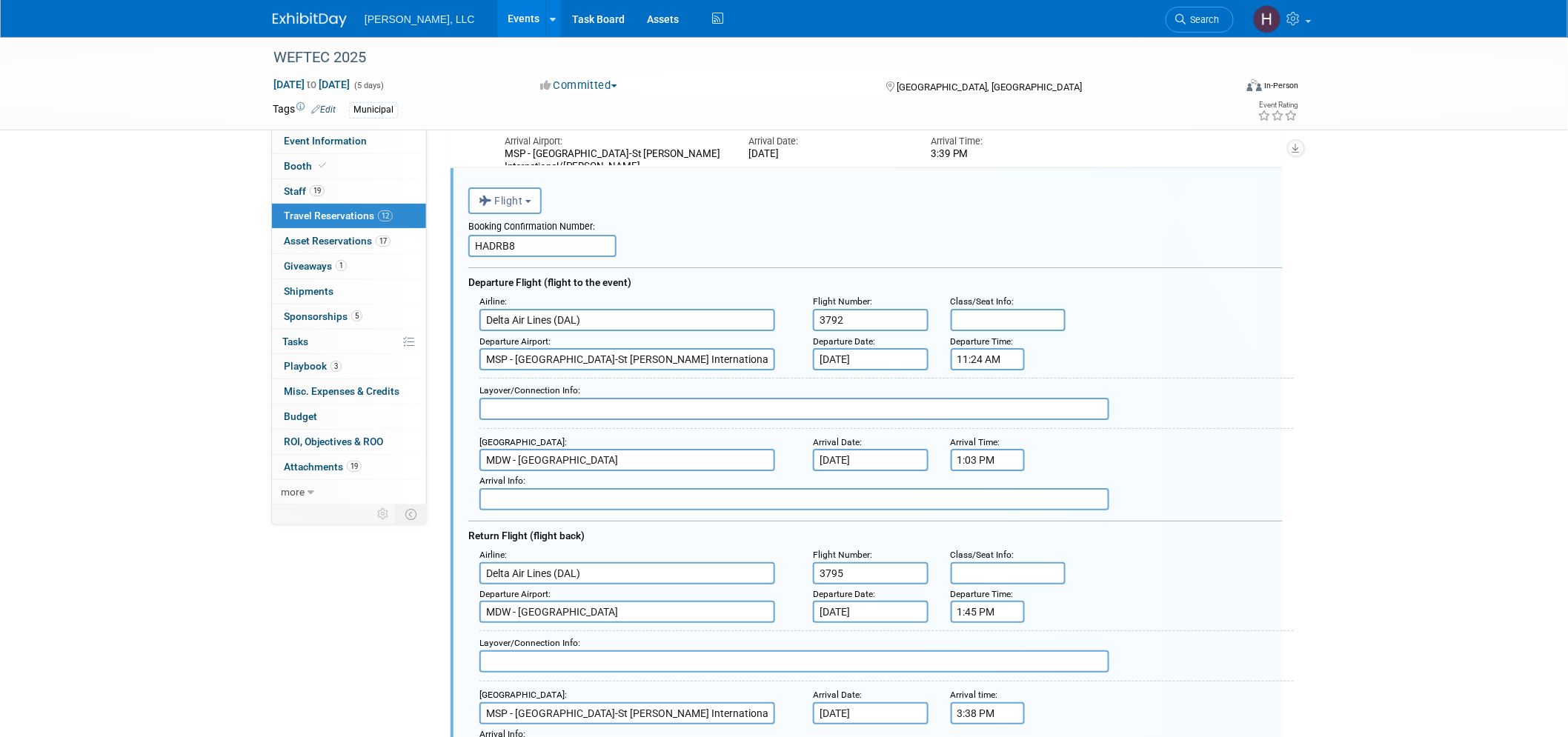
scroll to position [0, 0]
click at [851, 314] on input "3792" at bounding box center [870, 320] width 115 height 22
type input "3795"
click at [863, 562] on input "3795" at bounding box center [870, 574] width 115 height 22
click at [1227, 585] on div "Departure Airport : [GEOGRAPHIC_DATA] - [GEOGRAPHIC_DATA] Departure Date : [DAT…" at bounding box center [881, 604] width 826 height 39
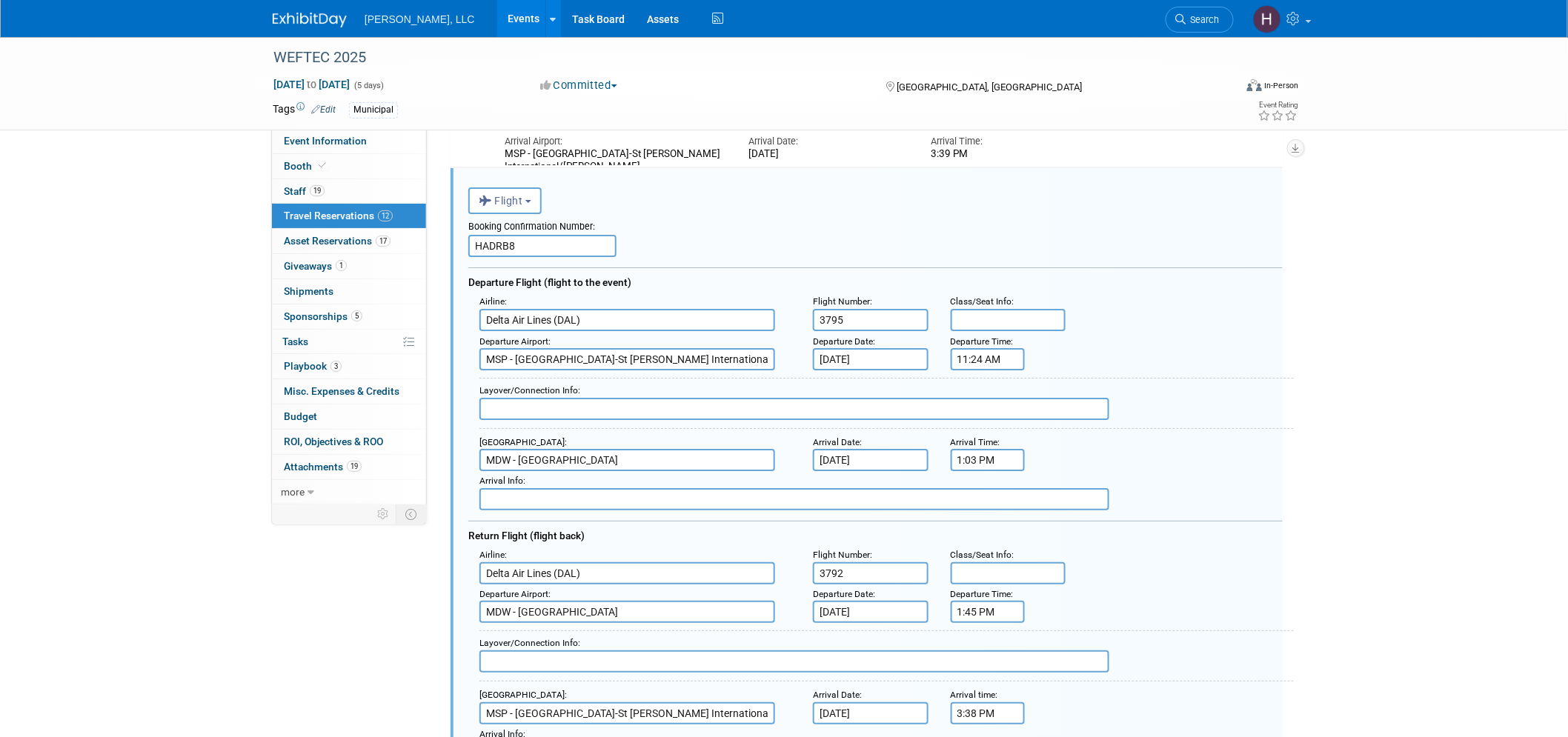
click at [862, 562] on input "3792" at bounding box center [870, 574] width 115 height 22
type input "3795"
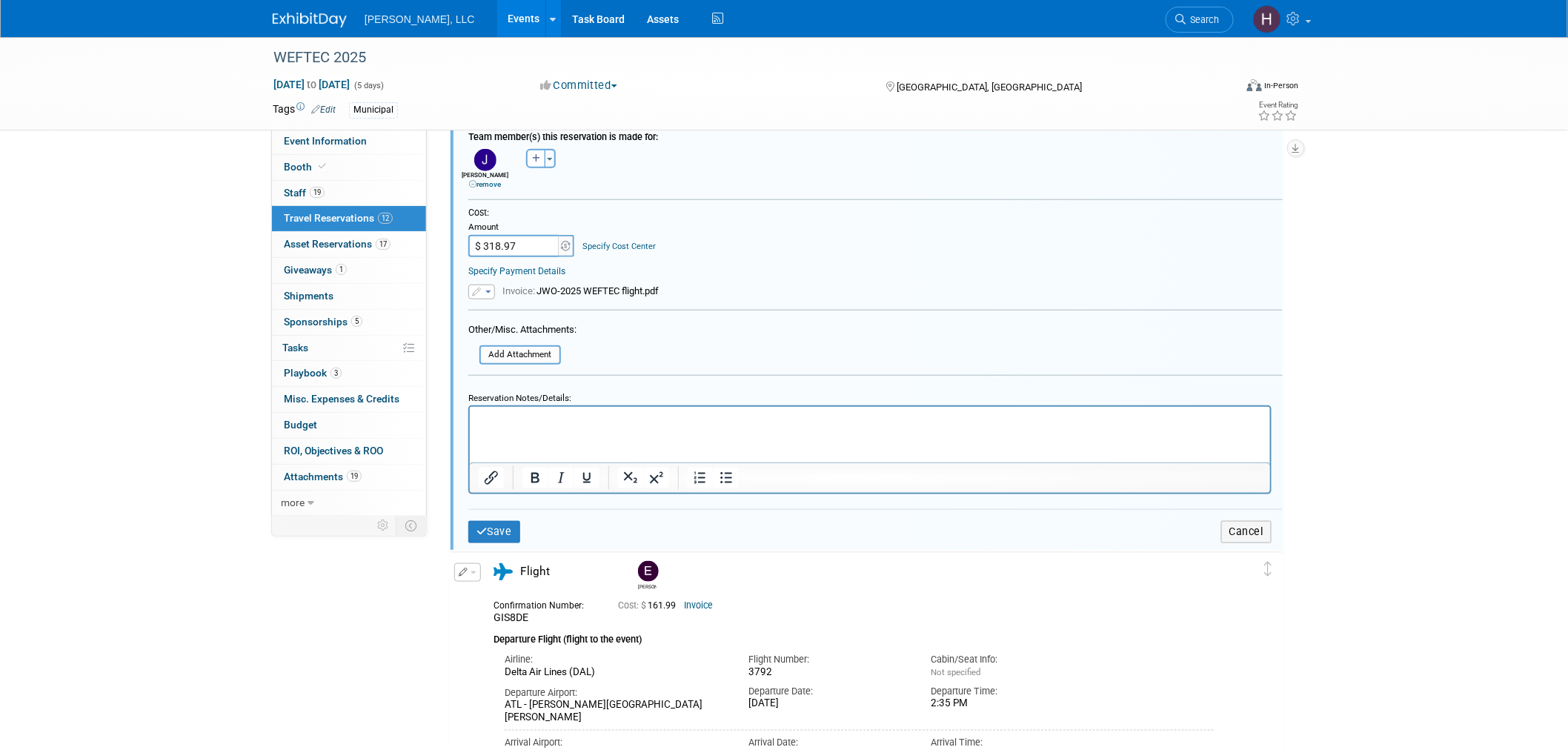
scroll to position [2799, 0]
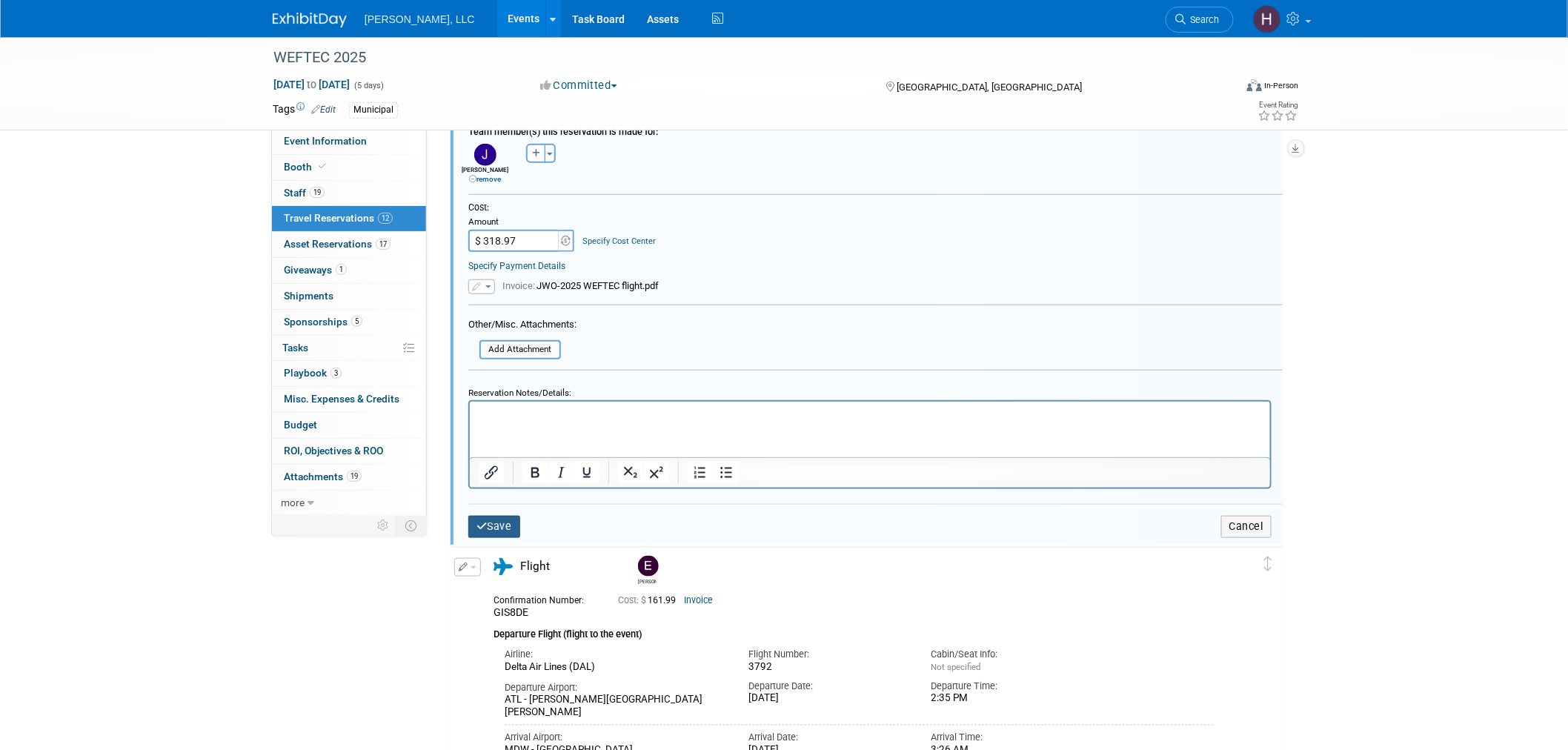
click at [490, 516] on button "Save" at bounding box center [494, 526] width 52 height 21
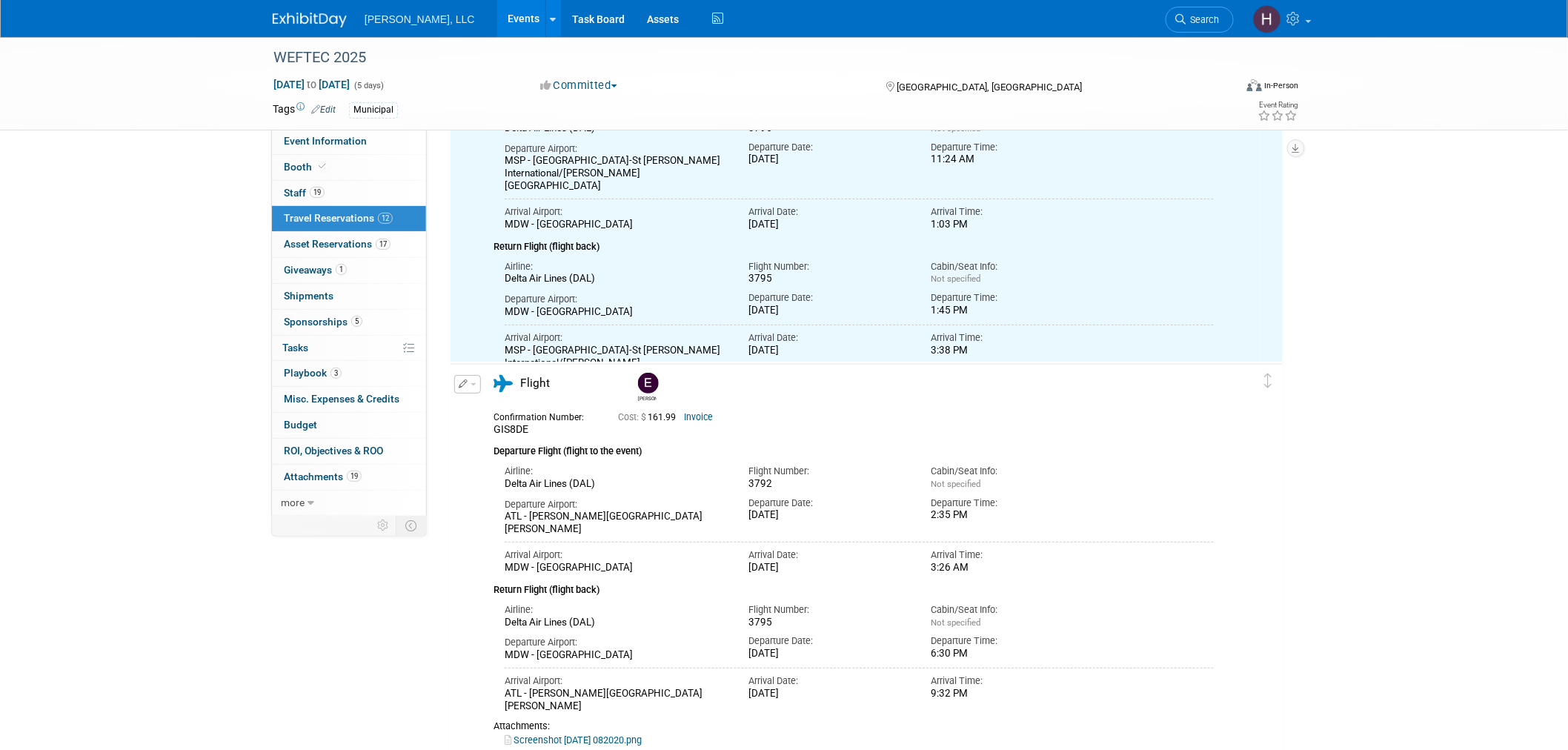
scroll to position [2142, 0]
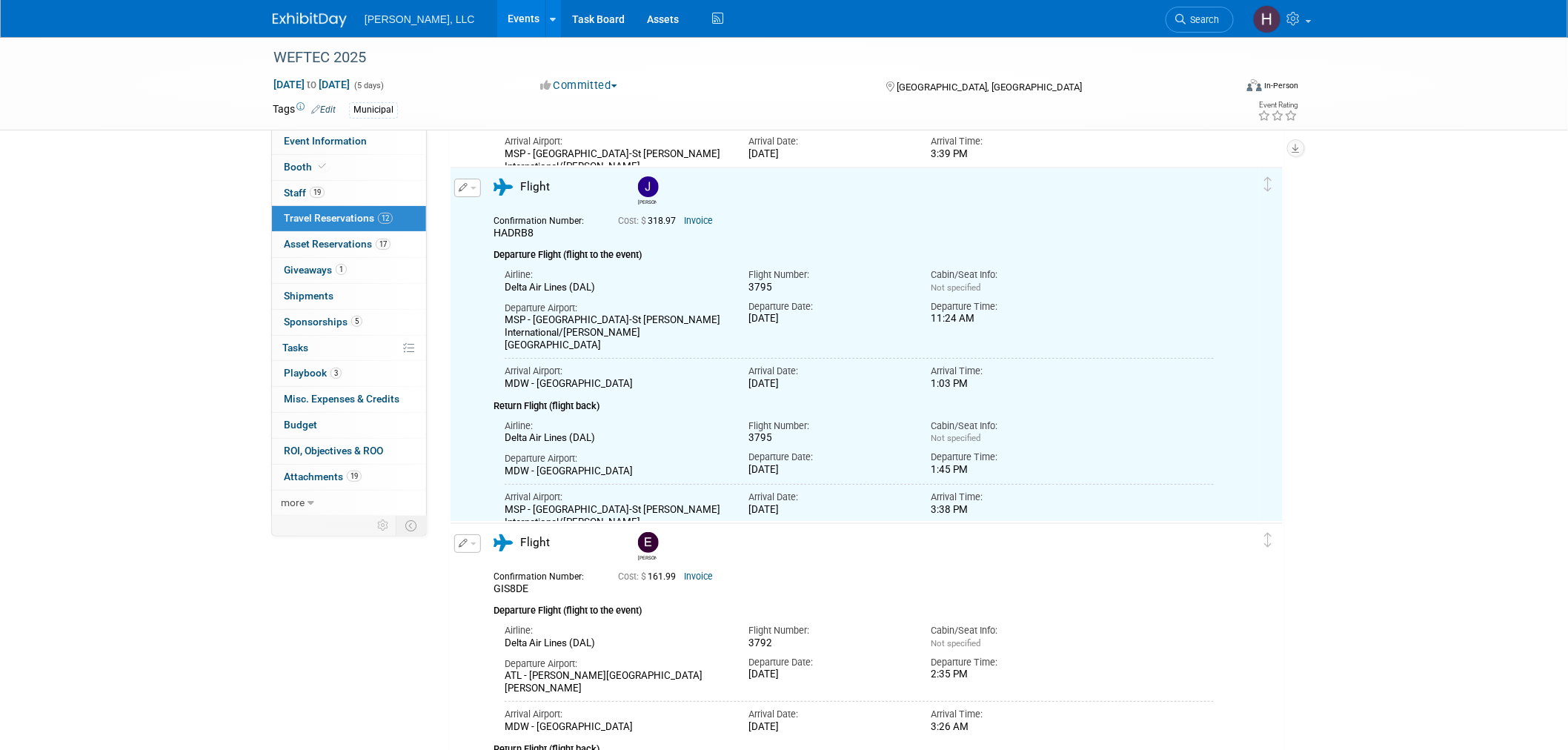
click at [704, 205] on div "[PERSON_NAME]" at bounding box center [909, 191] width 557 height 36
click at [703, 213] on div "Cost: $ 318.97 Invoice" at bounding box center [885, 219] width 534 height 15
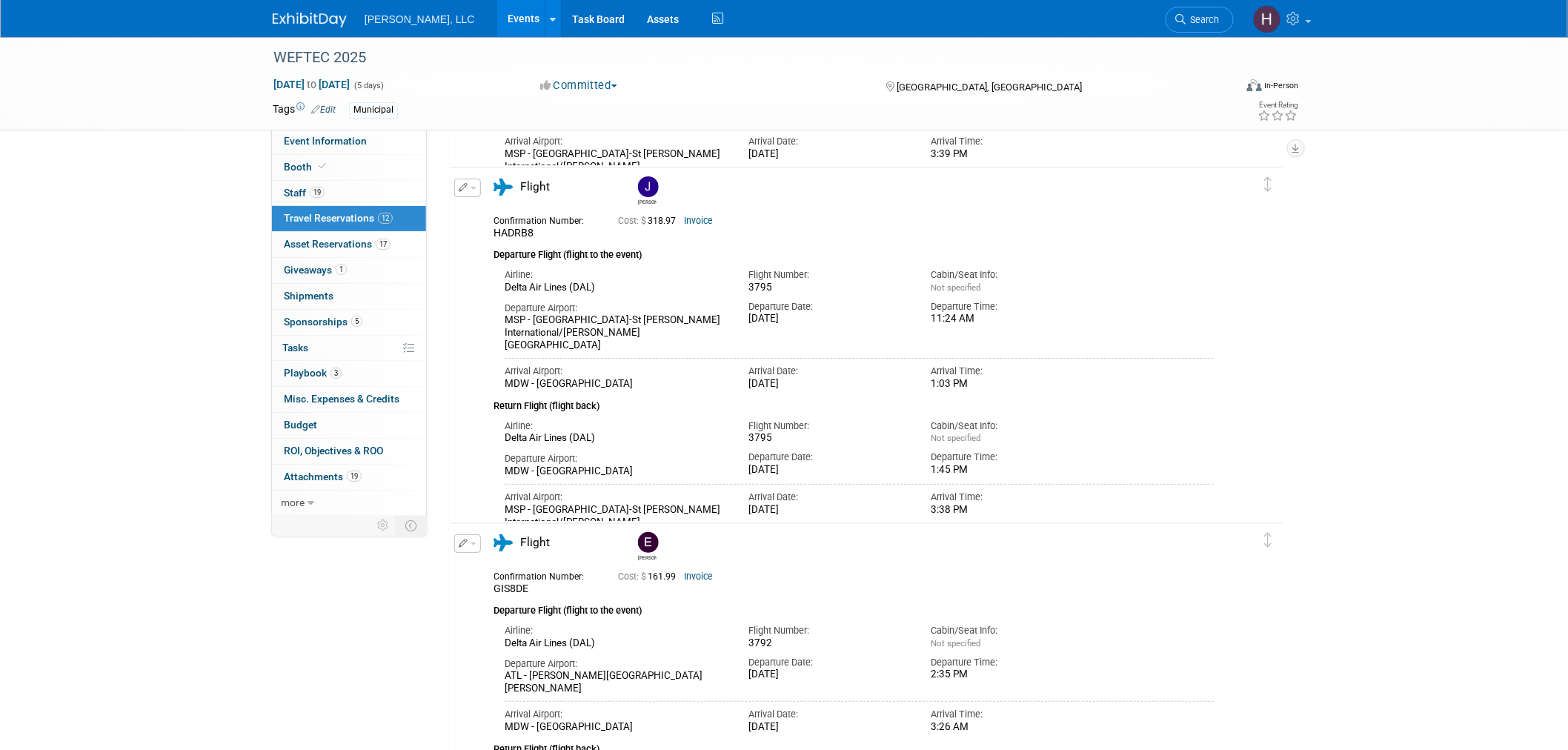
click at [706, 217] on link "Invoice" at bounding box center [698, 220] width 29 height 10
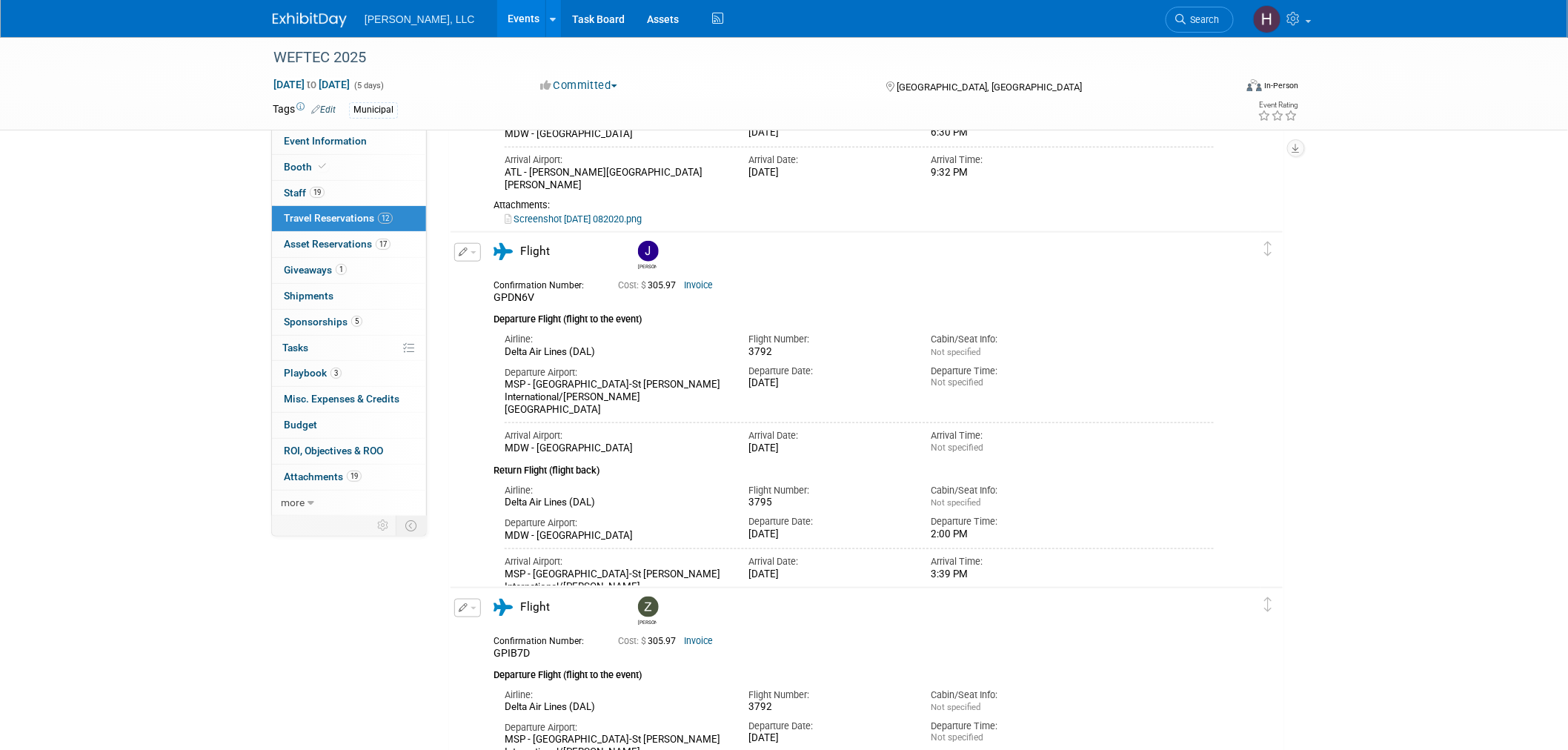
scroll to position [2547, 0]
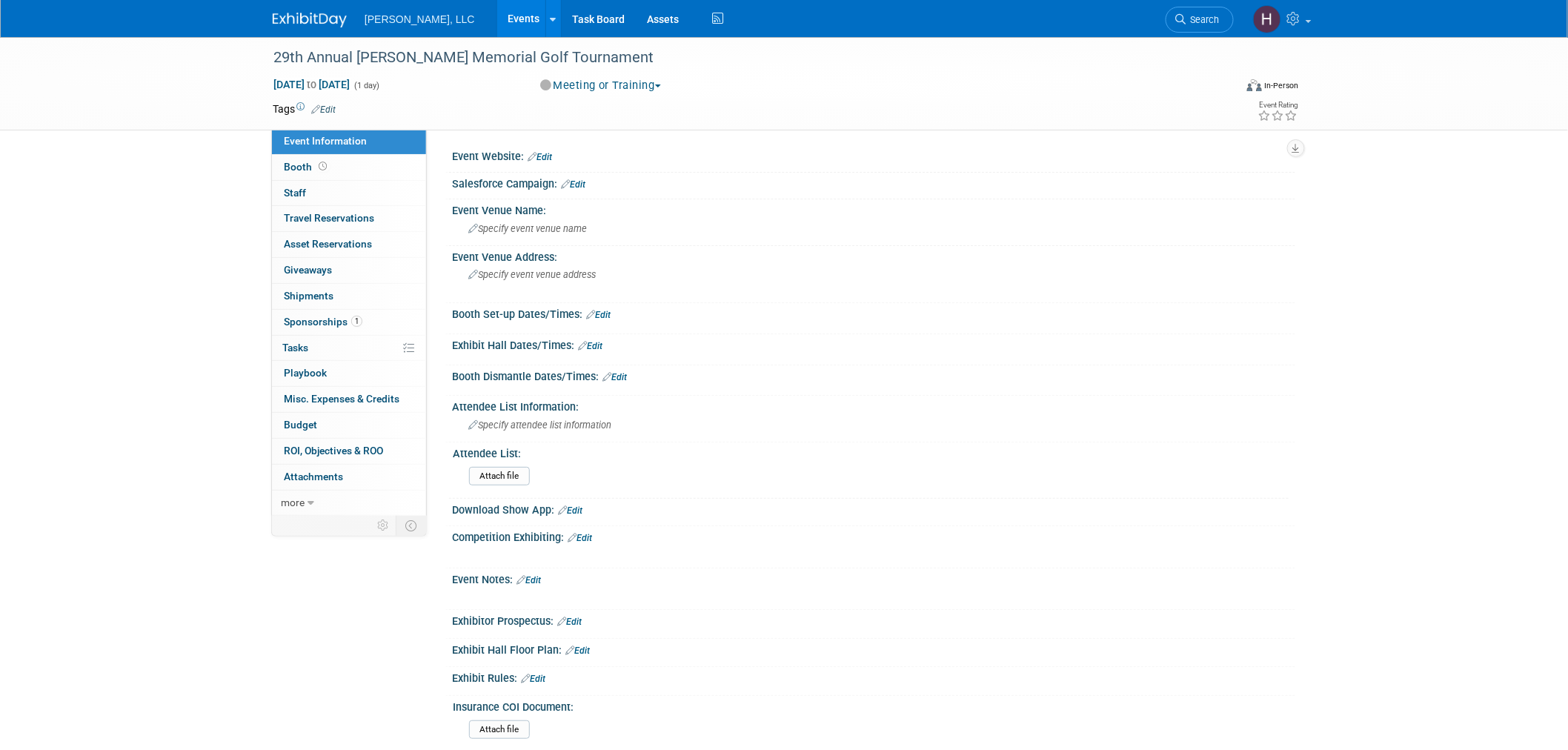
click at [498, 12] on link "Events" at bounding box center [525, 19] width 54 height 37
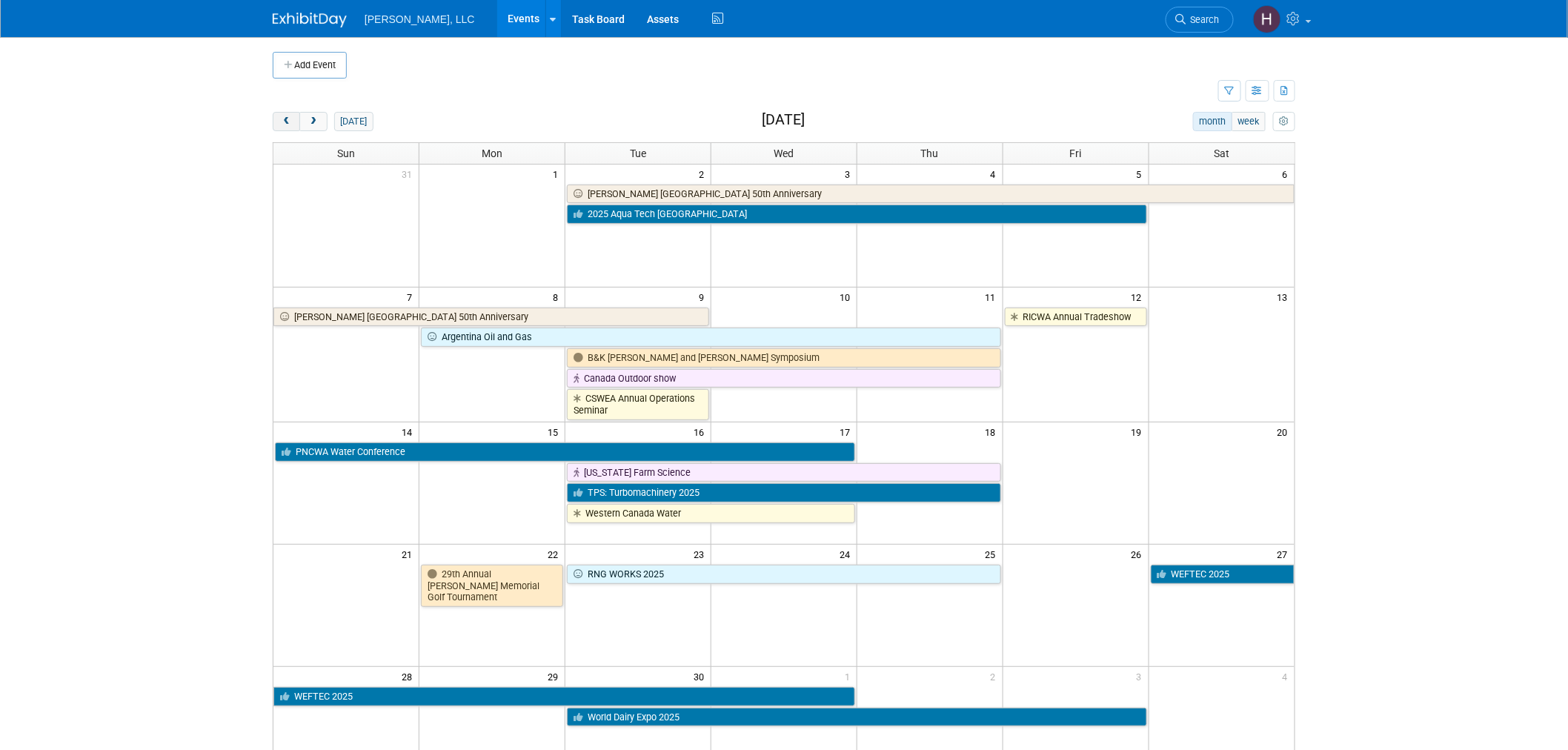
click at [287, 117] on span "prev" at bounding box center [286, 121] width 11 height 9
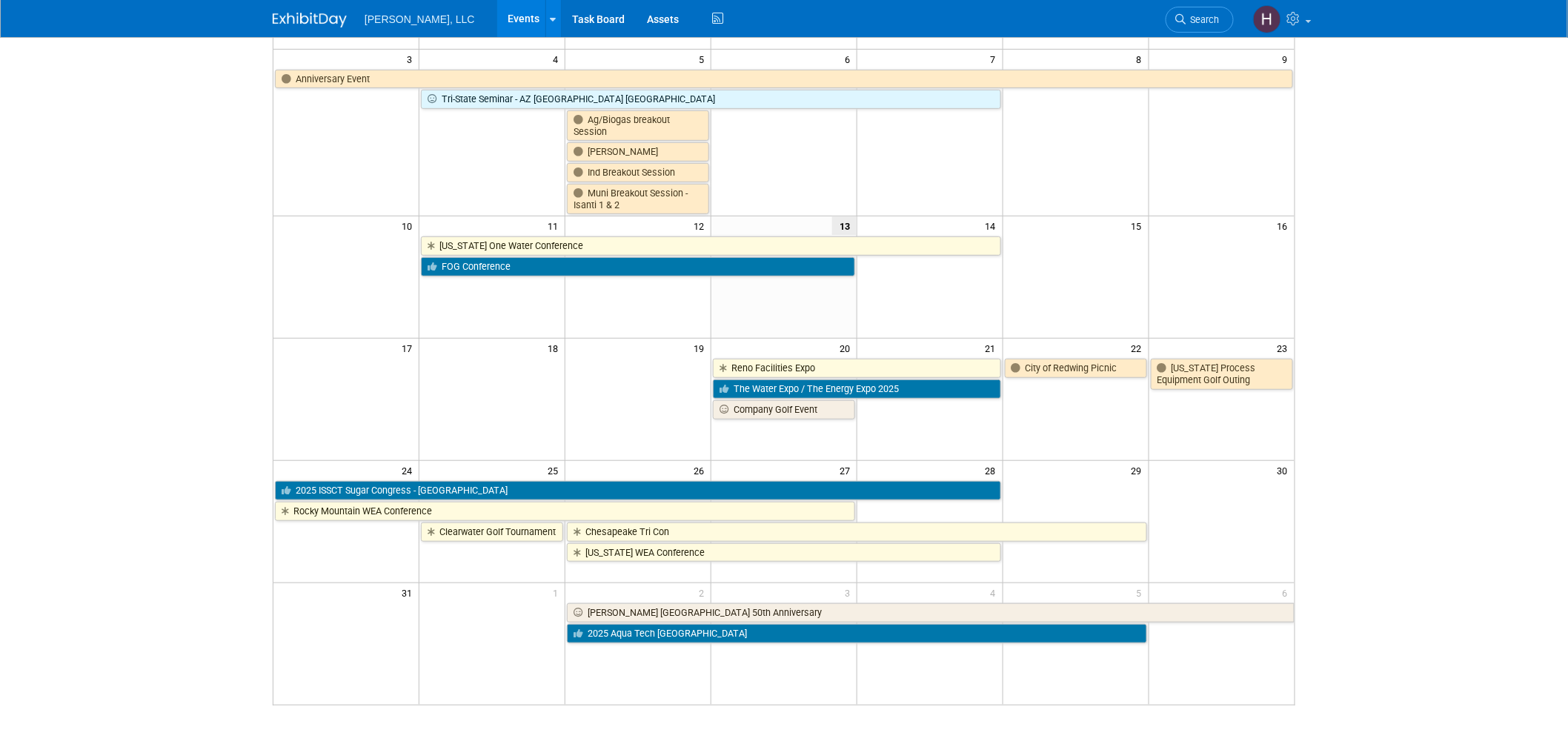
scroll to position [247, 0]
